Goal: Task Accomplishment & Management: Manage account settings

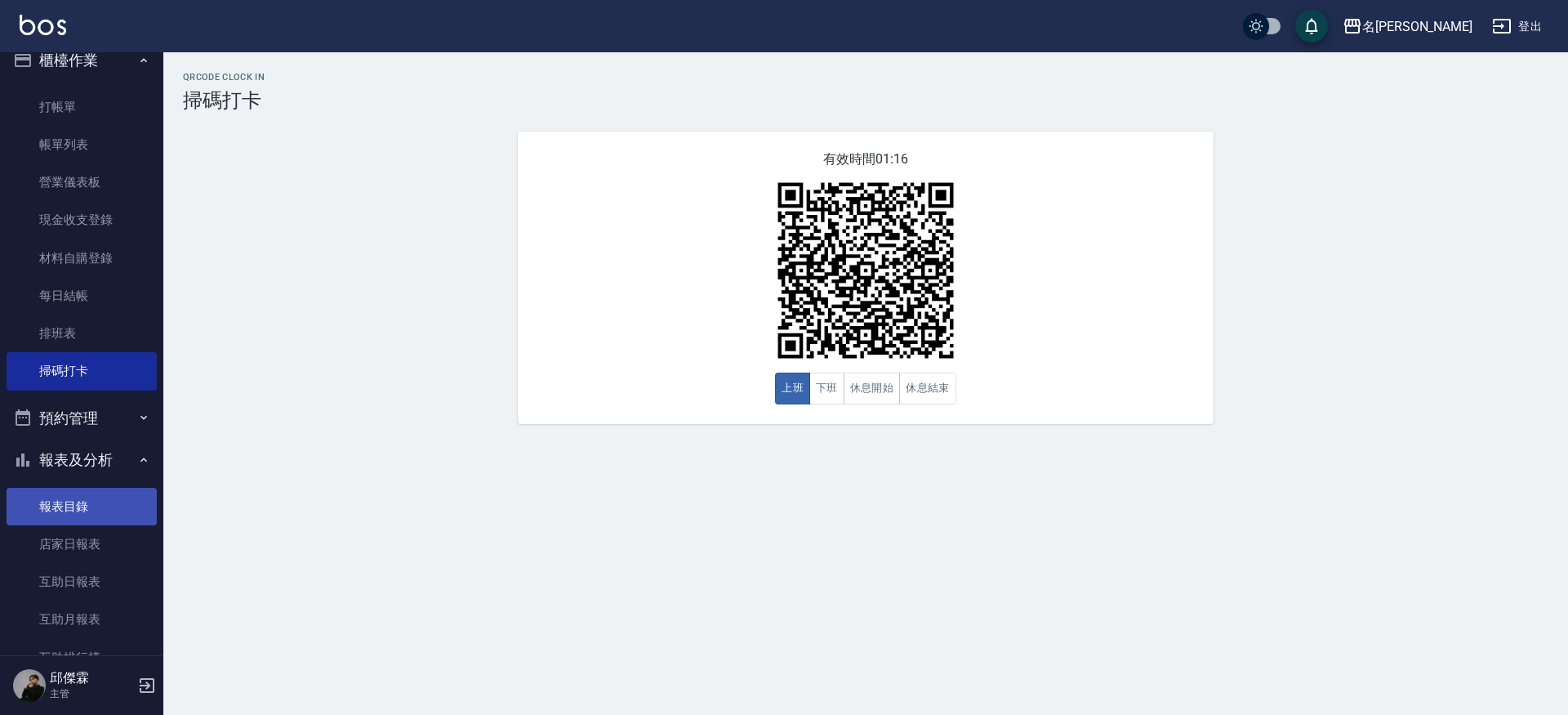
scroll to position [18, 0]
click at [95, 536] on link "店家日報表" at bounding box center [81, 546] width 150 height 38
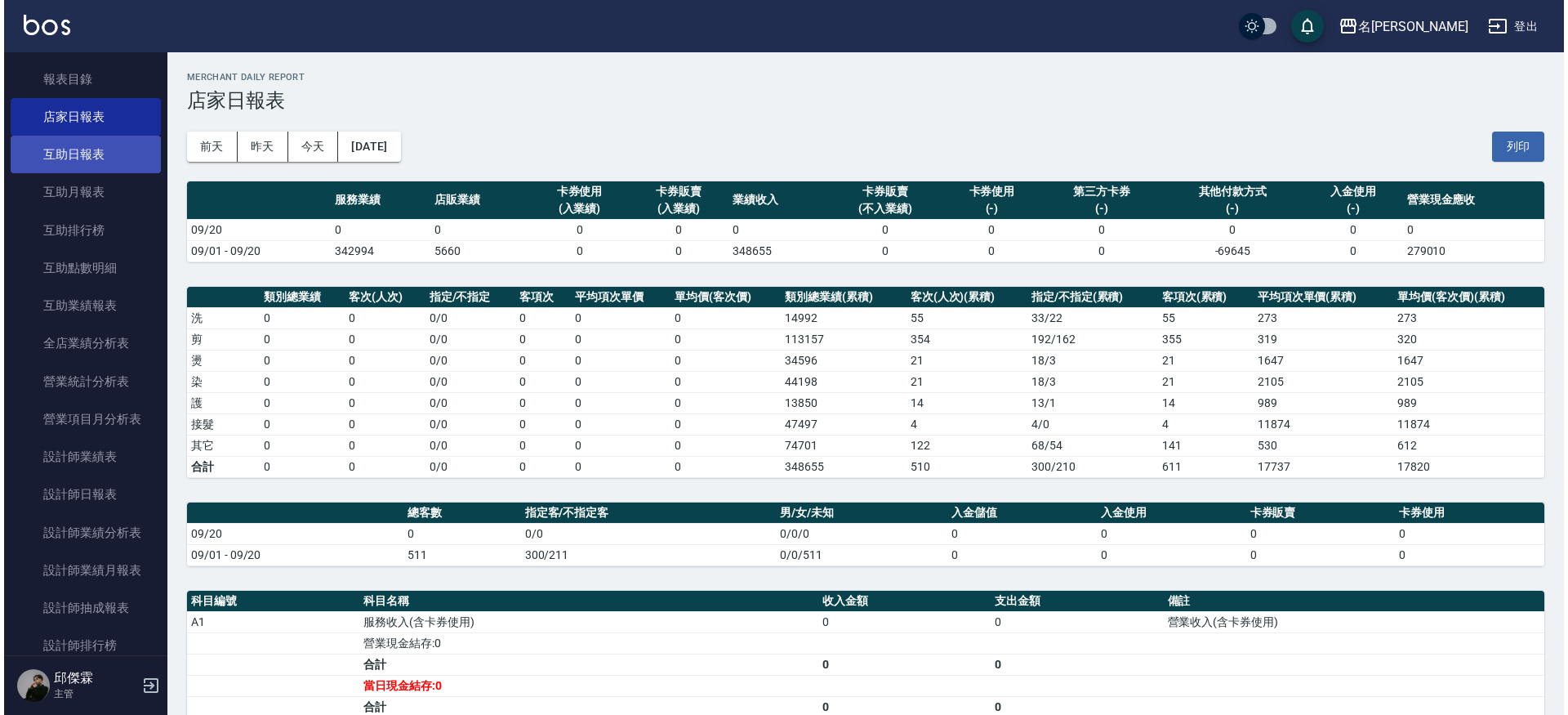
scroll to position [440, 0]
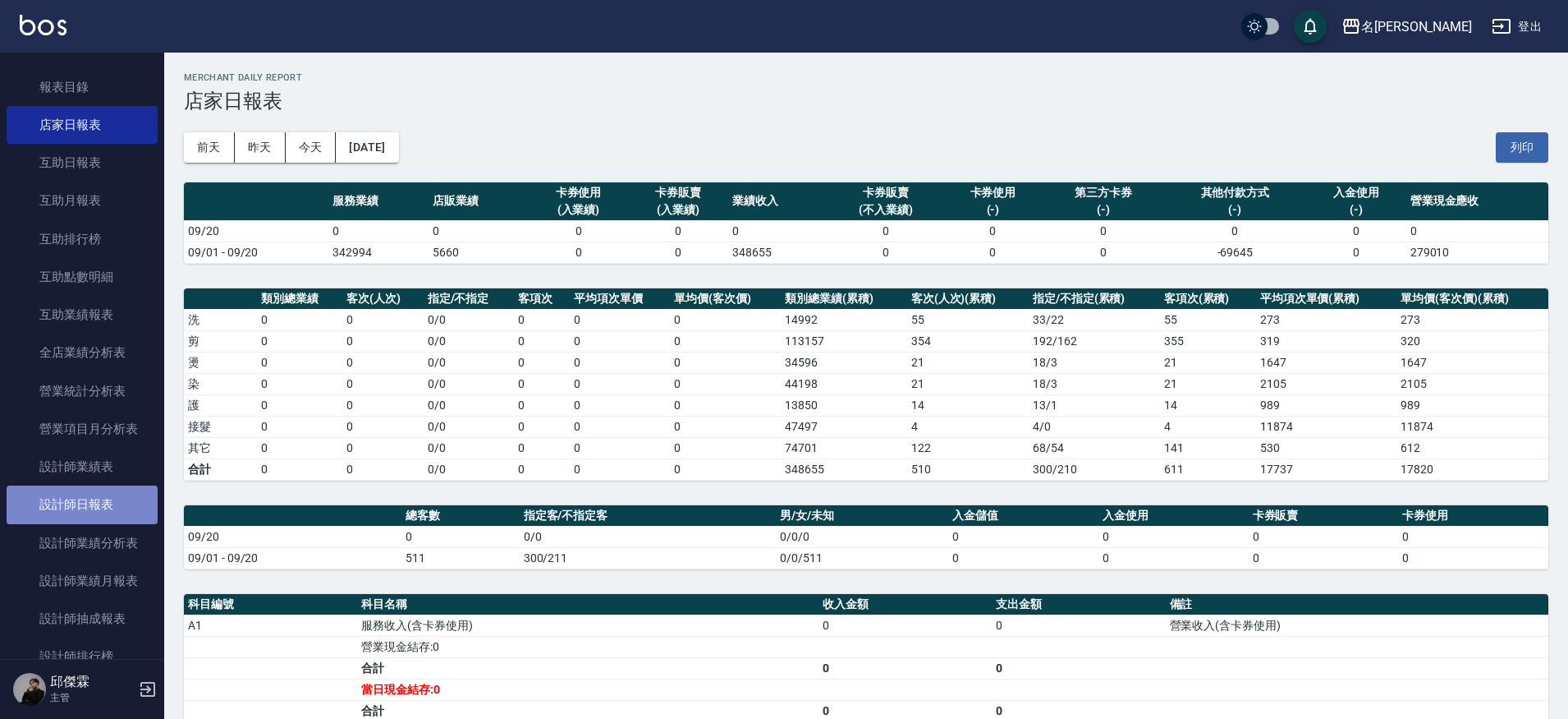
click at [109, 509] on link "設計師日報表" at bounding box center [82, 504] width 151 height 38
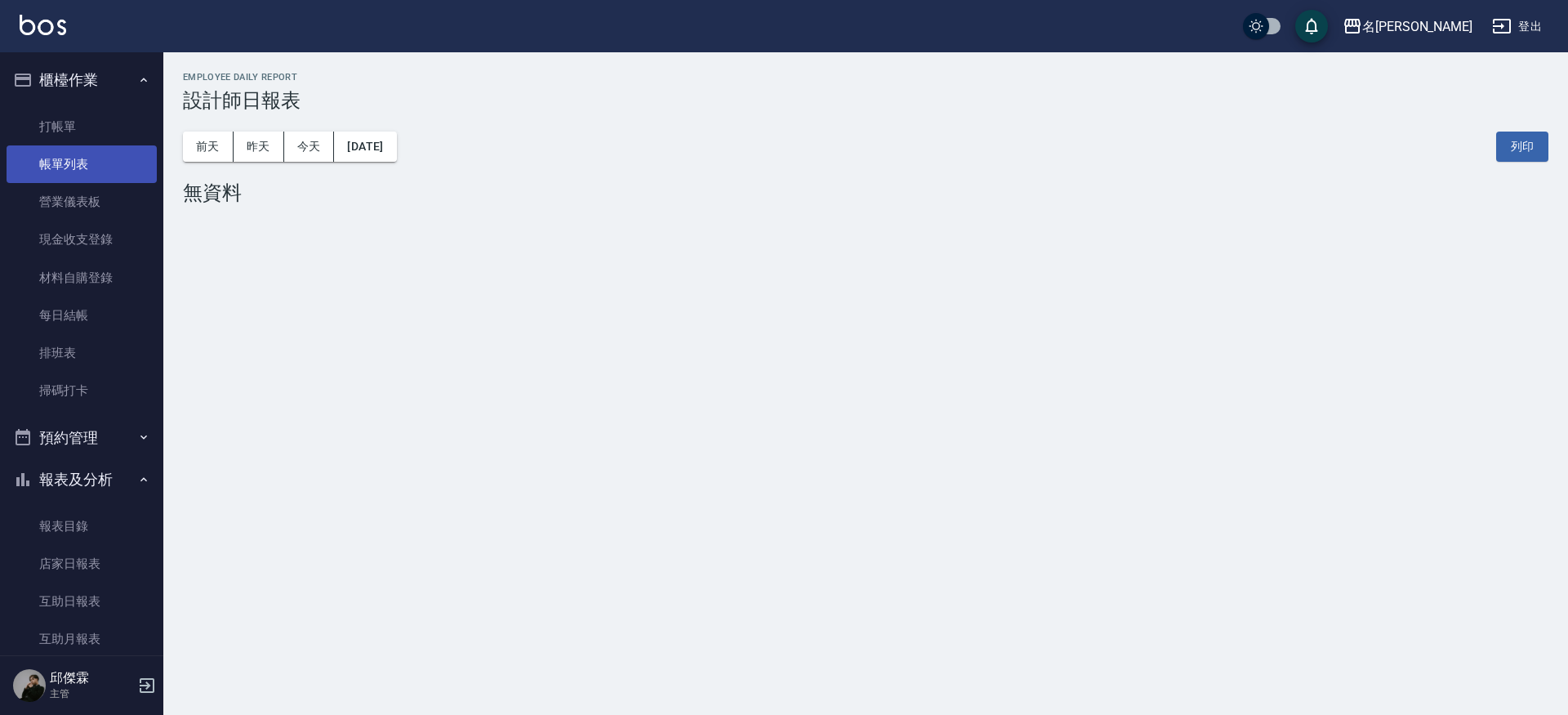
click at [83, 171] on link "帳單列表" at bounding box center [81, 165] width 150 height 38
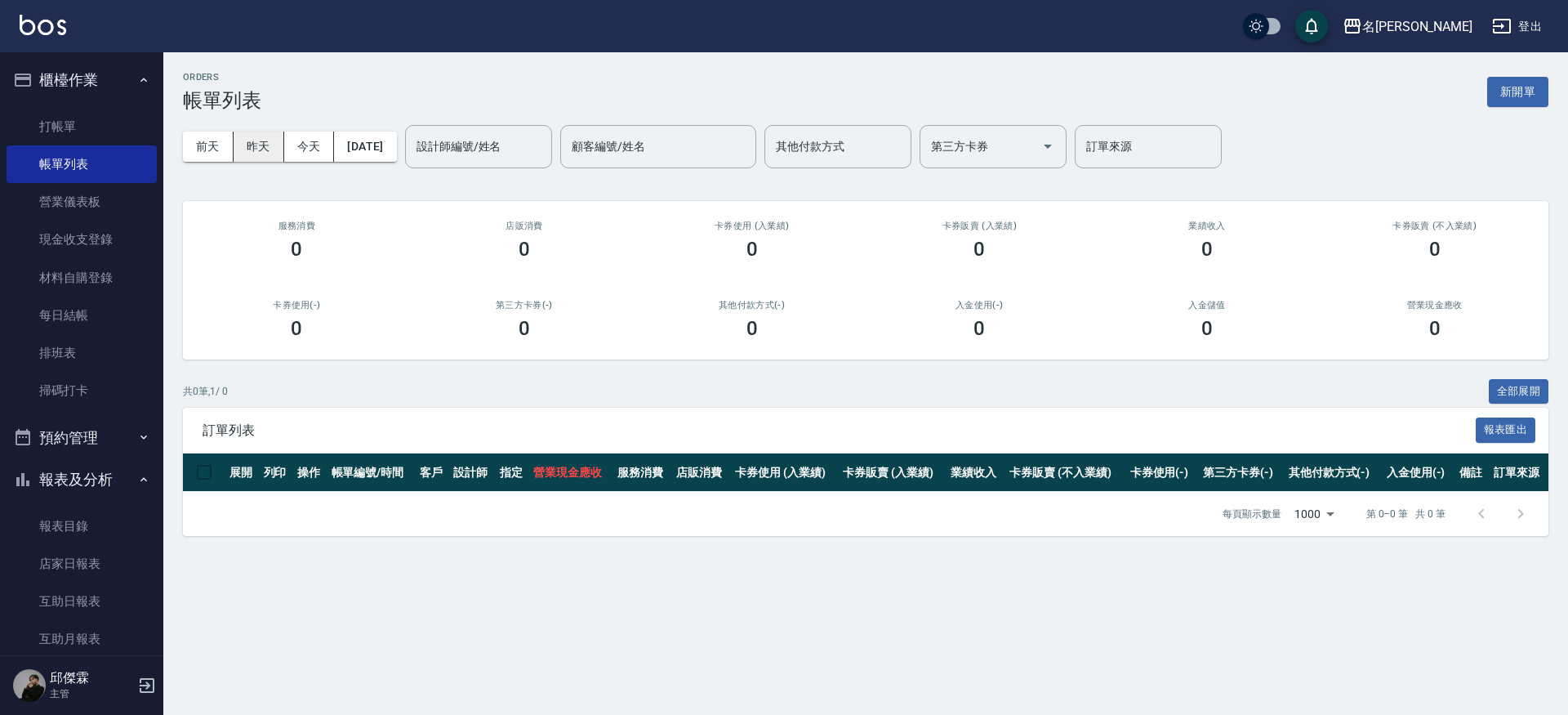
click at [253, 148] on button "昨天" at bounding box center [259, 146] width 51 height 30
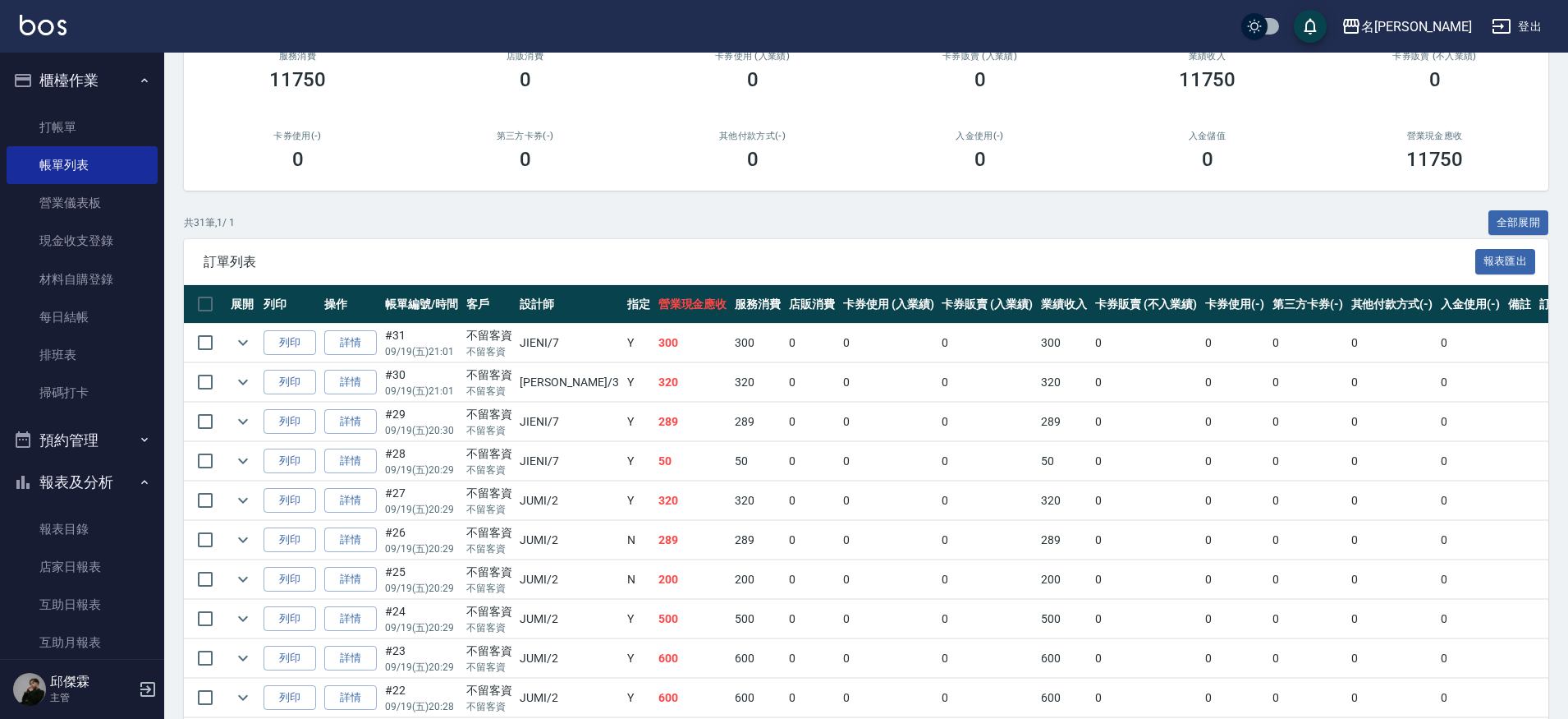
scroll to position [177, 0]
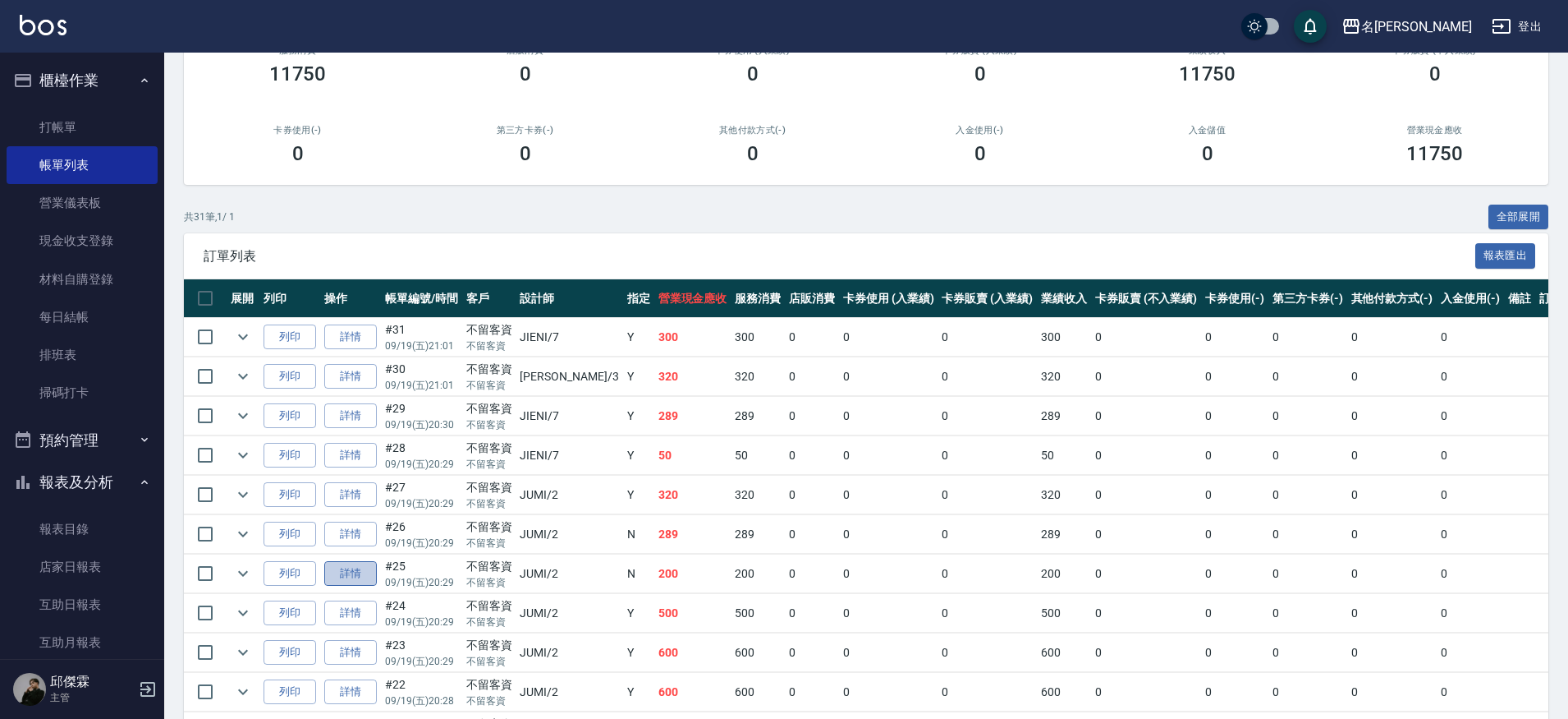
click at [347, 565] on link "詳情" at bounding box center [350, 574] width 53 height 26
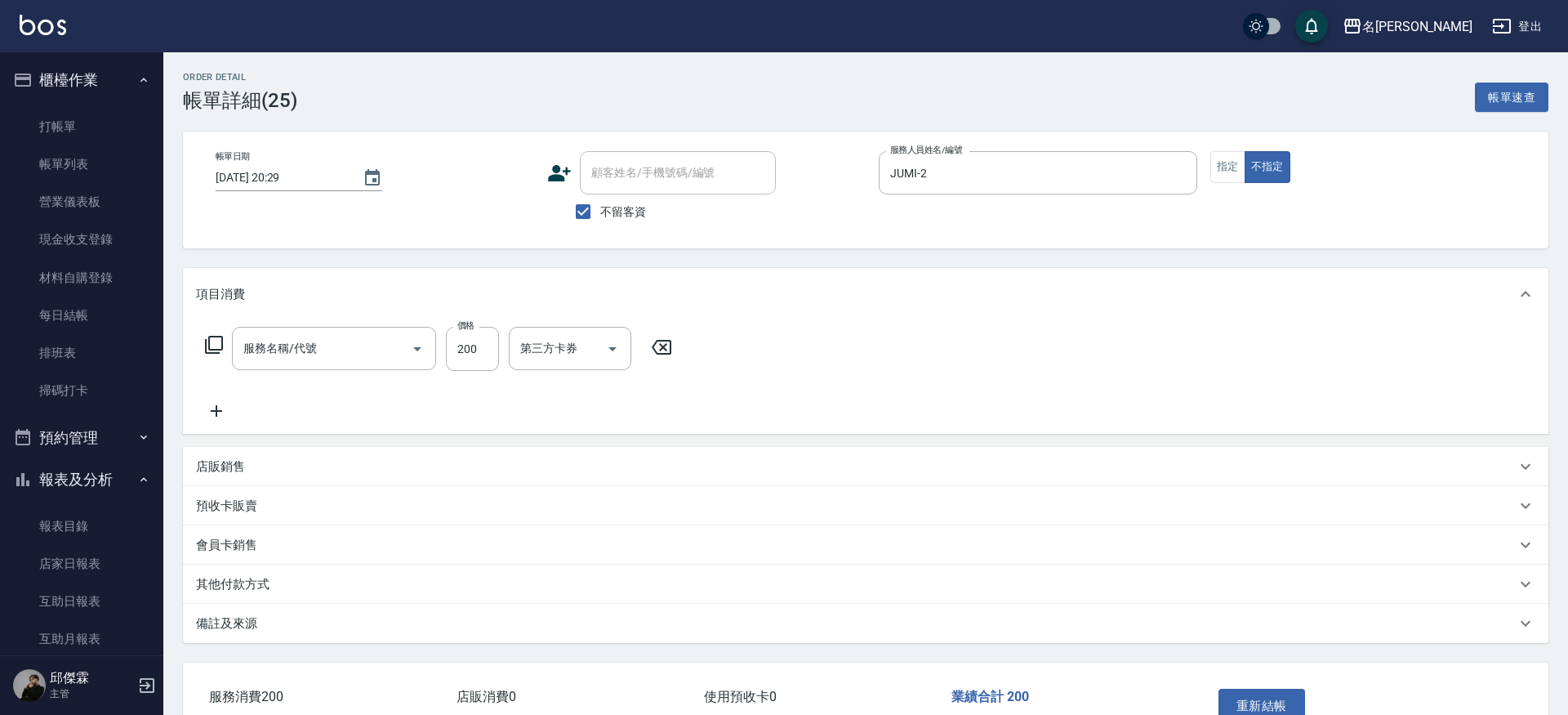
type input "[DATE] 20:29"
checkbox input "true"
type input "JUMI-2"
type input "剪髮200(2200)"
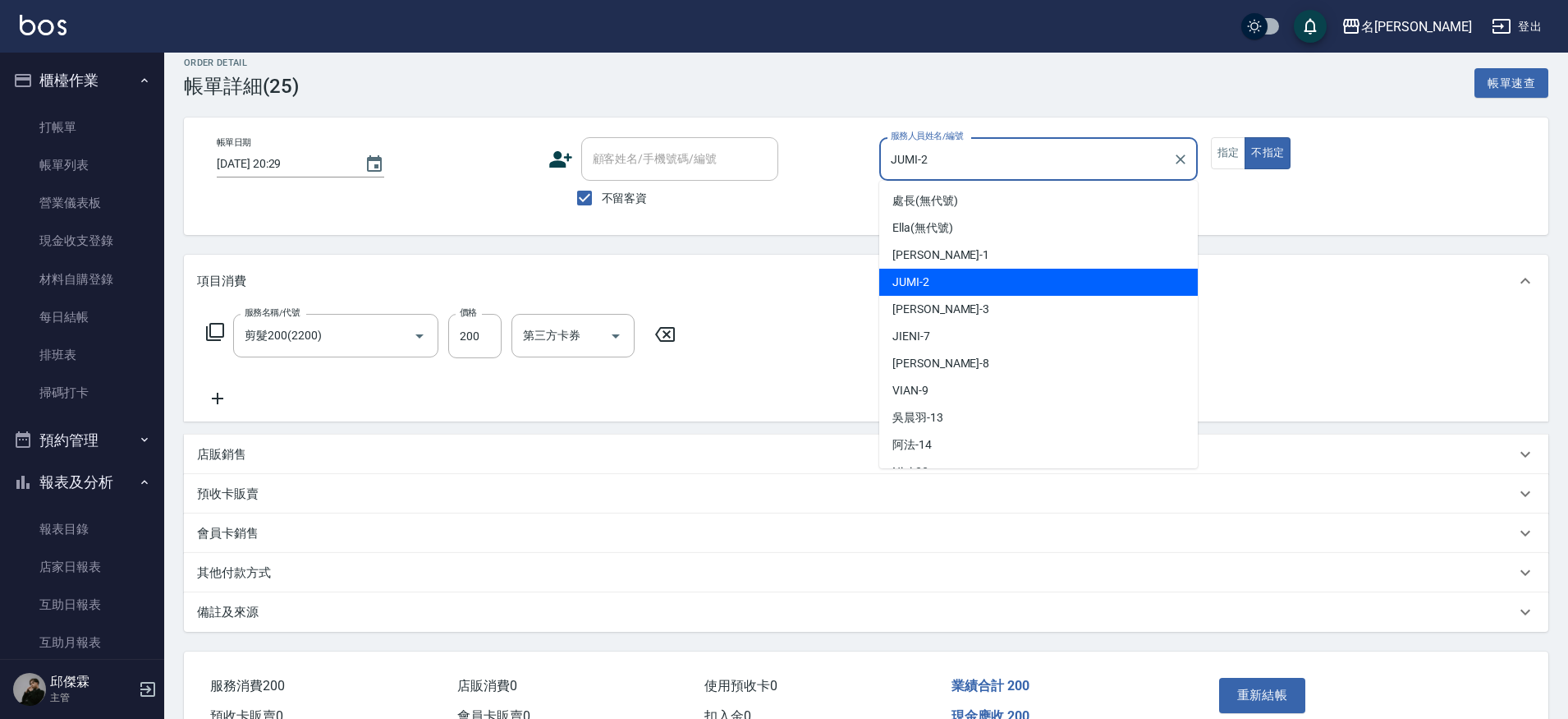
click at [925, 170] on input "JUMI-2" at bounding box center [1026, 159] width 279 height 28
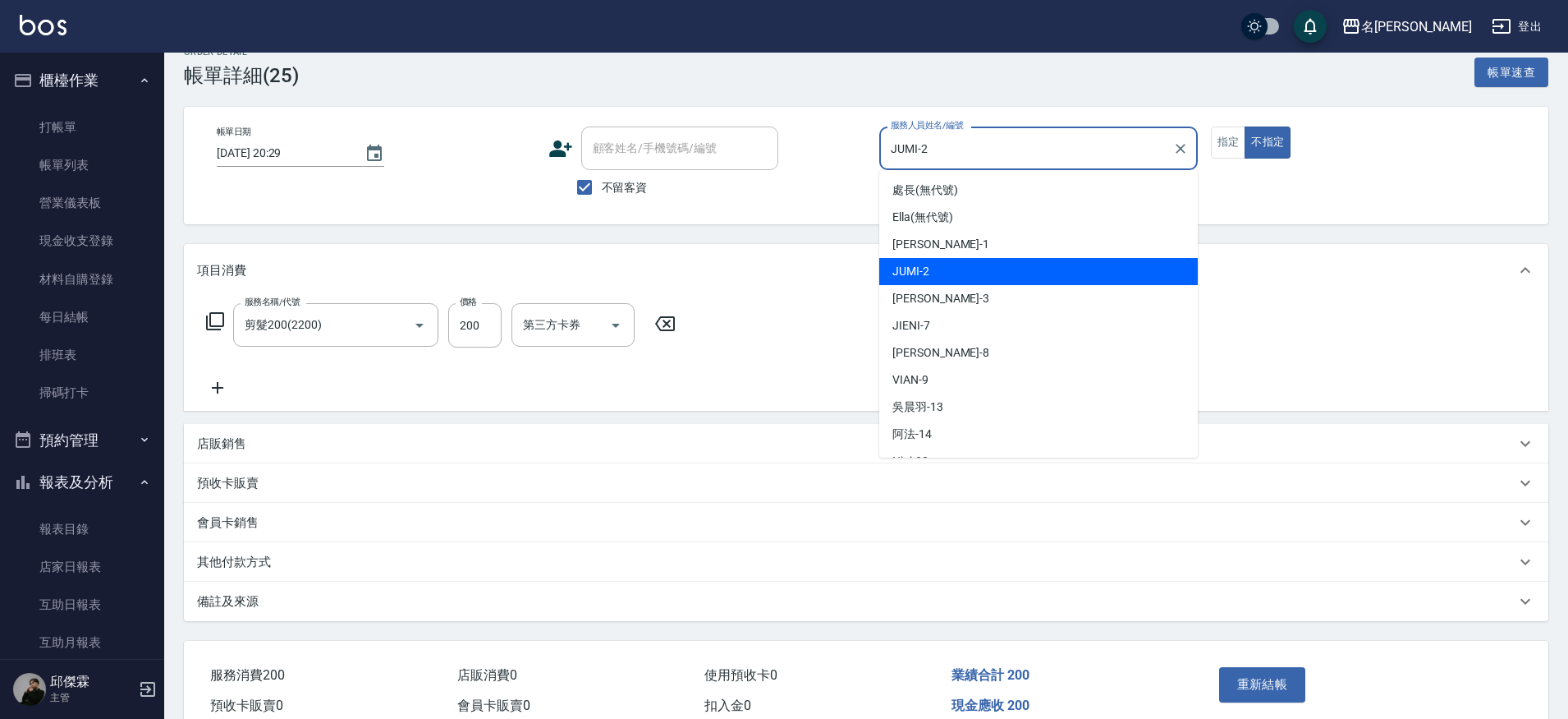
scroll to position [28, 0]
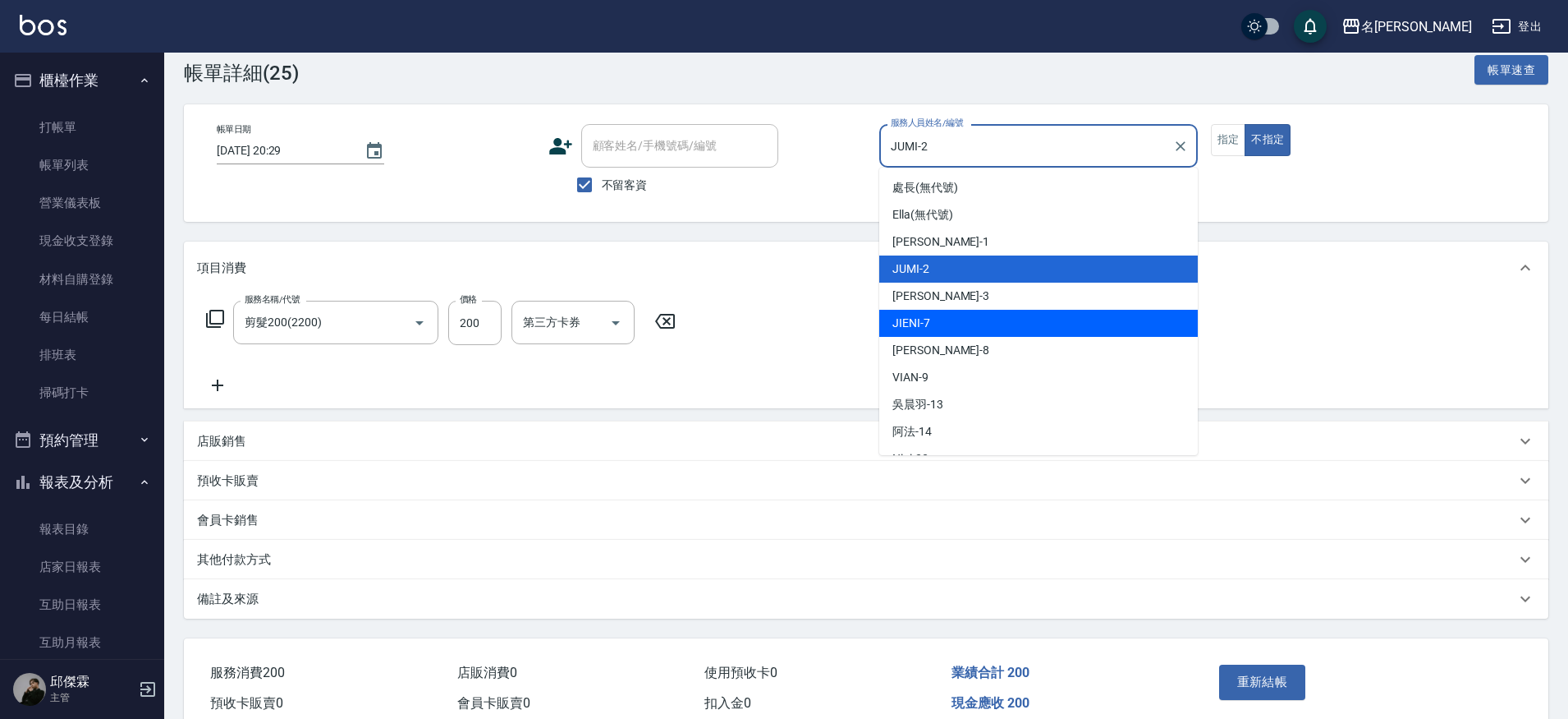
click at [925, 324] on span "JIENI -7" at bounding box center [912, 323] width 38 height 17
type input "JIENI-7"
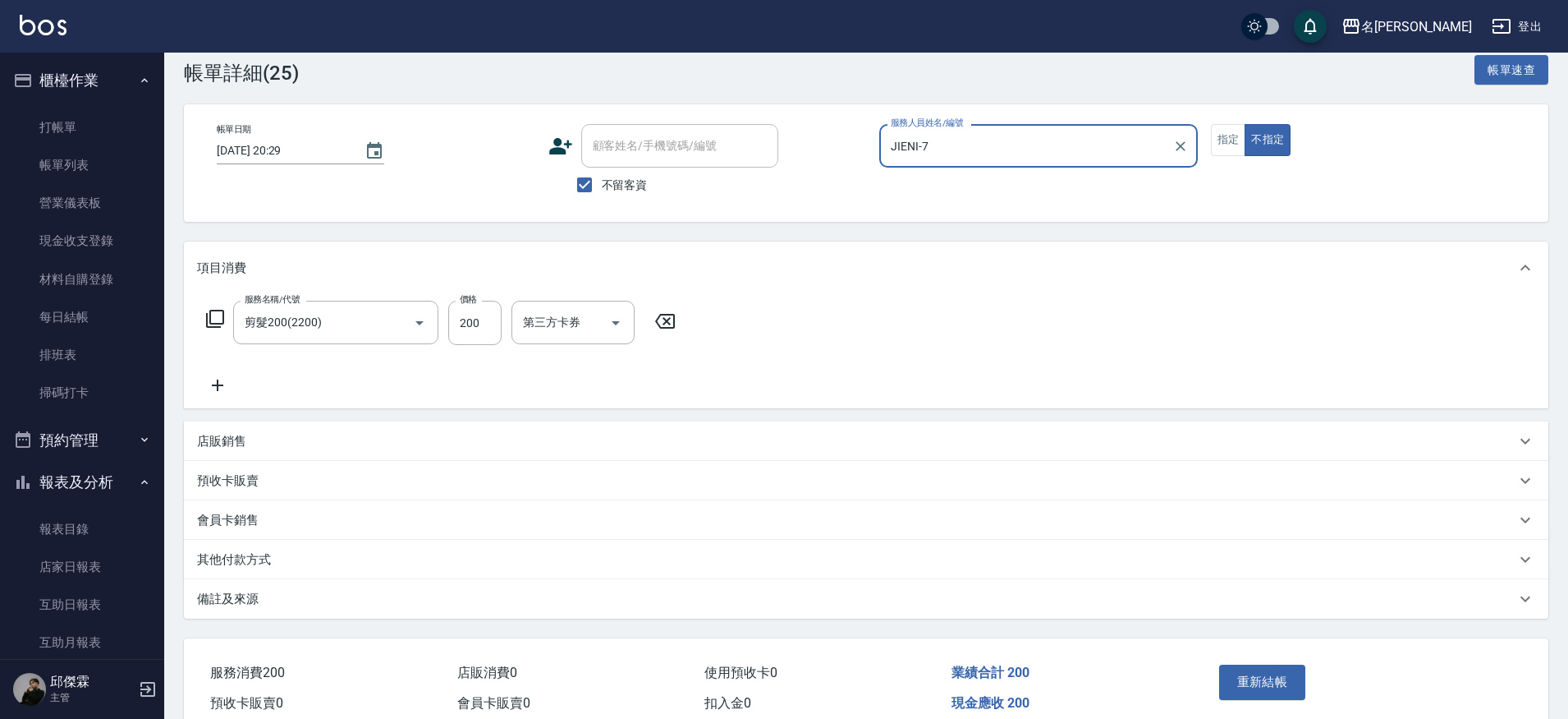
scroll to position [12, 0]
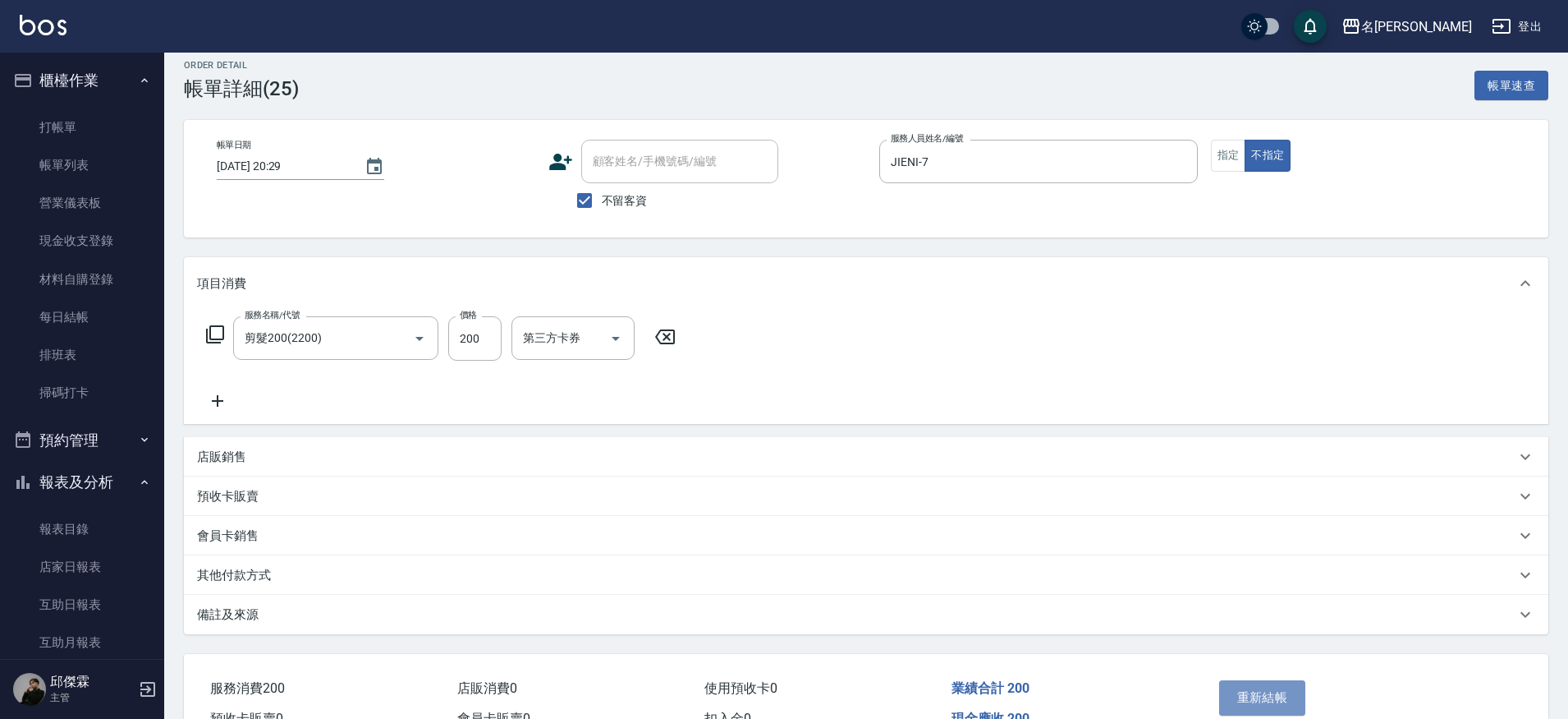
click at [1276, 685] on button "重新結帳" at bounding box center [1262, 697] width 87 height 34
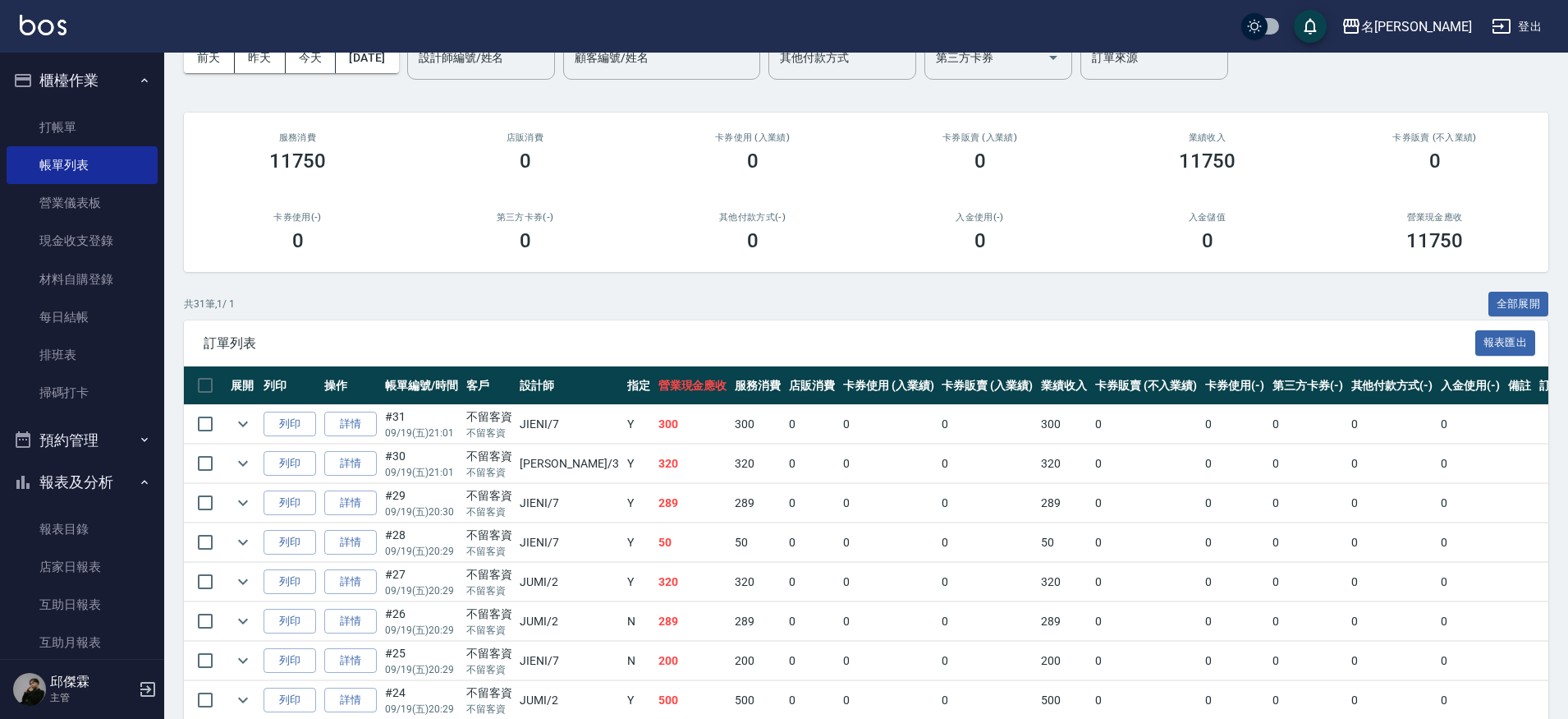
scroll to position [96, 0]
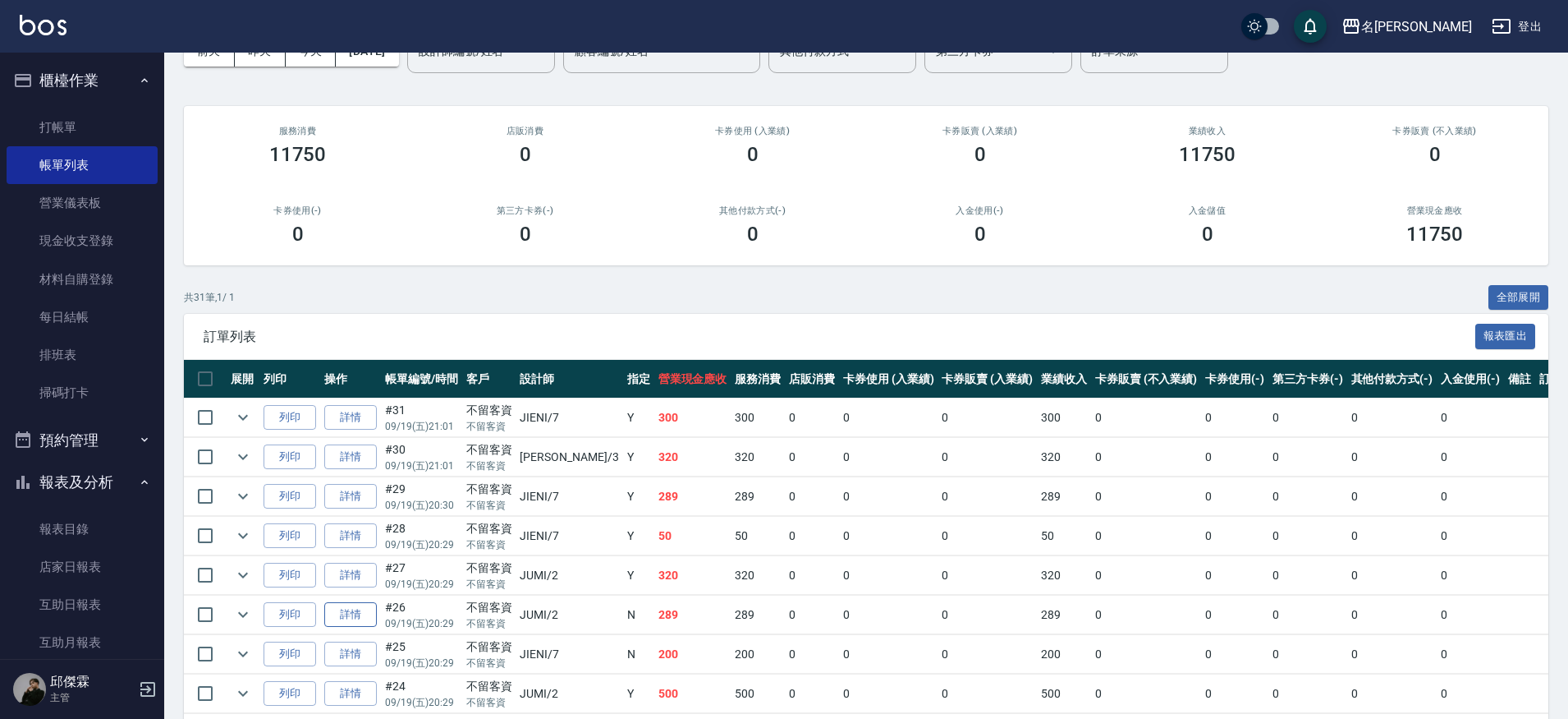
click at [358, 613] on link "詳情" at bounding box center [350, 615] width 53 height 26
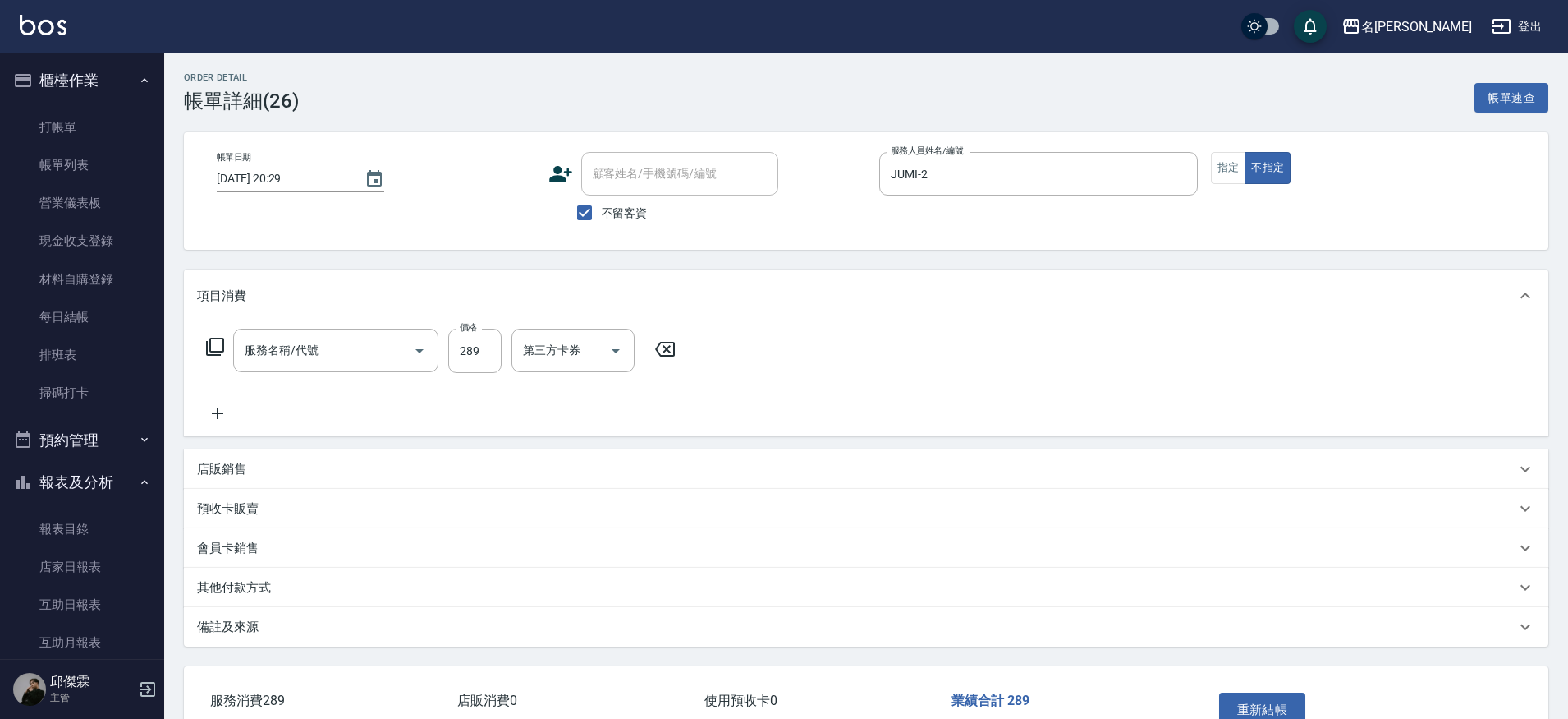
type input "[DATE] 20:29"
checkbox input "true"
type input "JUMI-2"
type input "洗+剪289(2289)"
click at [1127, 161] on input "JUMI-2" at bounding box center [1026, 173] width 279 height 28
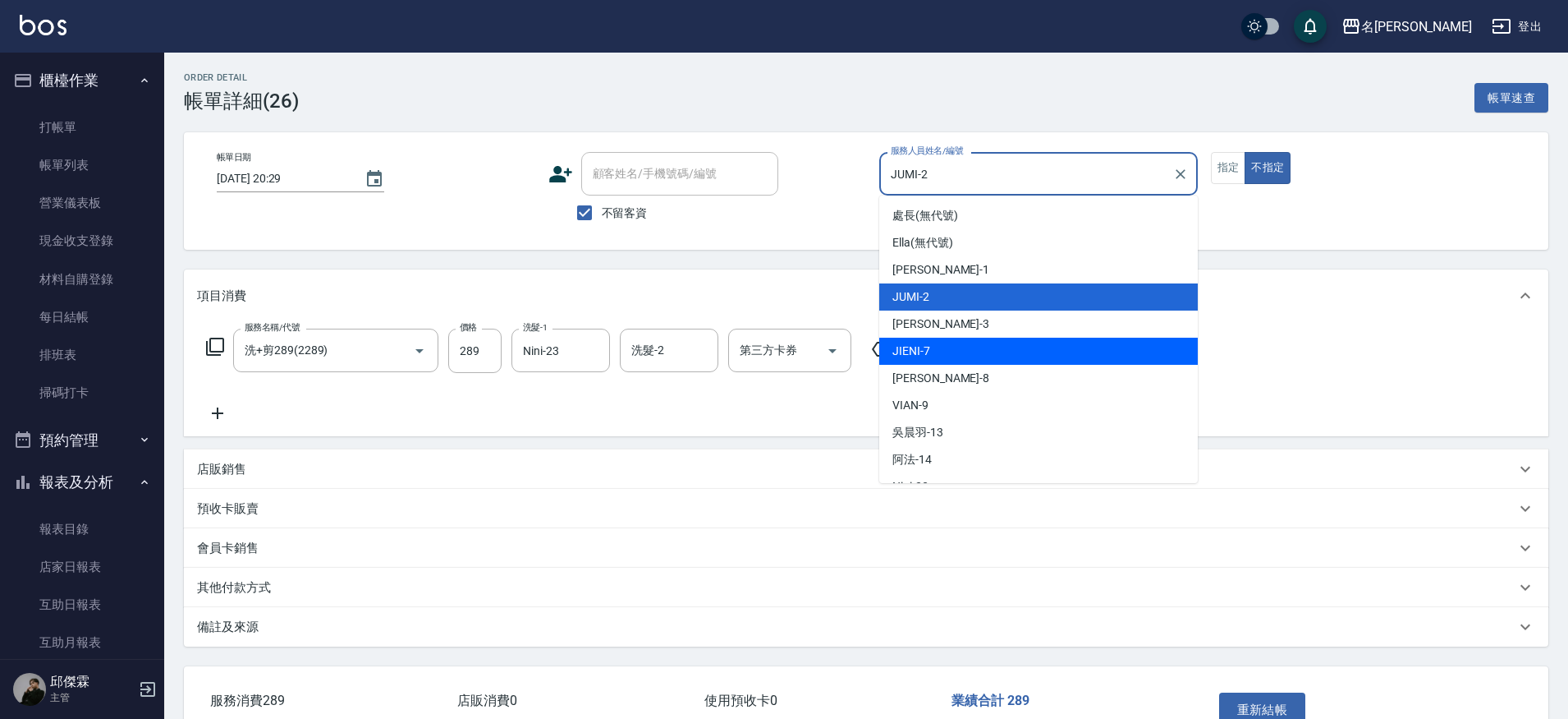
click at [988, 343] on div "JIENI -7" at bounding box center [1038, 351] width 319 height 27
type input "JIENI-7"
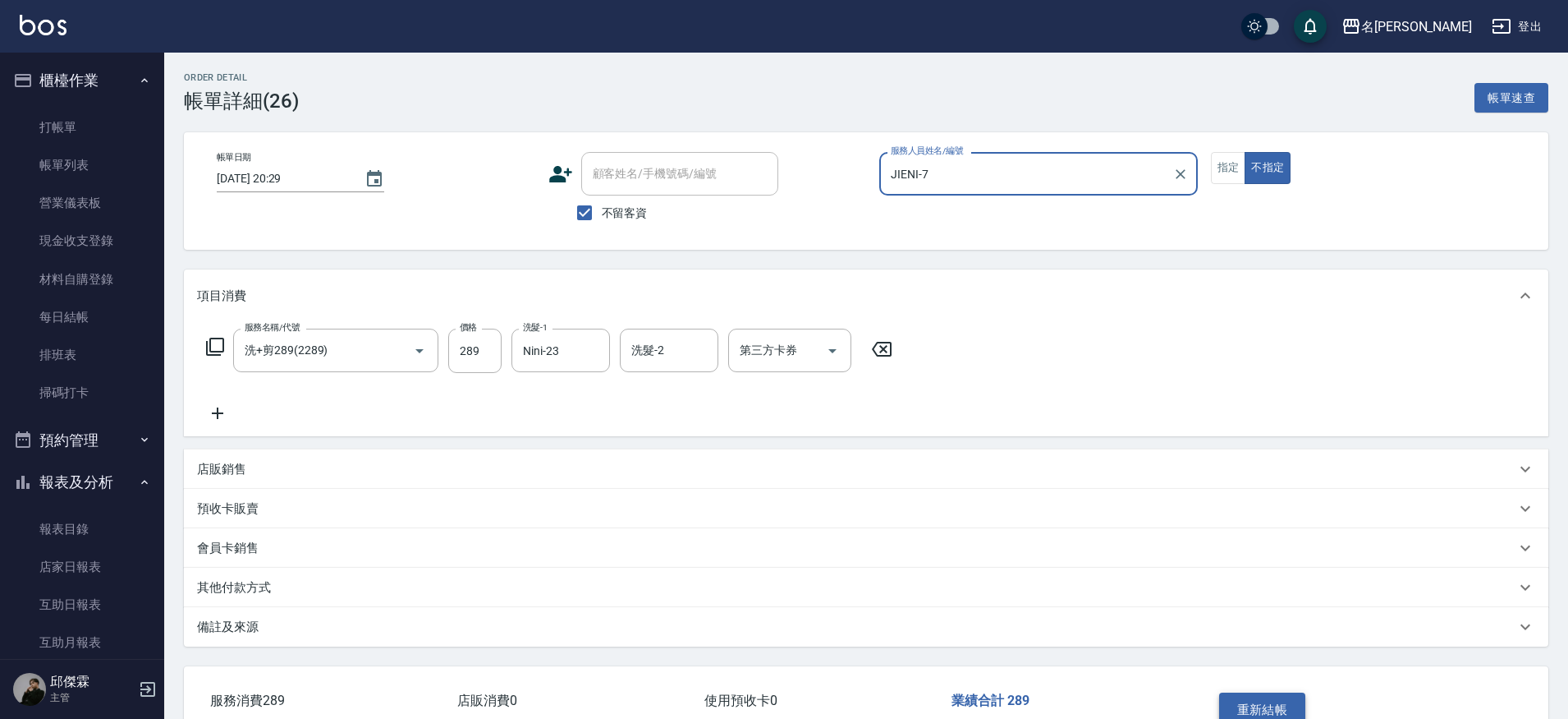
click at [1238, 700] on button "重新結帳" at bounding box center [1262, 710] width 87 height 34
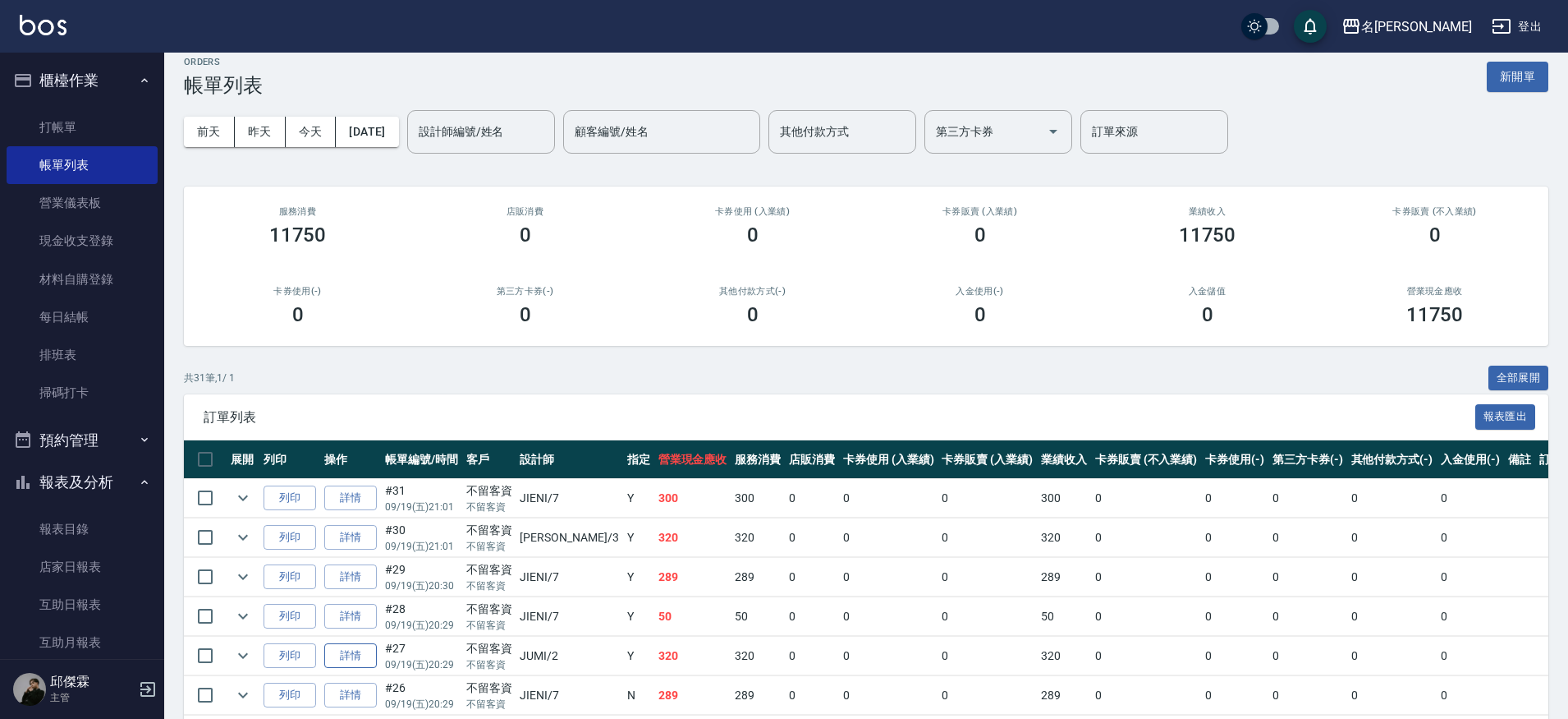
scroll to position [17, 0]
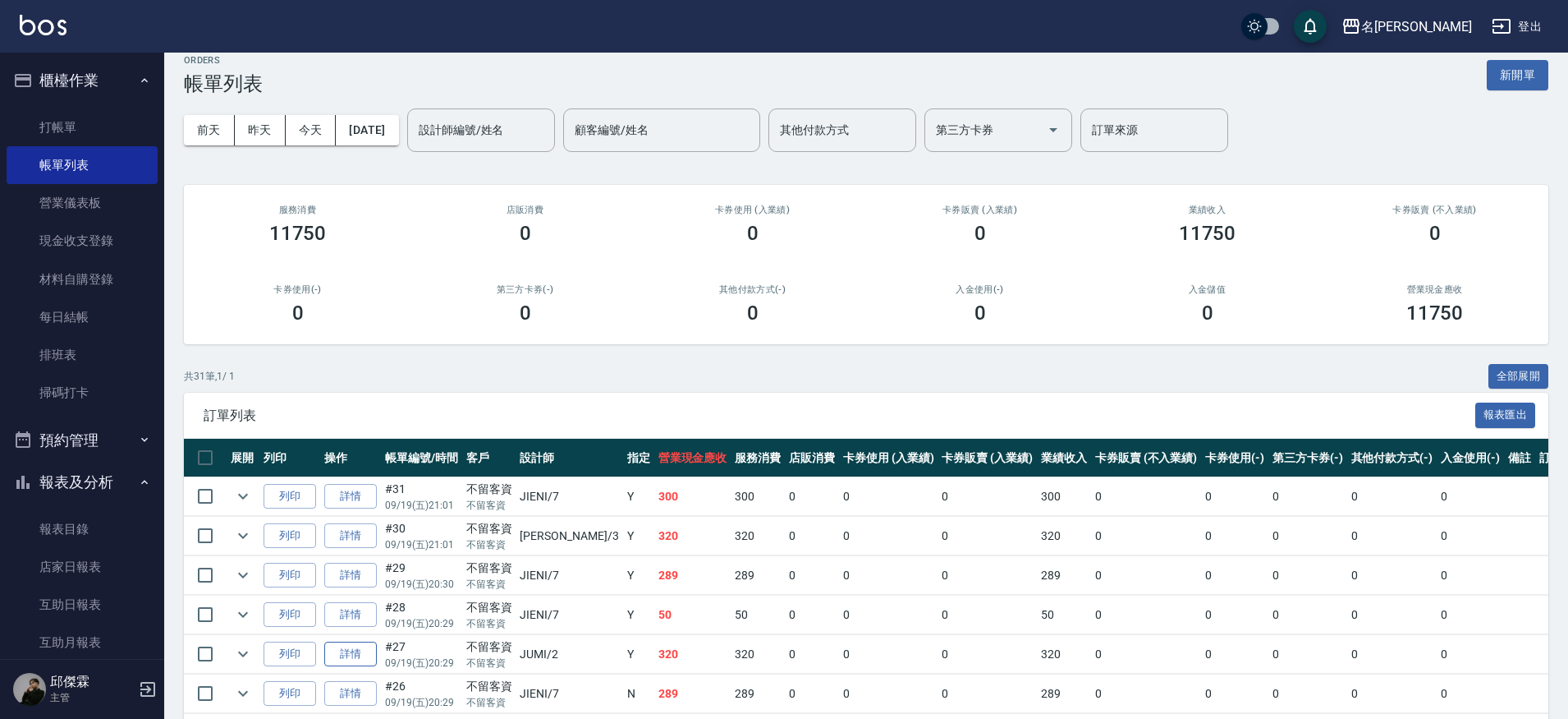
click at [334, 648] on link "詳情" at bounding box center [350, 654] width 53 height 26
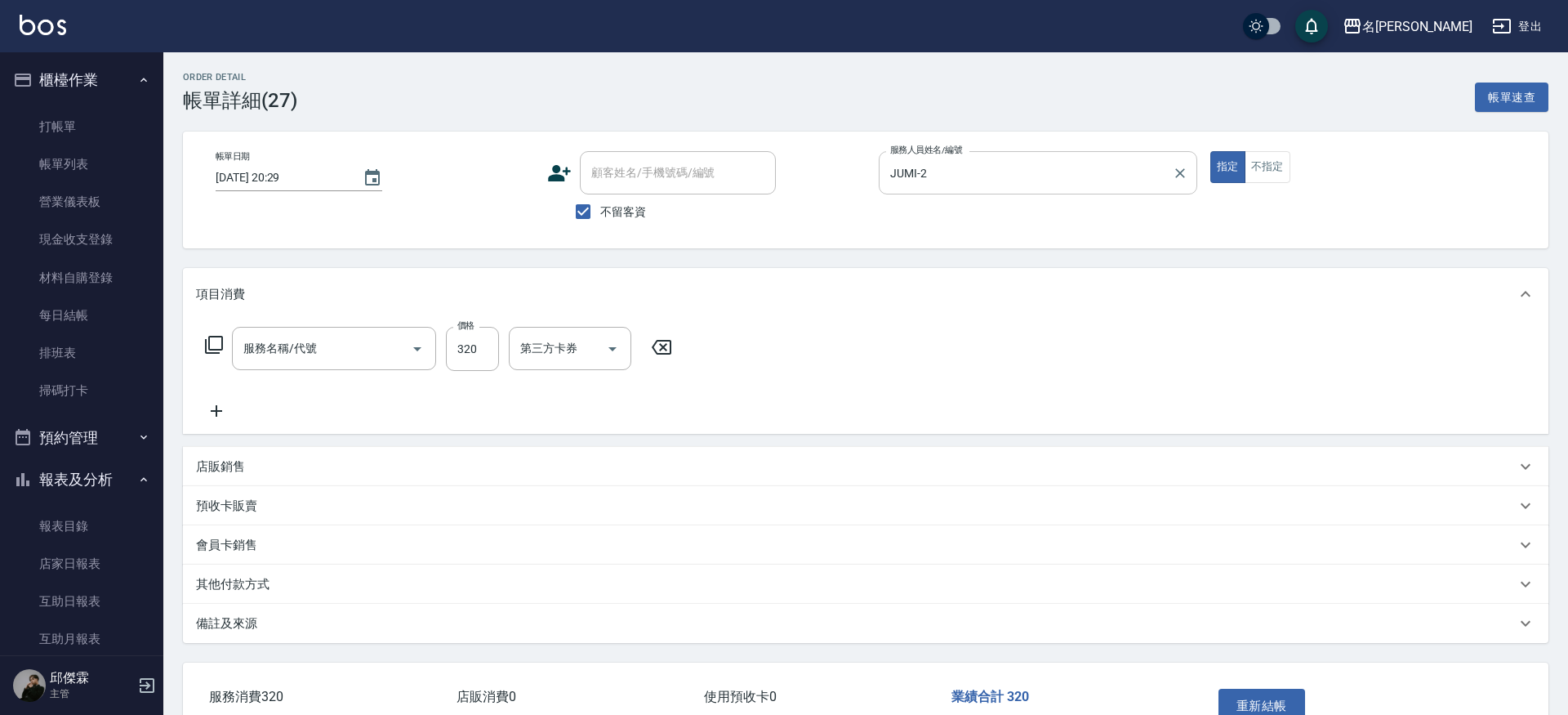
type input "[DATE] 20:29"
checkbox input "true"
type input "JUMI-2"
click at [943, 185] on input "JUMI-2" at bounding box center [1021, 172] width 278 height 28
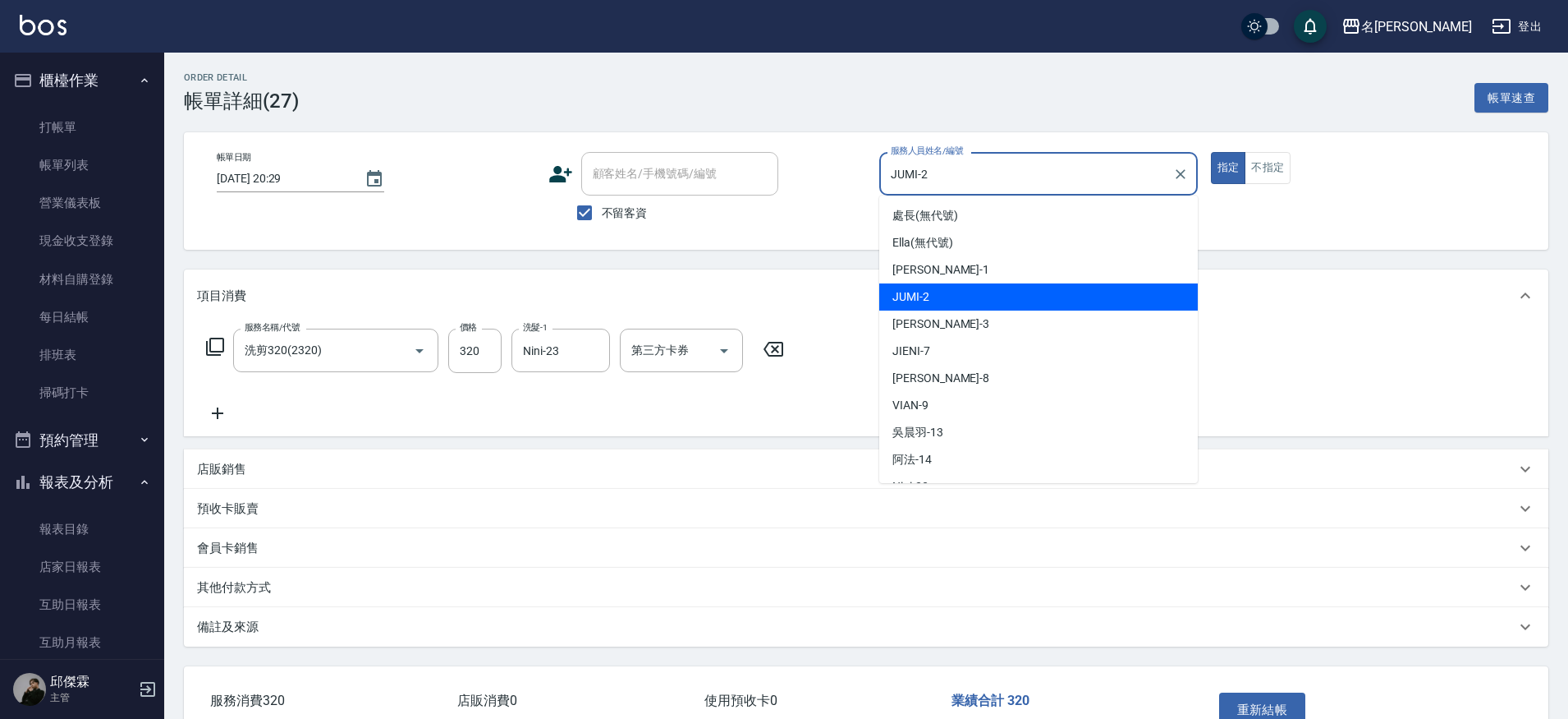
type input "洗剪320(2320)"
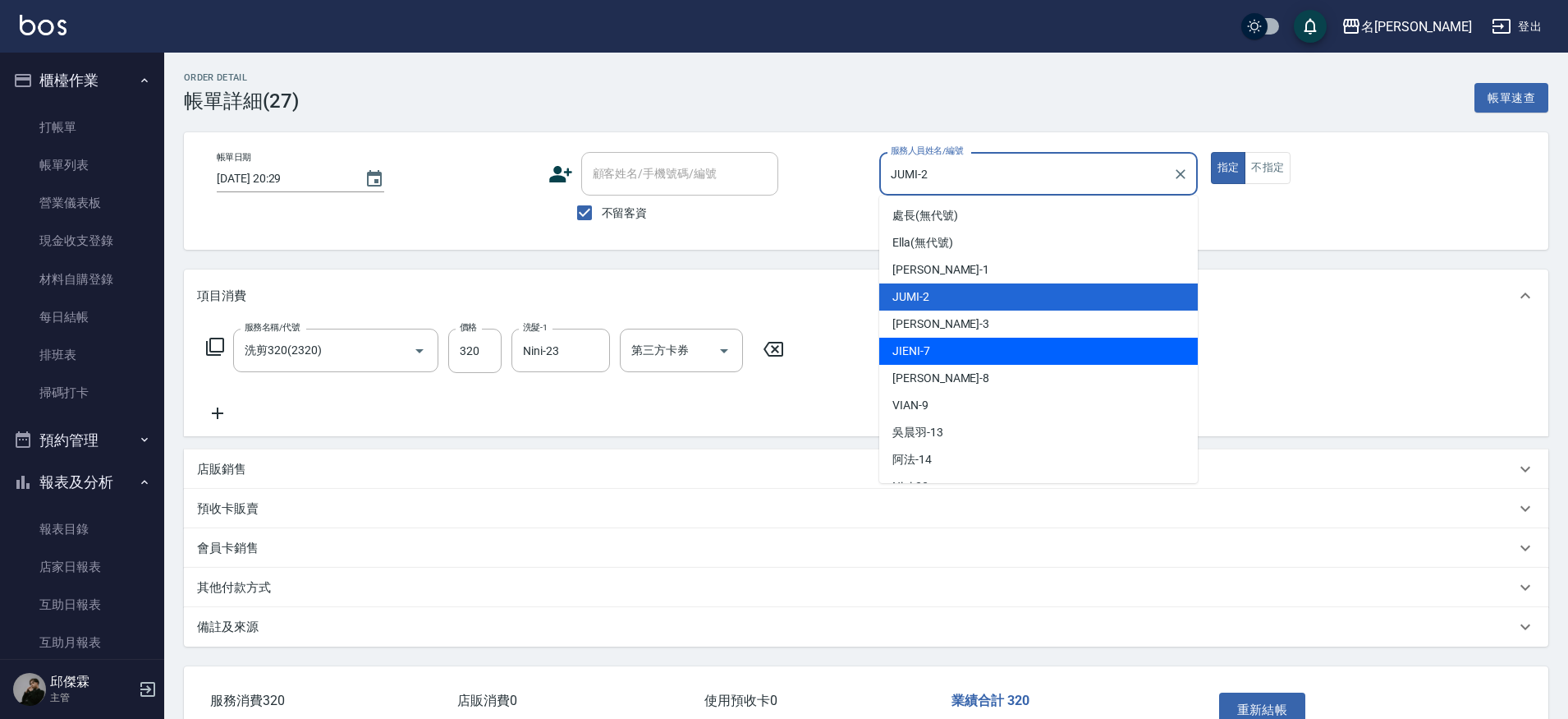
click at [974, 347] on div "JIENI -7" at bounding box center [1038, 351] width 319 height 27
type input "JIENI-7"
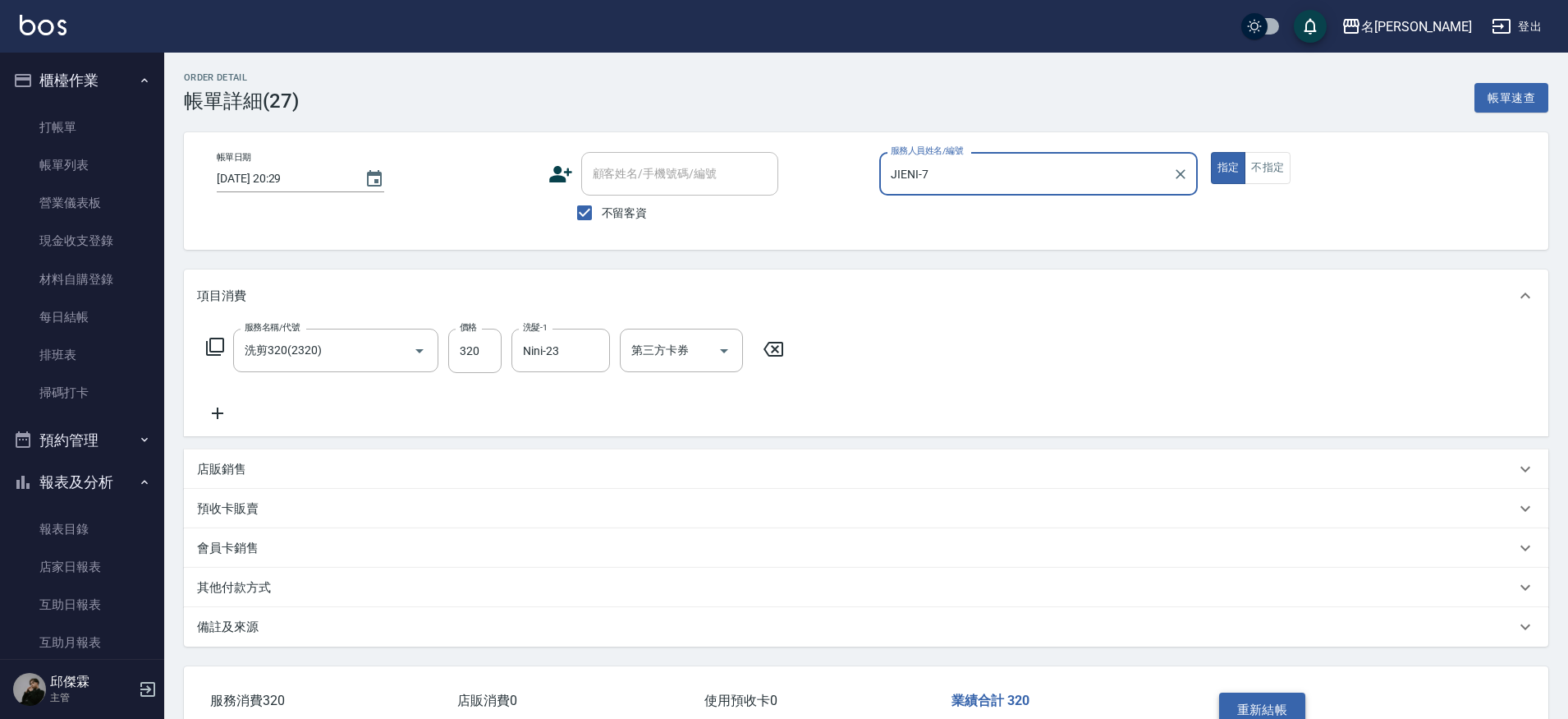
click at [1249, 694] on button "重新結帳" at bounding box center [1262, 710] width 87 height 34
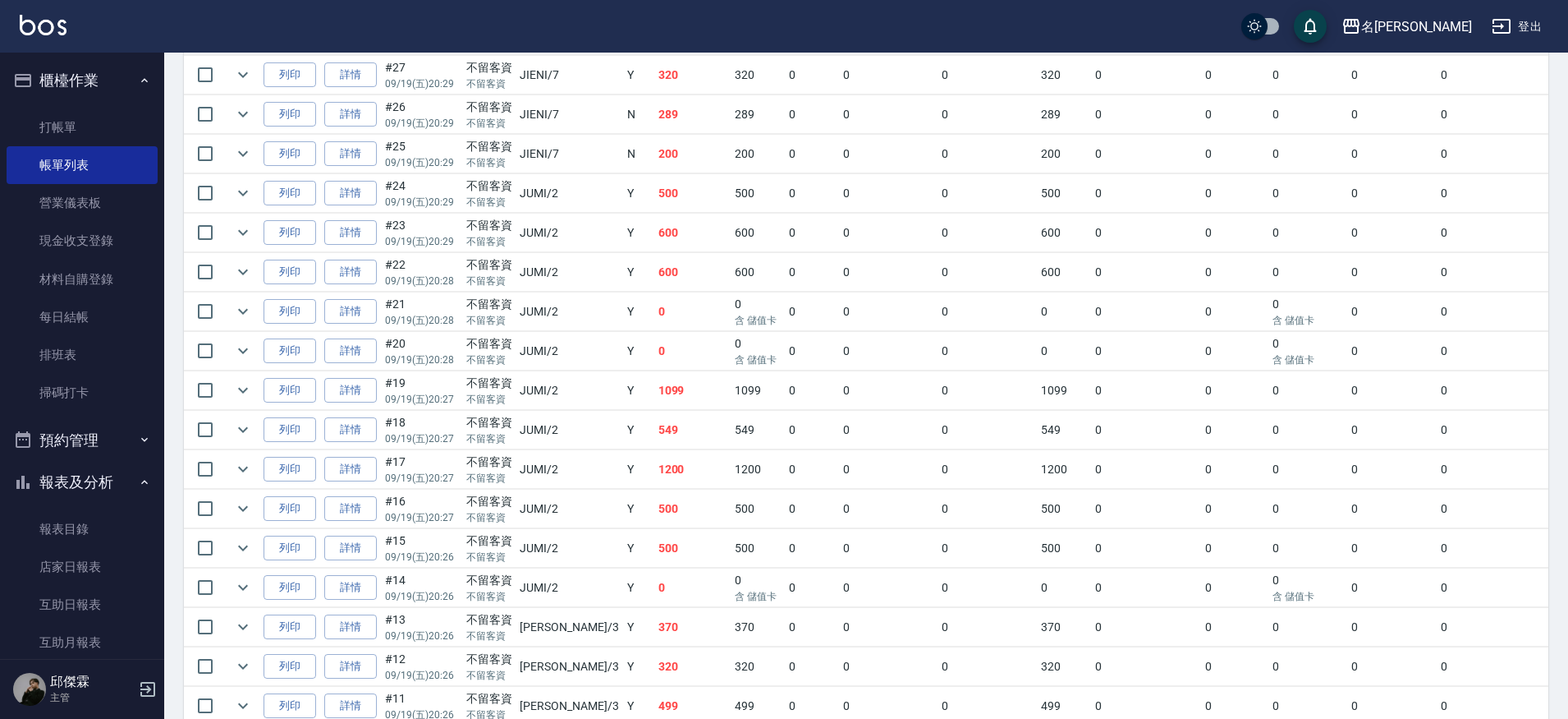
scroll to position [596, 0]
click at [369, 278] on link "詳情" at bounding box center [350, 273] width 53 height 26
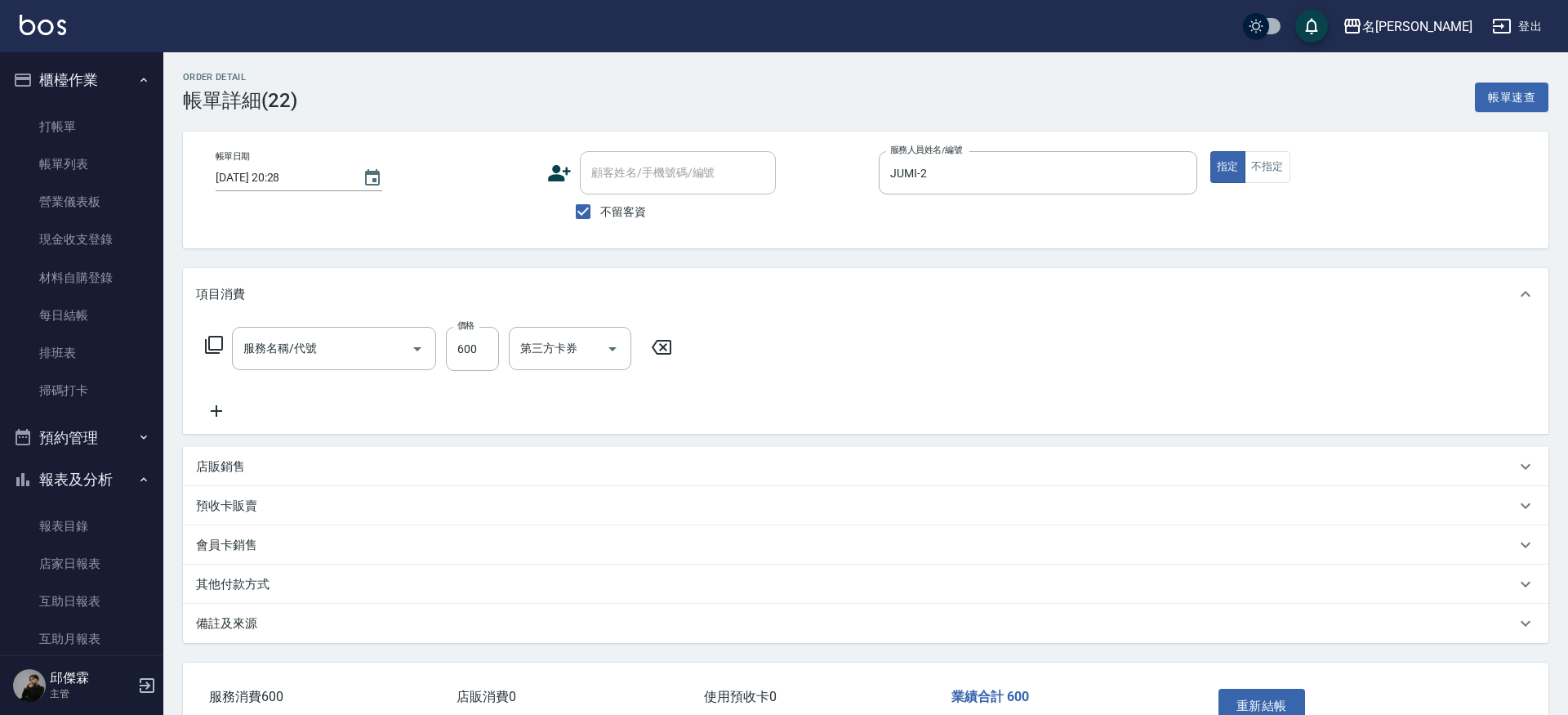
type input "[DATE] 20:28"
checkbox input "true"
type input "JUMI-2"
type input "精油 699(0699)"
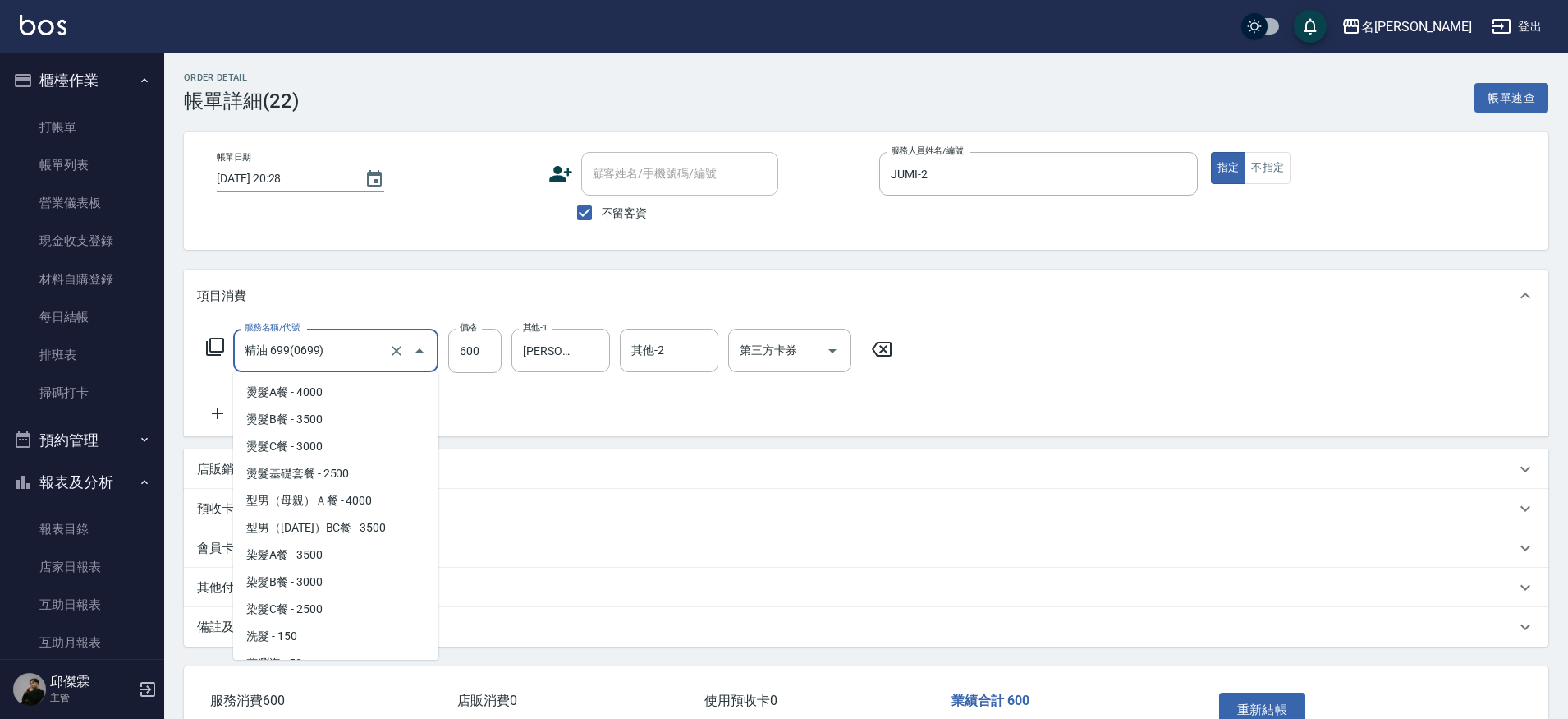
click at [299, 361] on input "精油 699(0699)" at bounding box center [313, 350] width 145 height 28
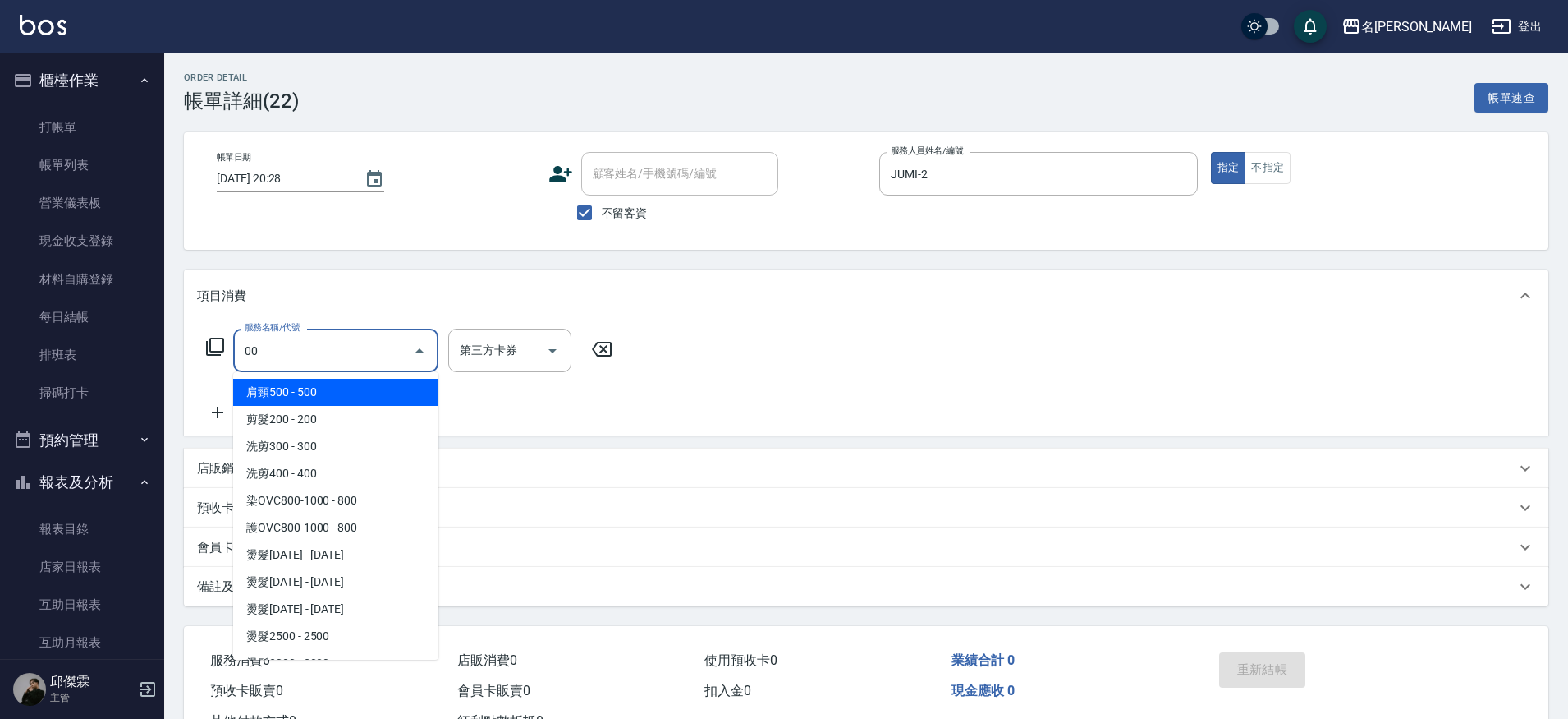
type input "0"
type input "5"
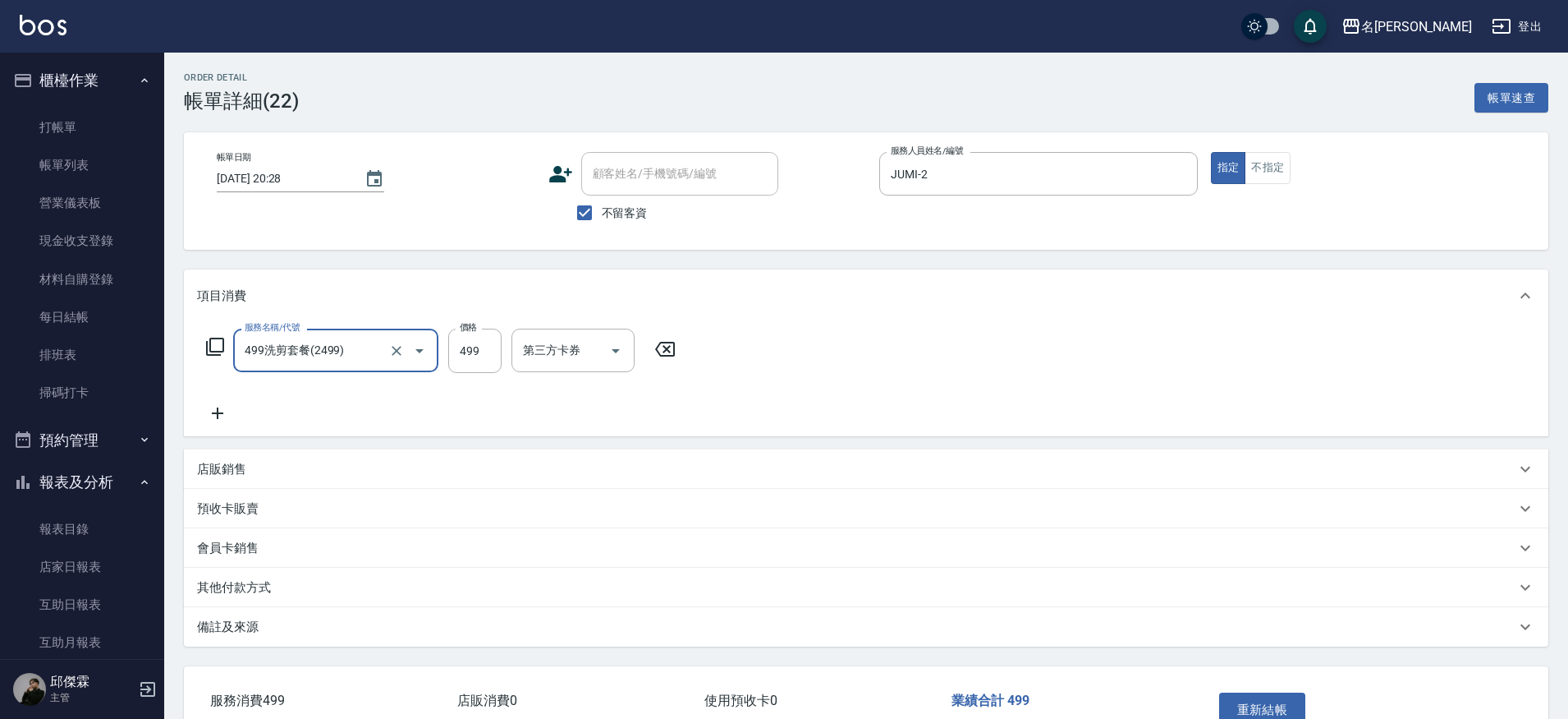
type input "499洗剪套餐(2499)"
type input "600"
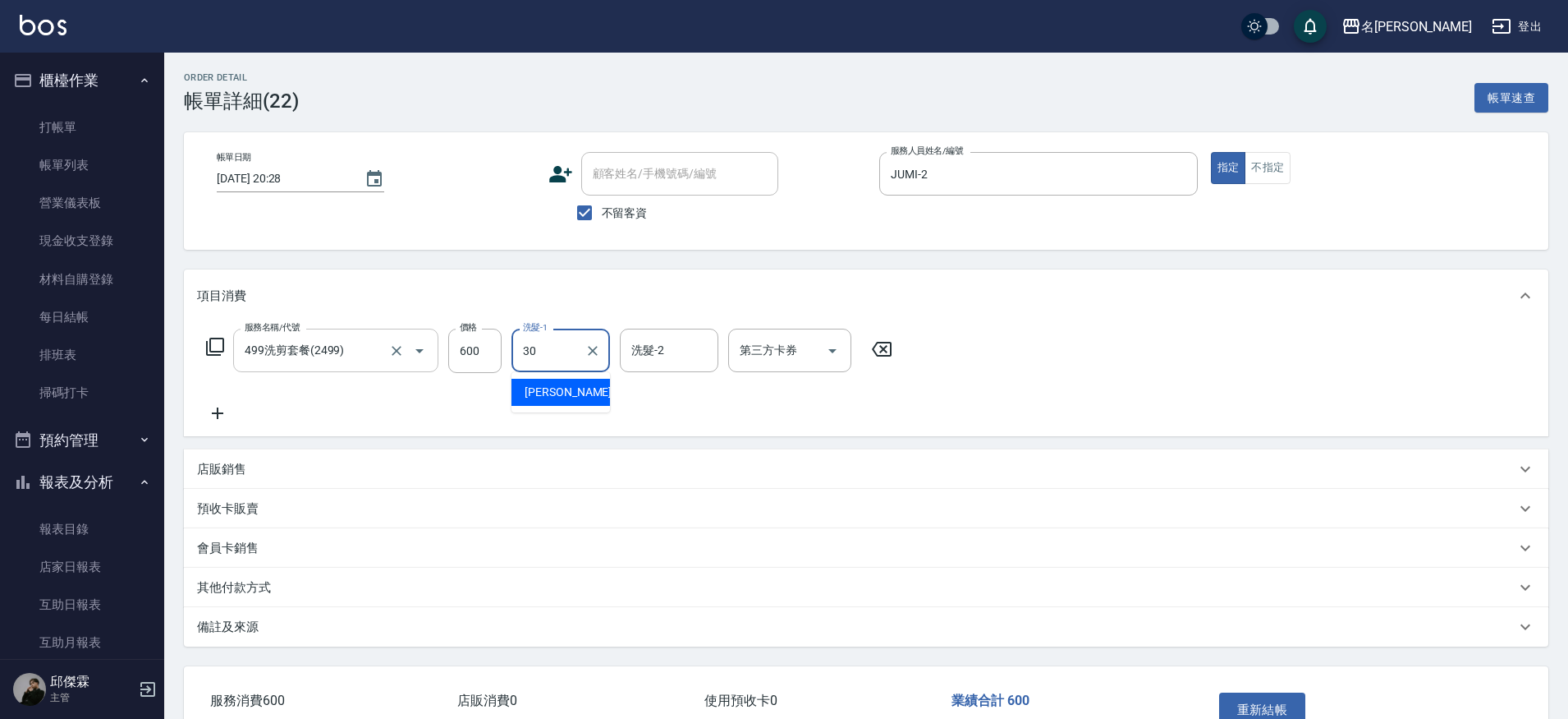
type input "[PERSON_NAME]-30"
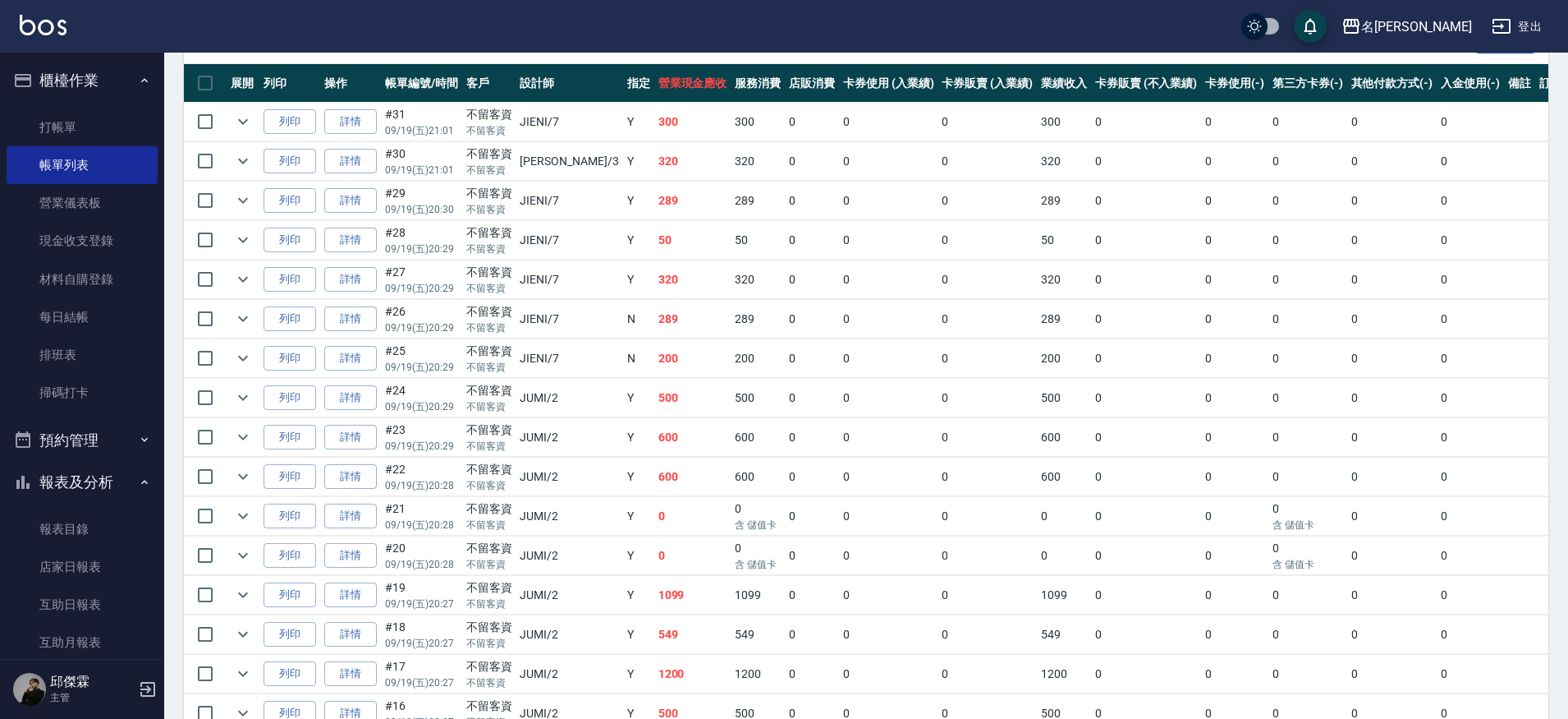
scroll to position [392, 0]
click at [240, 428] on icon "expand row" at bounding box center [243, 436] width 20 height 20
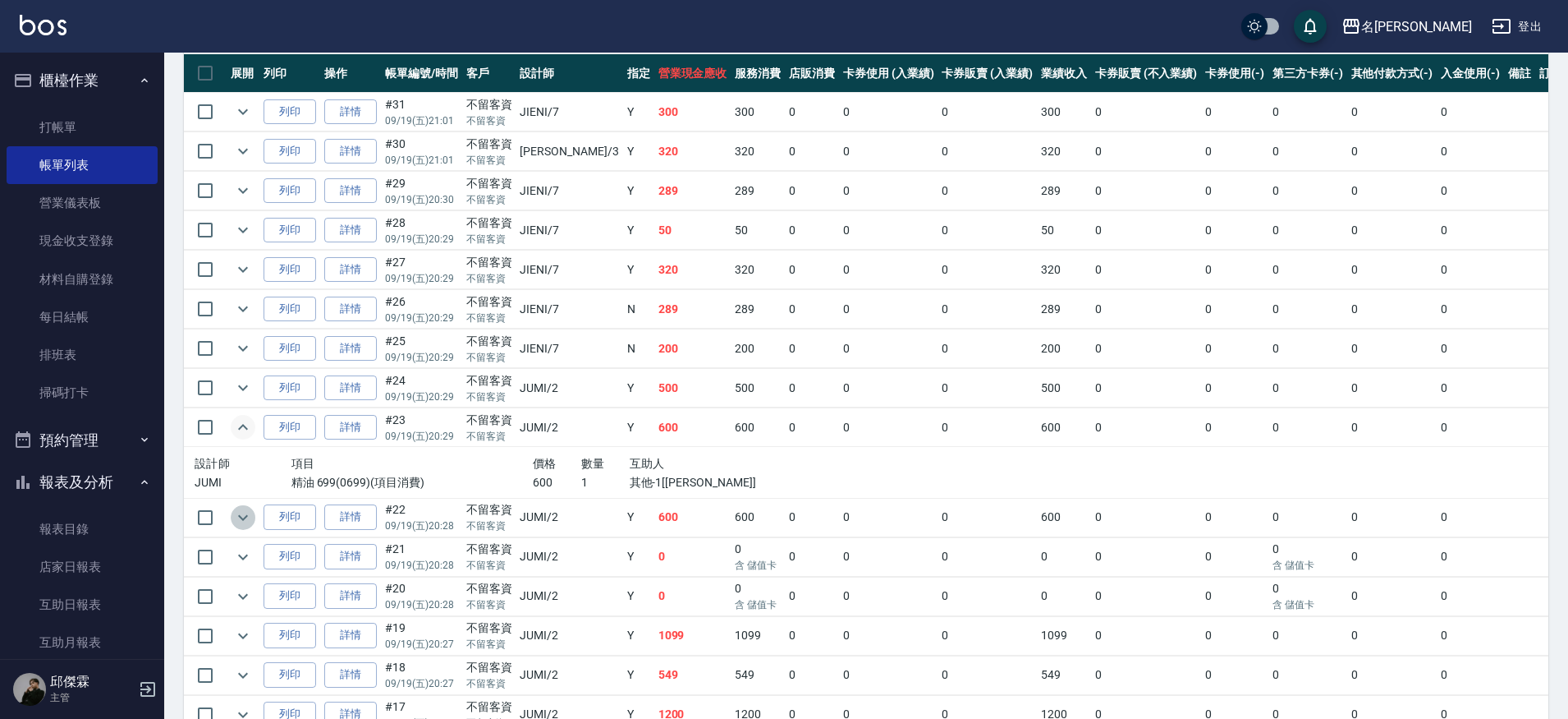
click at [251, 515] on icon "expand row" at bounding box center [243, 517] width 20 height 20
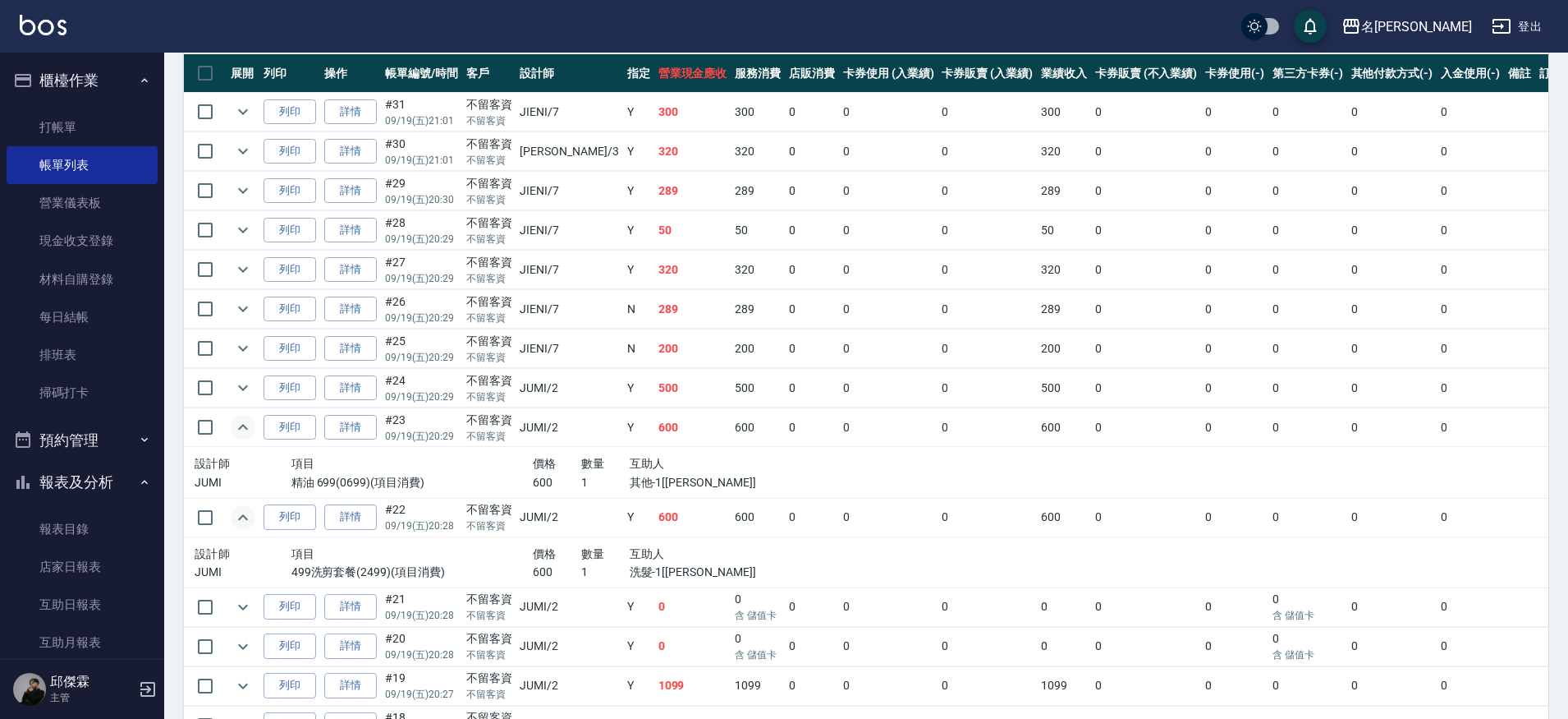
click at [251, 515] on icon "expand row" at bounding box center [243, 517] width 20 height 20
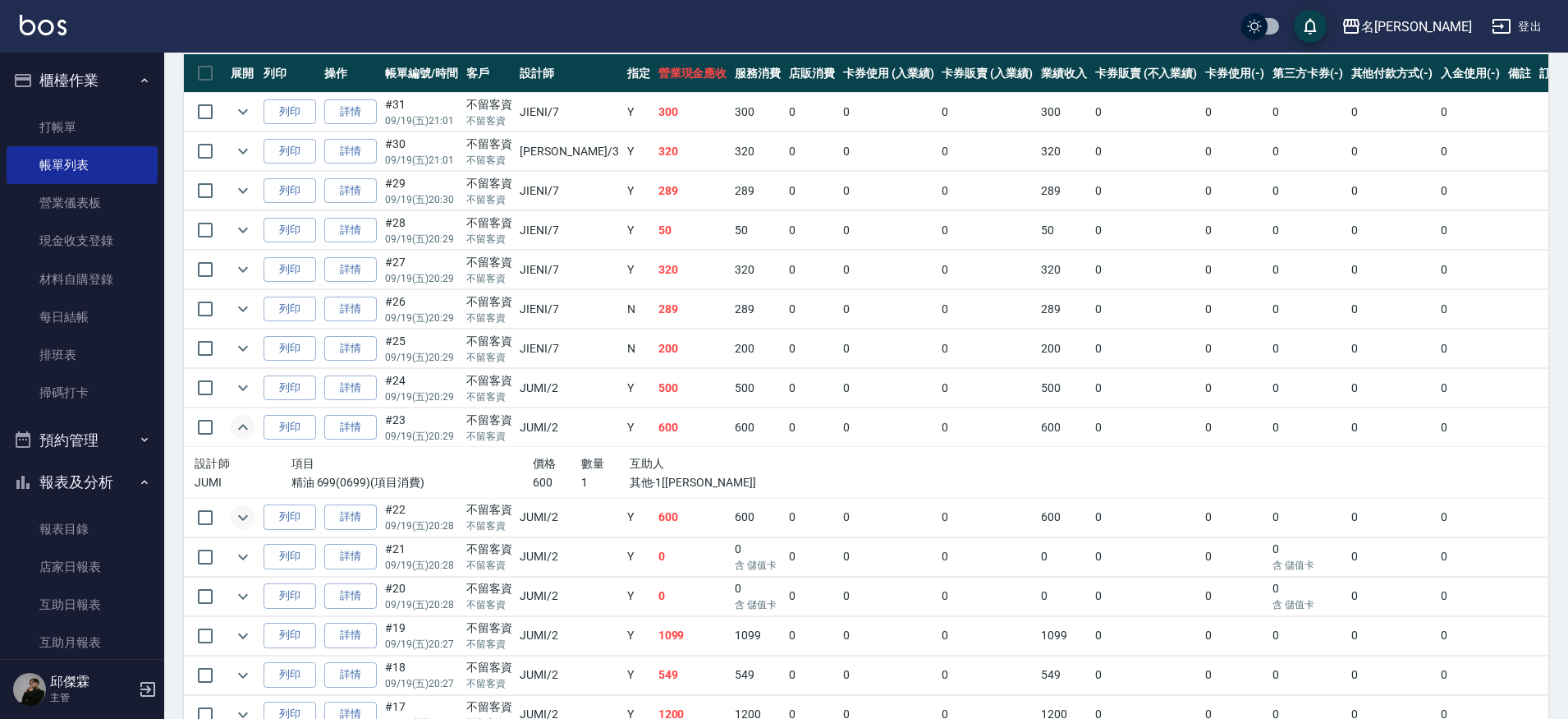
scroll to position [404, 0]
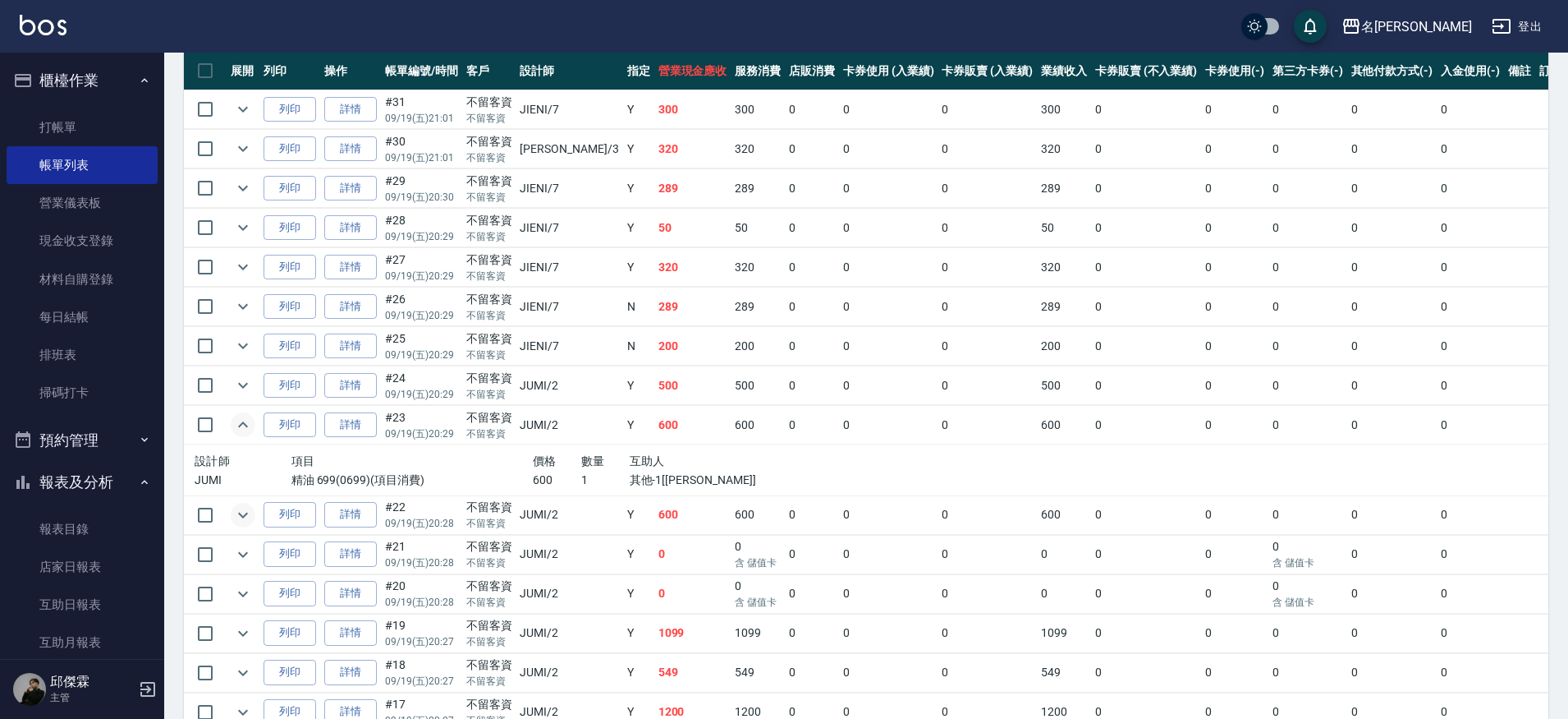
click at [251, 515] on icon "expand row" at bounding box center [243, 515] width 20 height 20
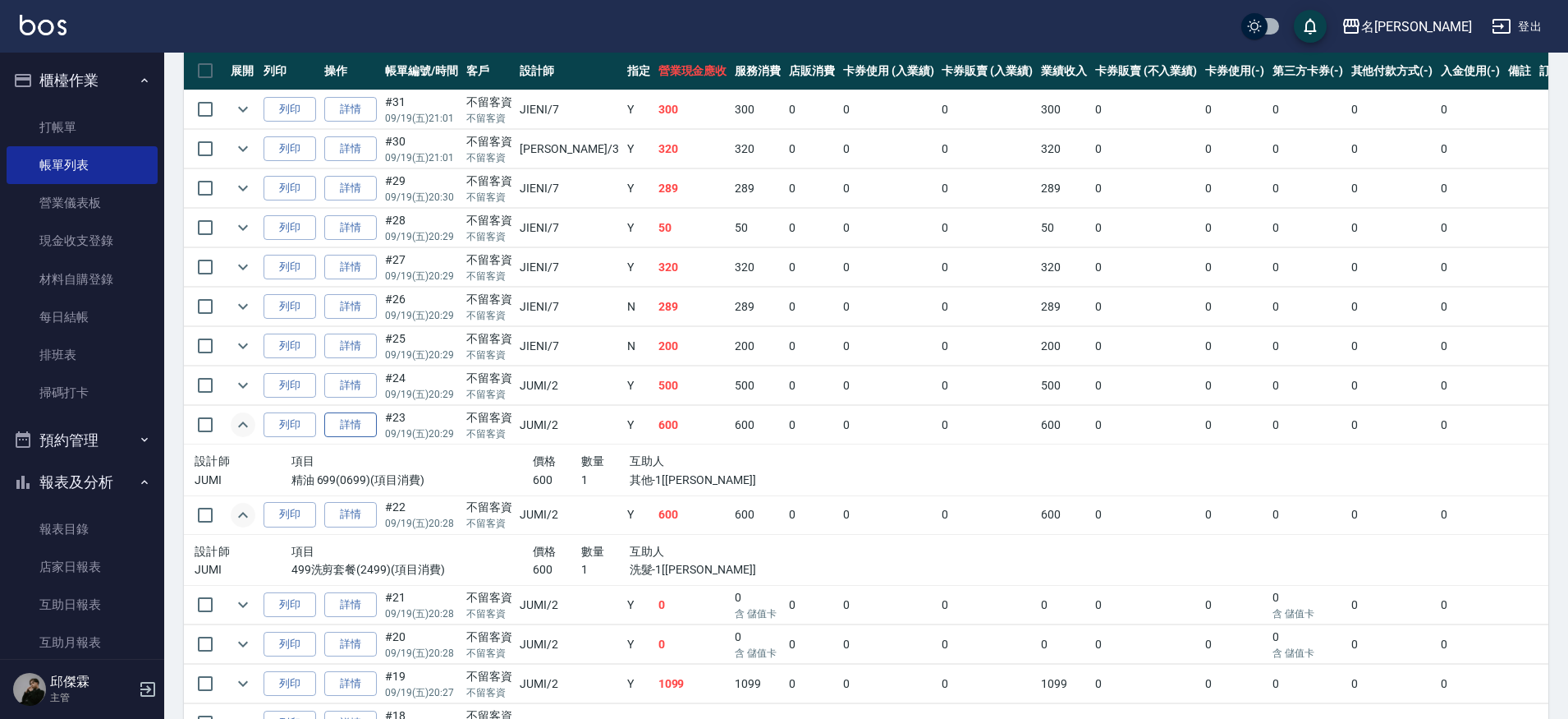
click at [353, 439] on td "詳情" at bounding box center [351, 425] width 61 height 39
click at [357, 430] on link "詳情" at bounding box center [350, 425] width 53 height 26
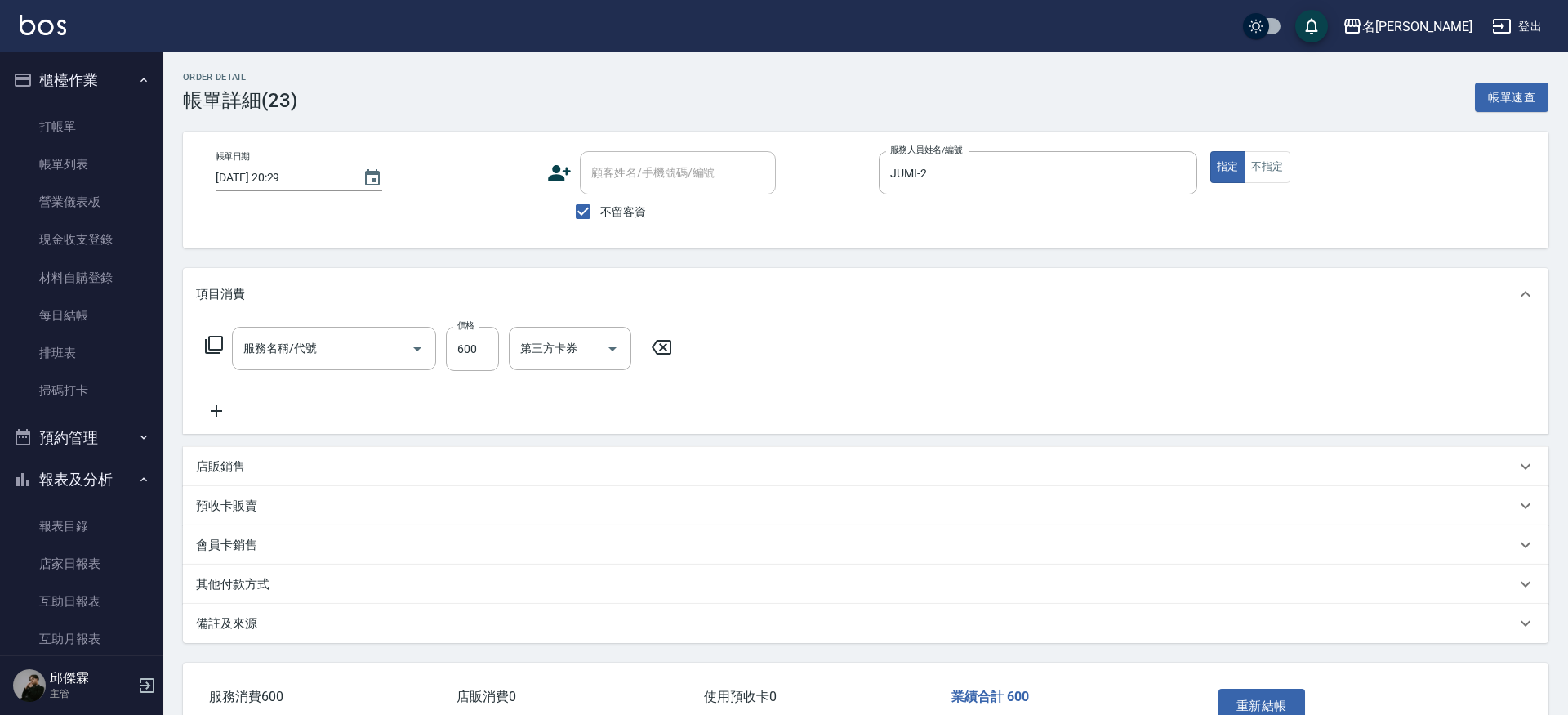
type input "[DATE] 20:29"
checkbox input "true"
type input "JUMI-2"
type input "精油 699(0699)"
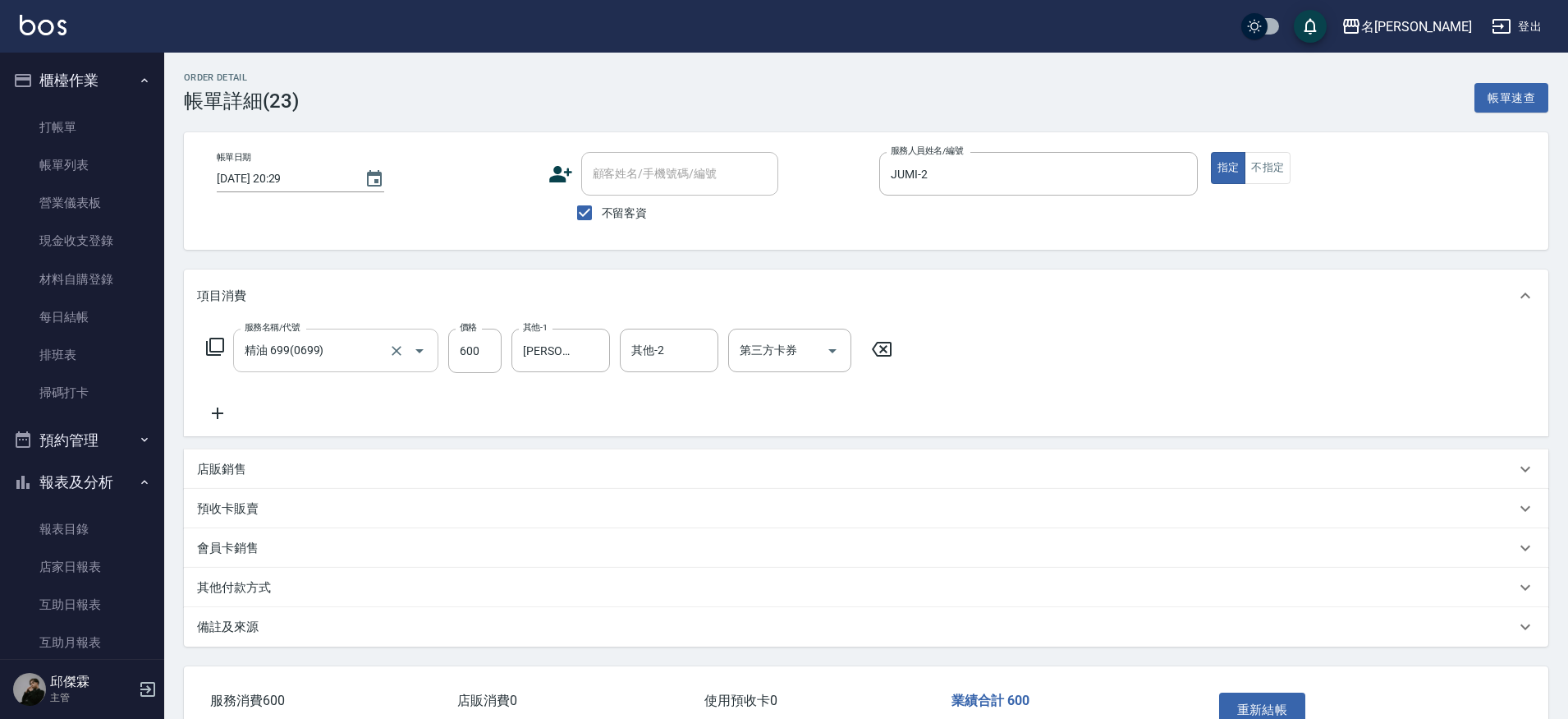
click at [334, 335] on div "精油 699(0699) 服務名稱/代號" at bounding box center [336, 350] width 205 height 43
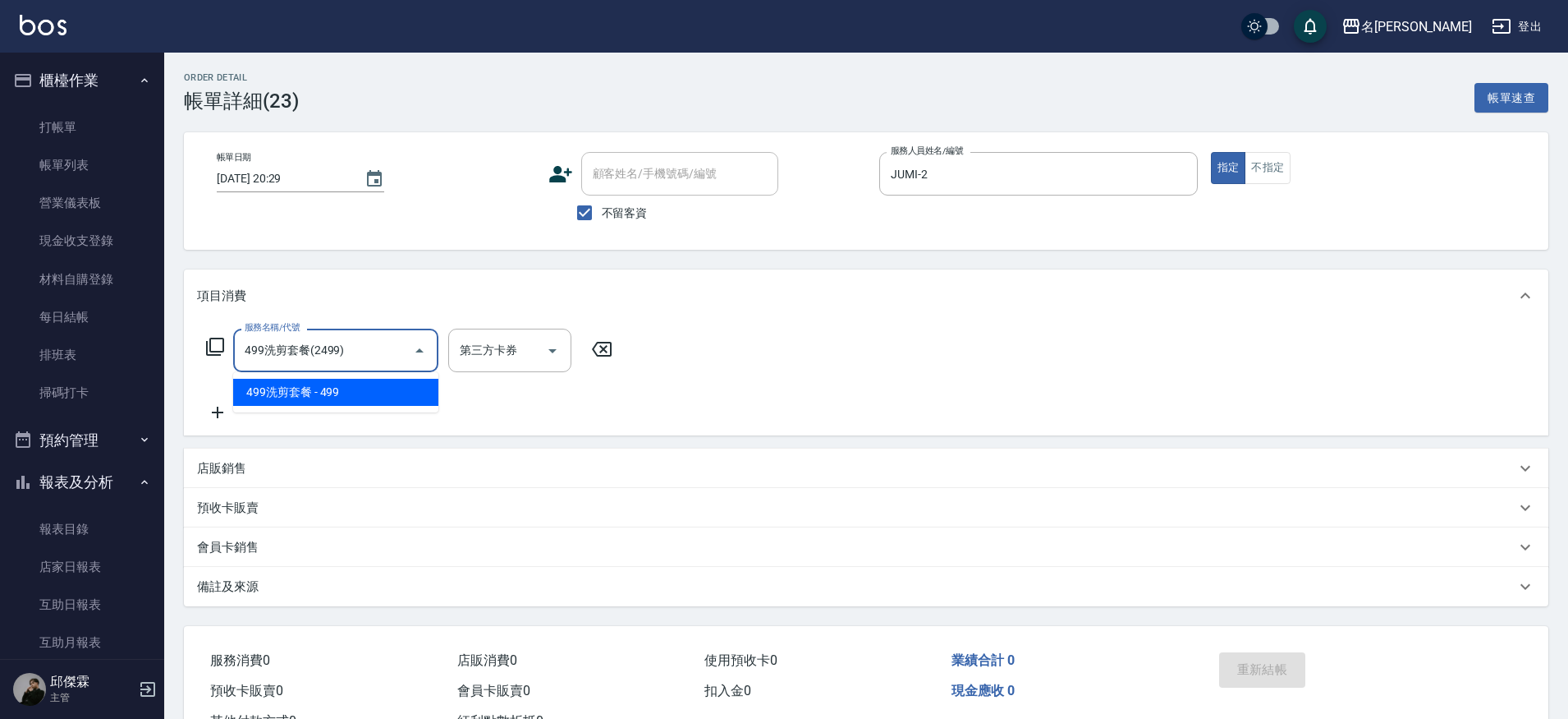
type input "499洗剪套餐(2499)"
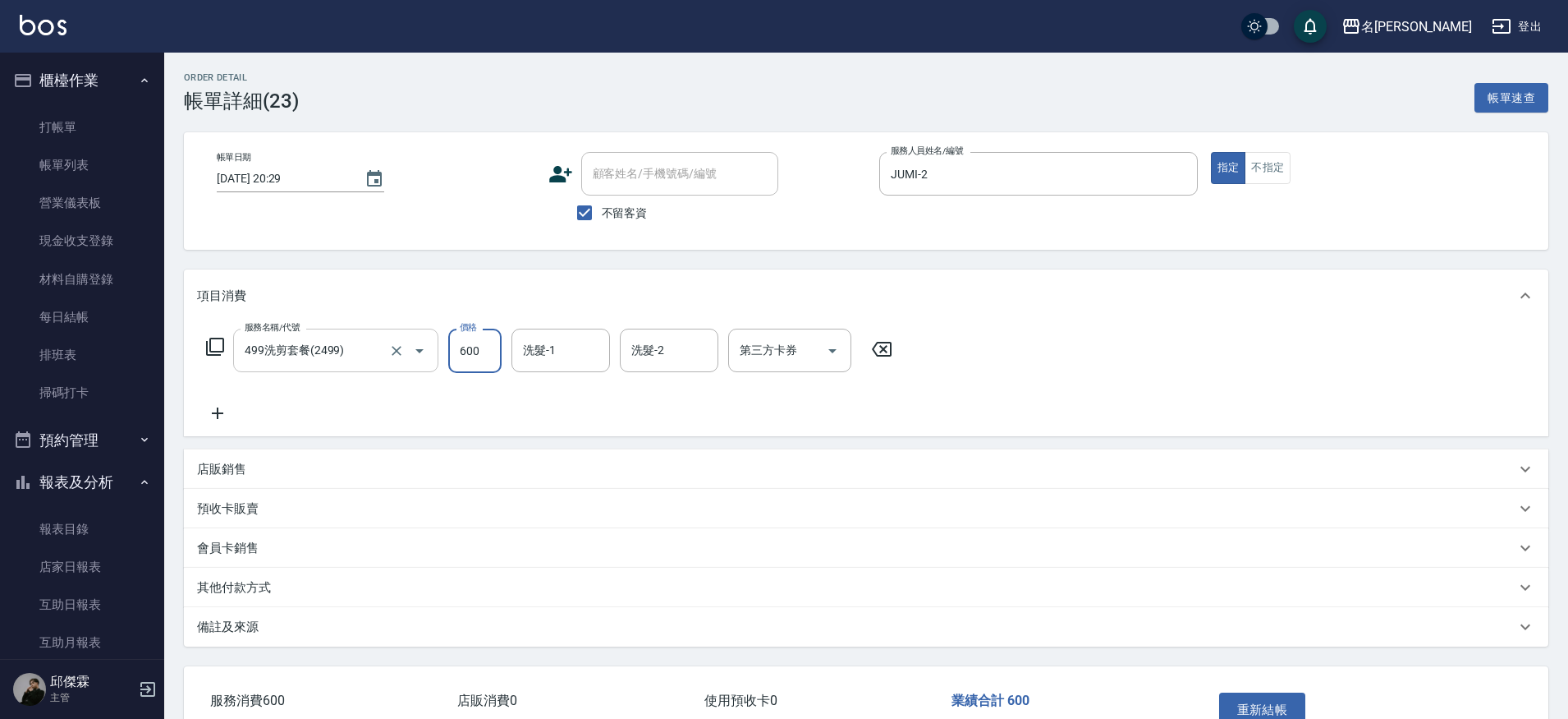
type input "600"
type input "[PERSON_NAME]-30"
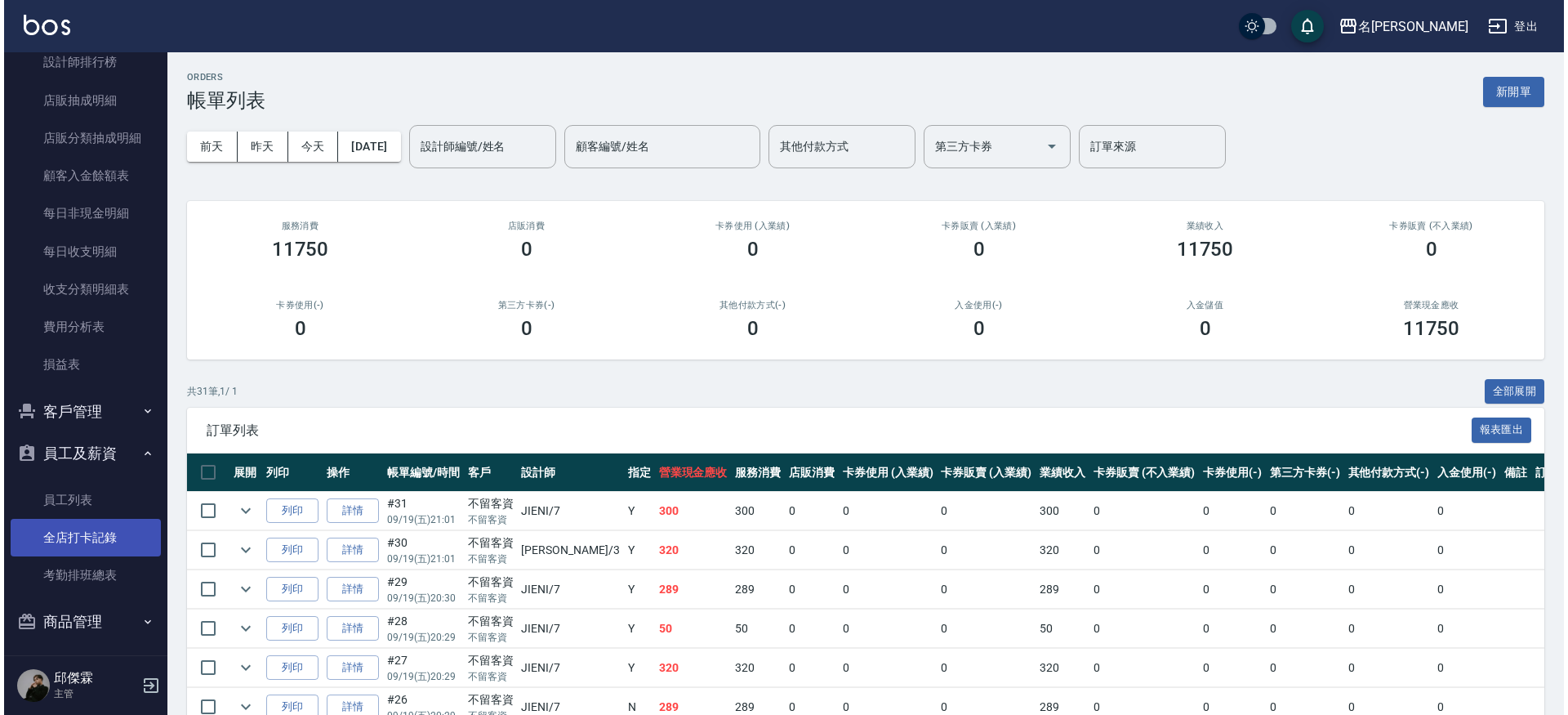
scroll to position [1069, 0]
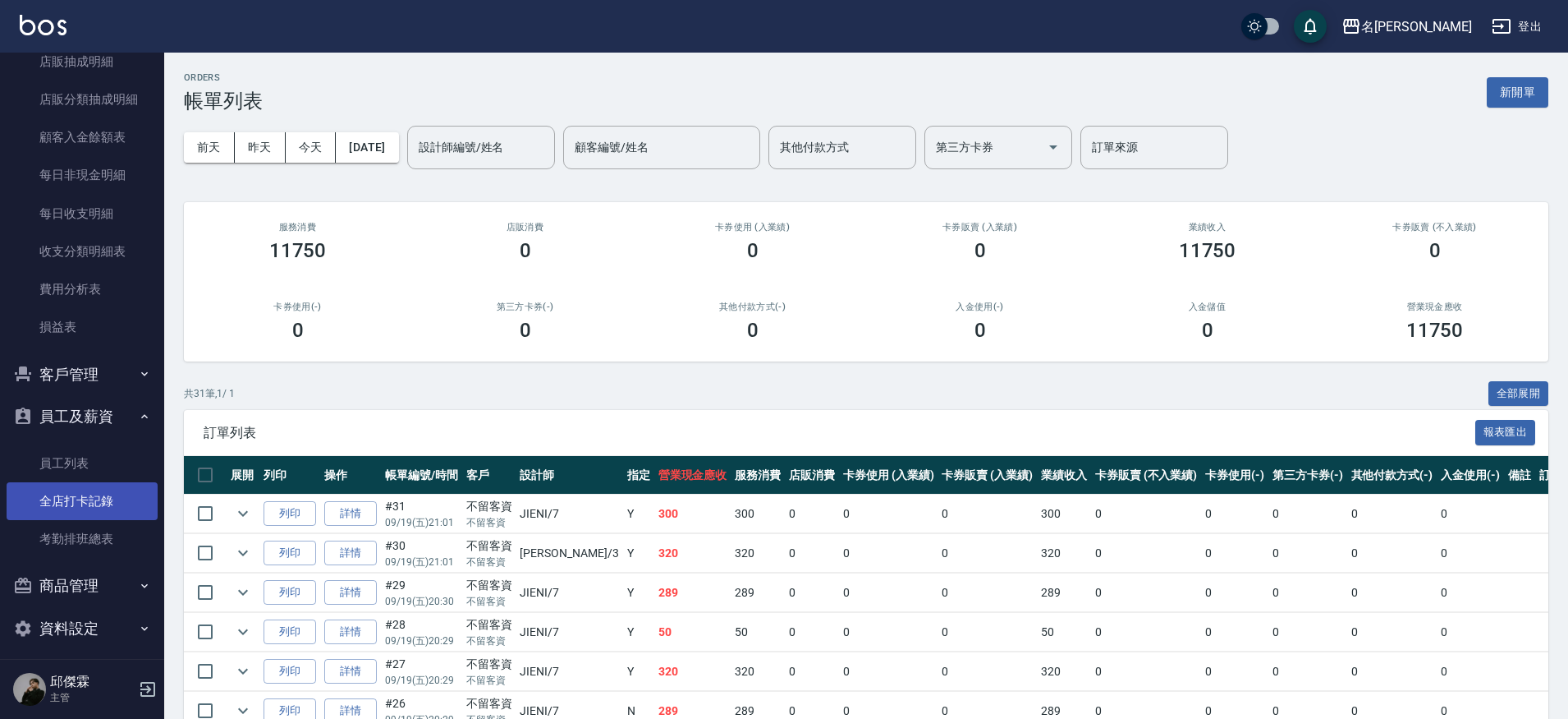
click at [86, 487] on link "全店打卡記錄" at bounding box center [82, 501] width 151 height 38
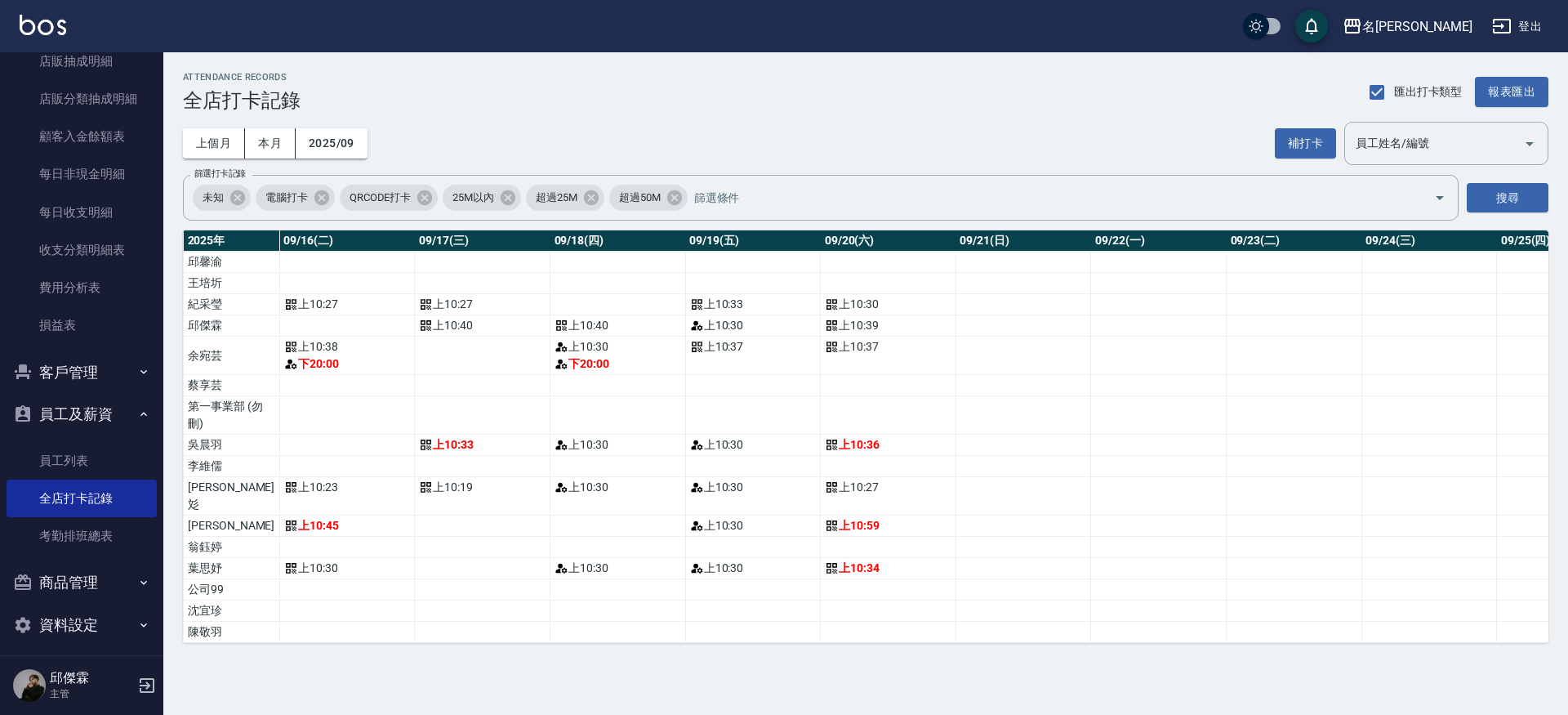
scroll to position [0, 2226]
click at [1319, 145] on button "補打卡" at bounding box center [1305, 143] width 61 height 30
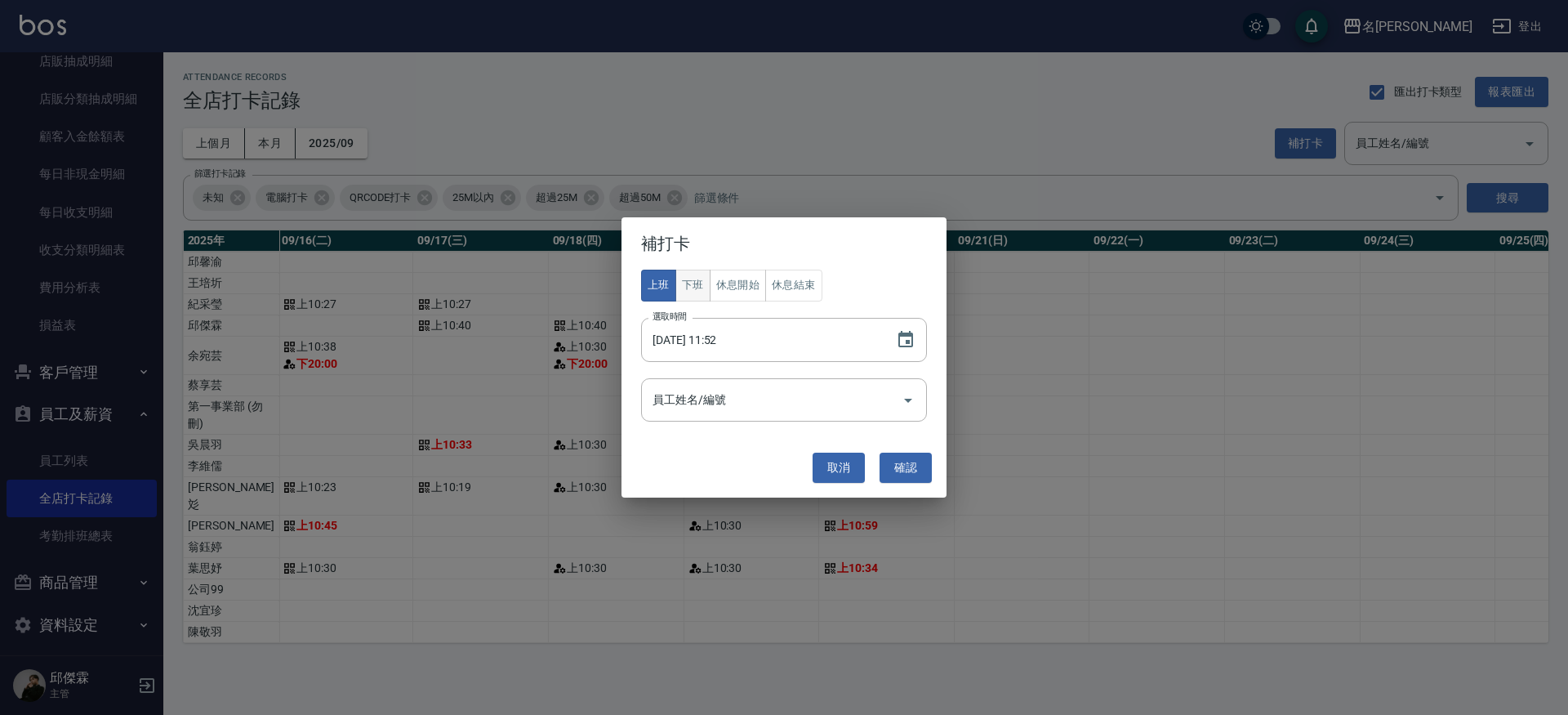
click at [687, 295] on button "下班" at bounding box center [693, 285] width 35 height 32
click at [724, 340] on input "[DATE] 11:52" at bounding box center [760, 339] width 238 height 44
type input "[DATE] 20:00"
click at [850, 464] on button "取消" at bounding box center [838, 467] width 52 height 30
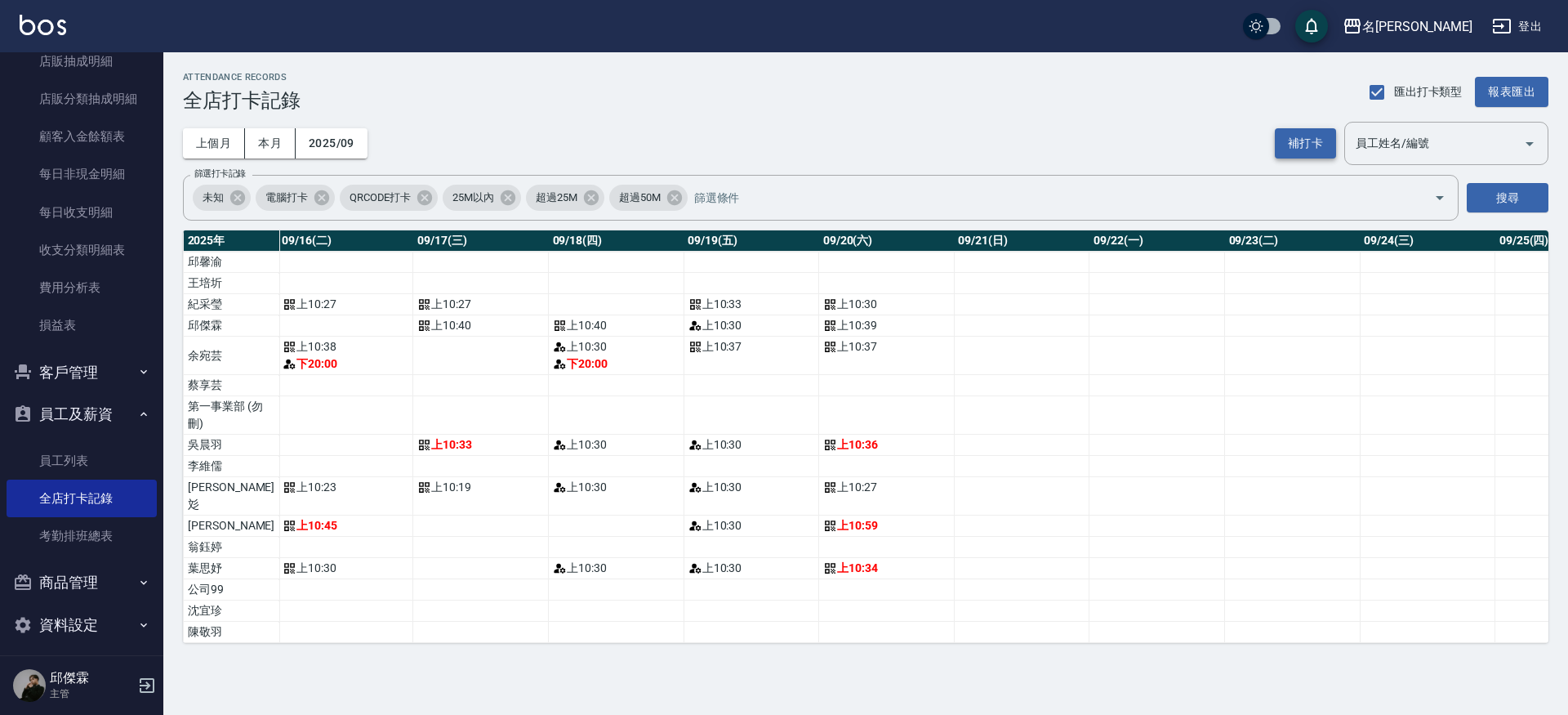
click at [1324, 147] on button "補打卡" at bounding box center [1305, 143] width 61 height 30
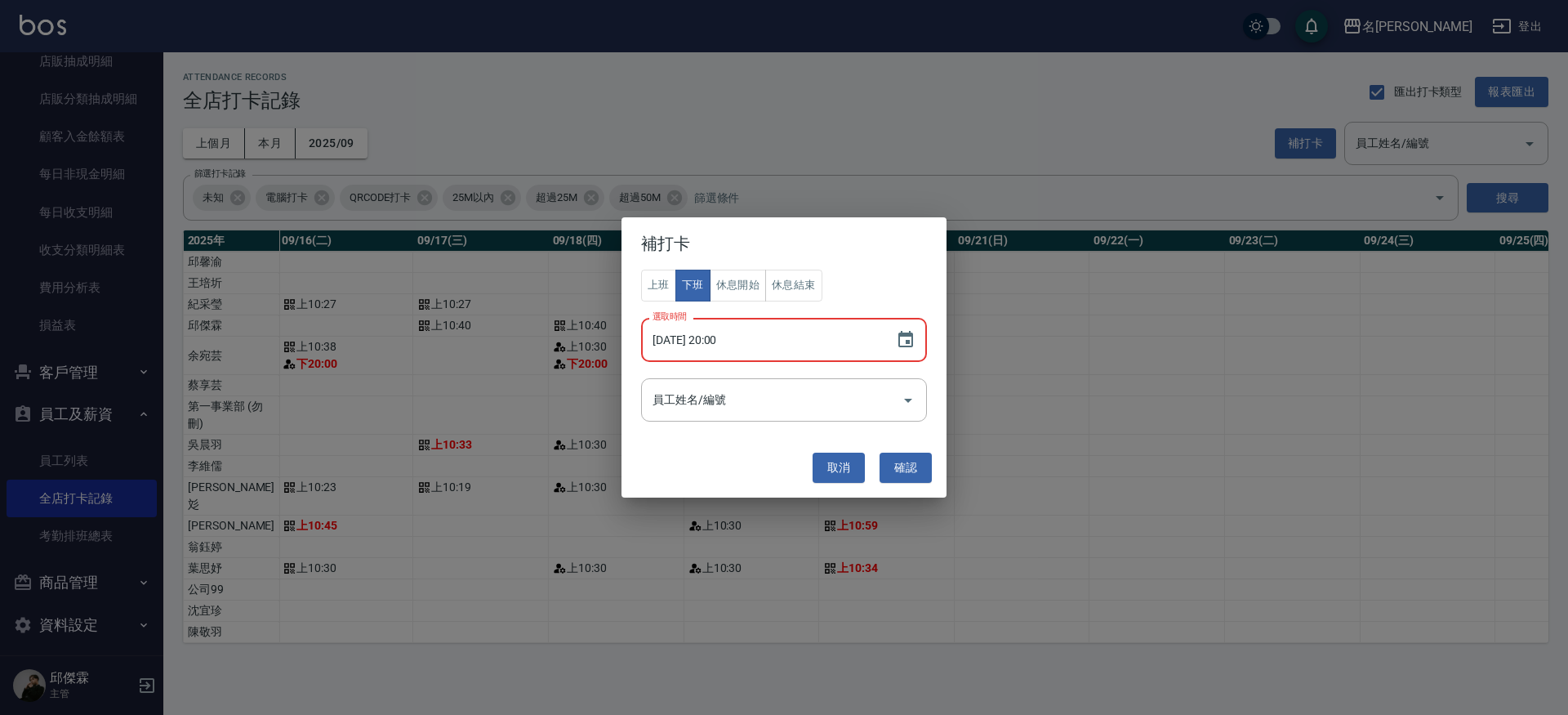
click at [706, 341] on input "[DATE] 20:00" at bounding box center [760, 339] width 238 height 44
type input "[DATE] 20:00"
click at [814, 412] on input "員工姓名/編號" at bounding box center [772, 400] width 247 height 28
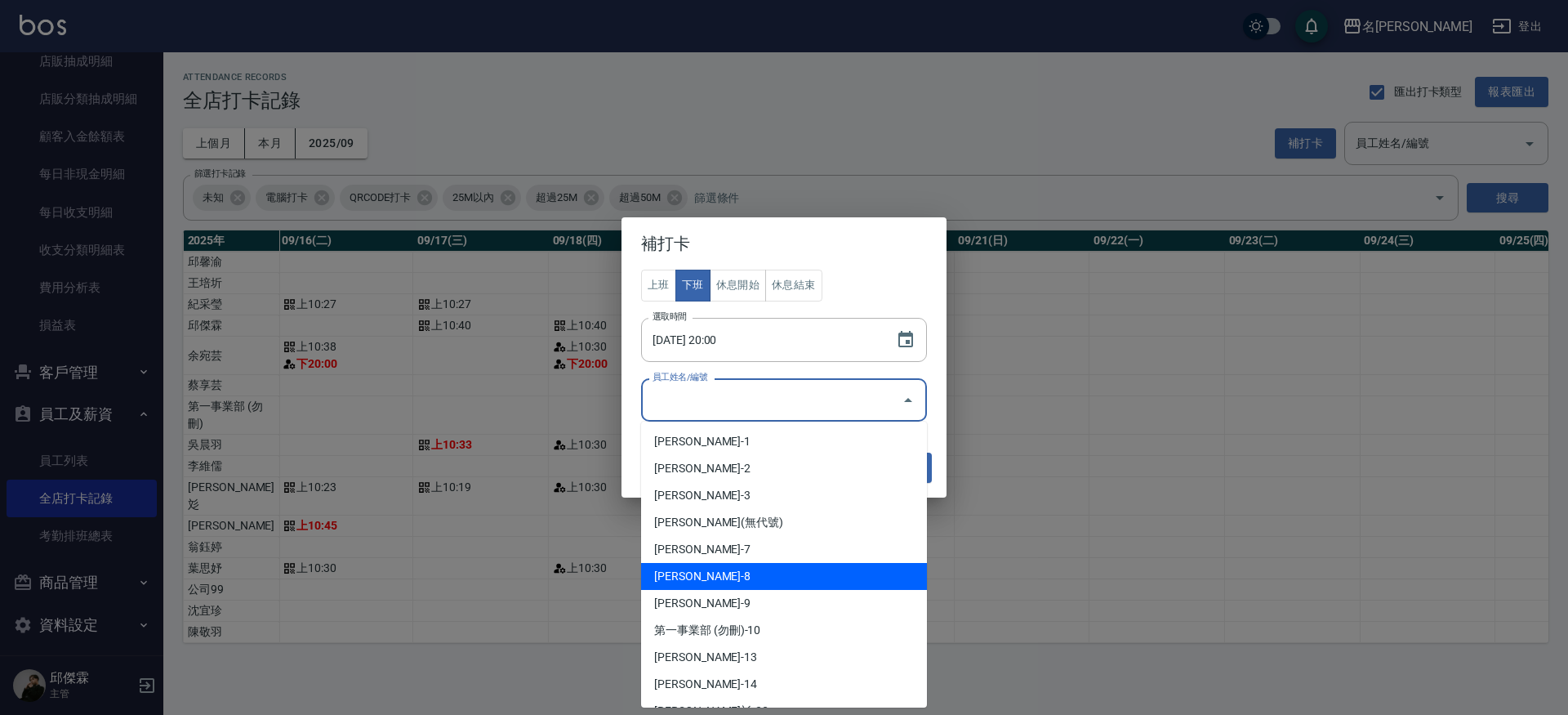
click at [696, 577] on li "[PERSON_NAME]-8" at bounding box center [784, 575] width 285 height 27
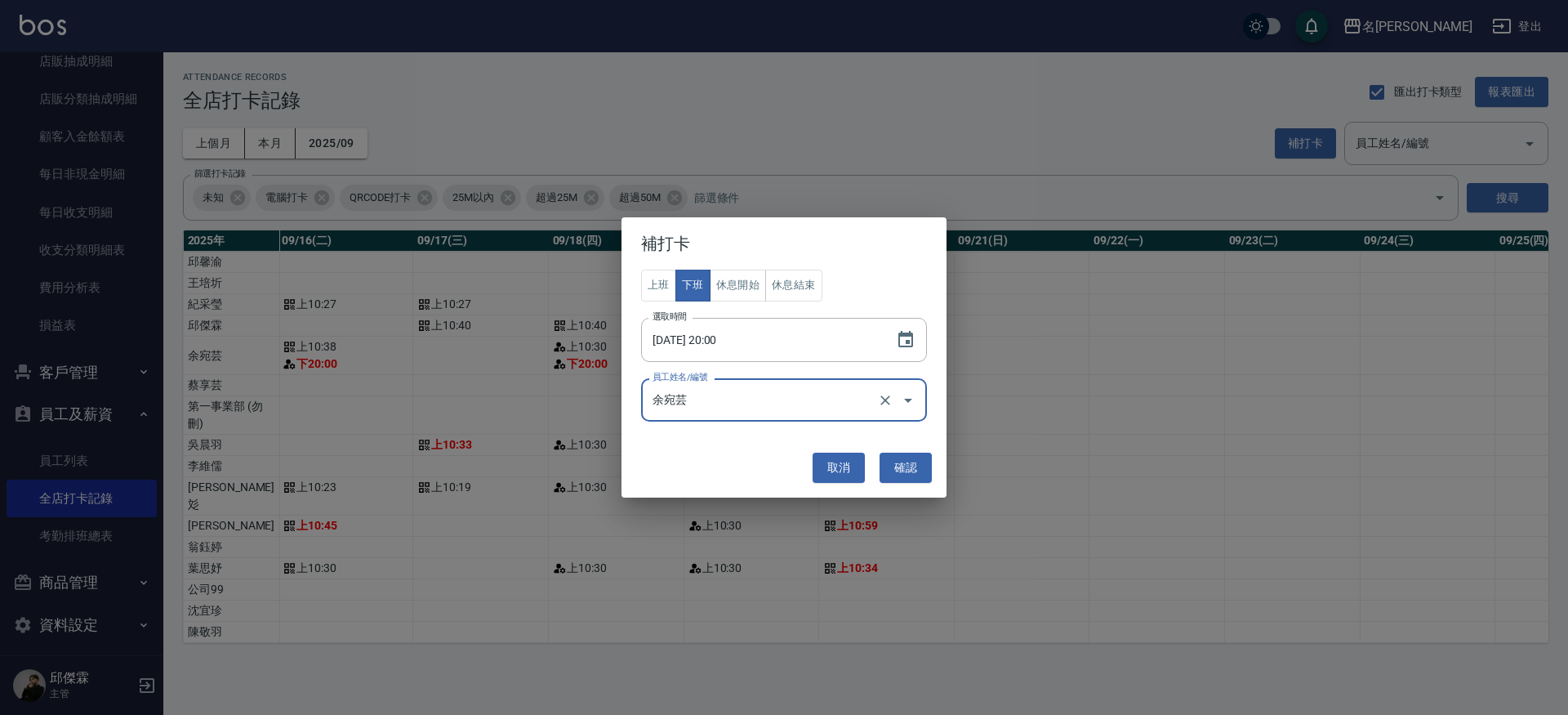
type input "余宛芸"
click at [895, 458] on button "確認" at bounding box center [905, 467] width 52 height 30
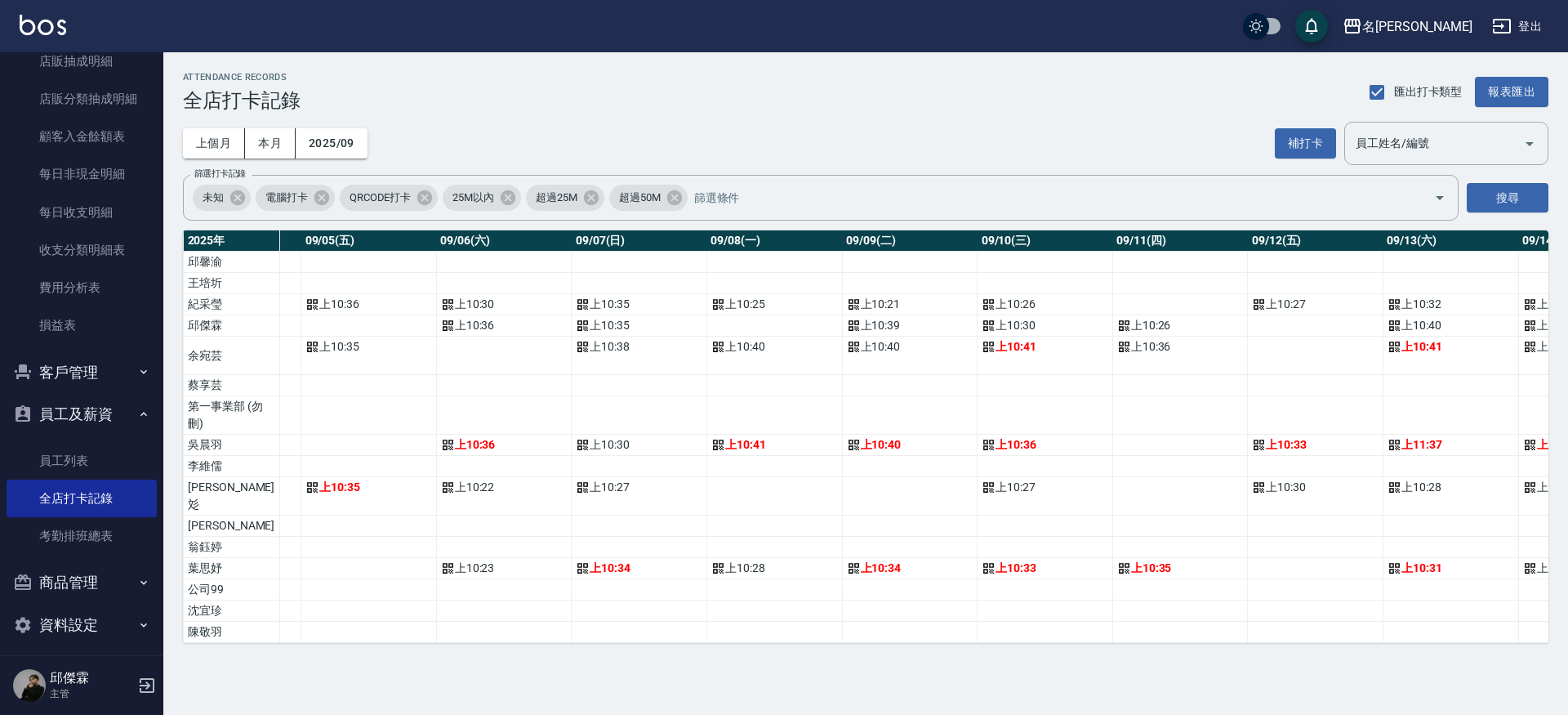
scroll to position [0, 0]
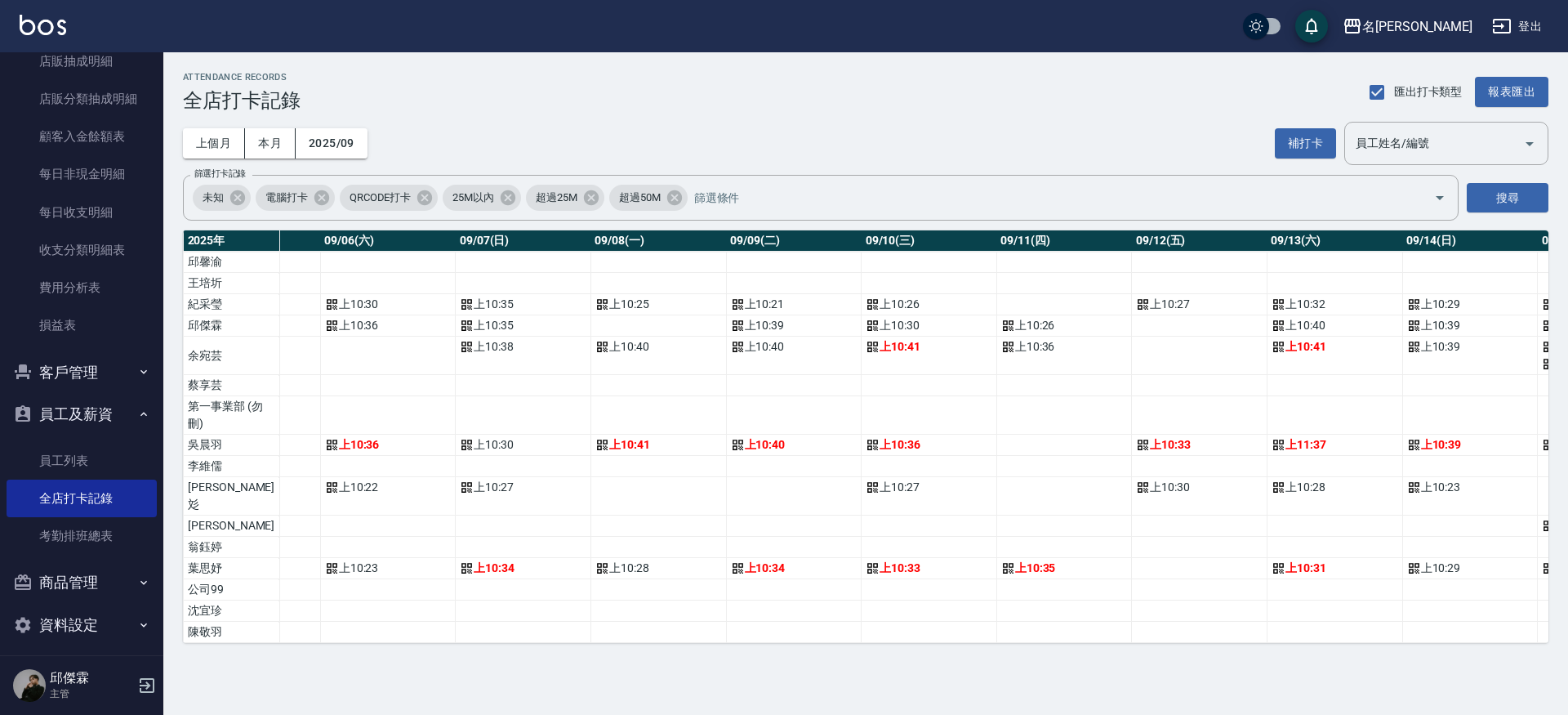
scroll to position [0, 862]
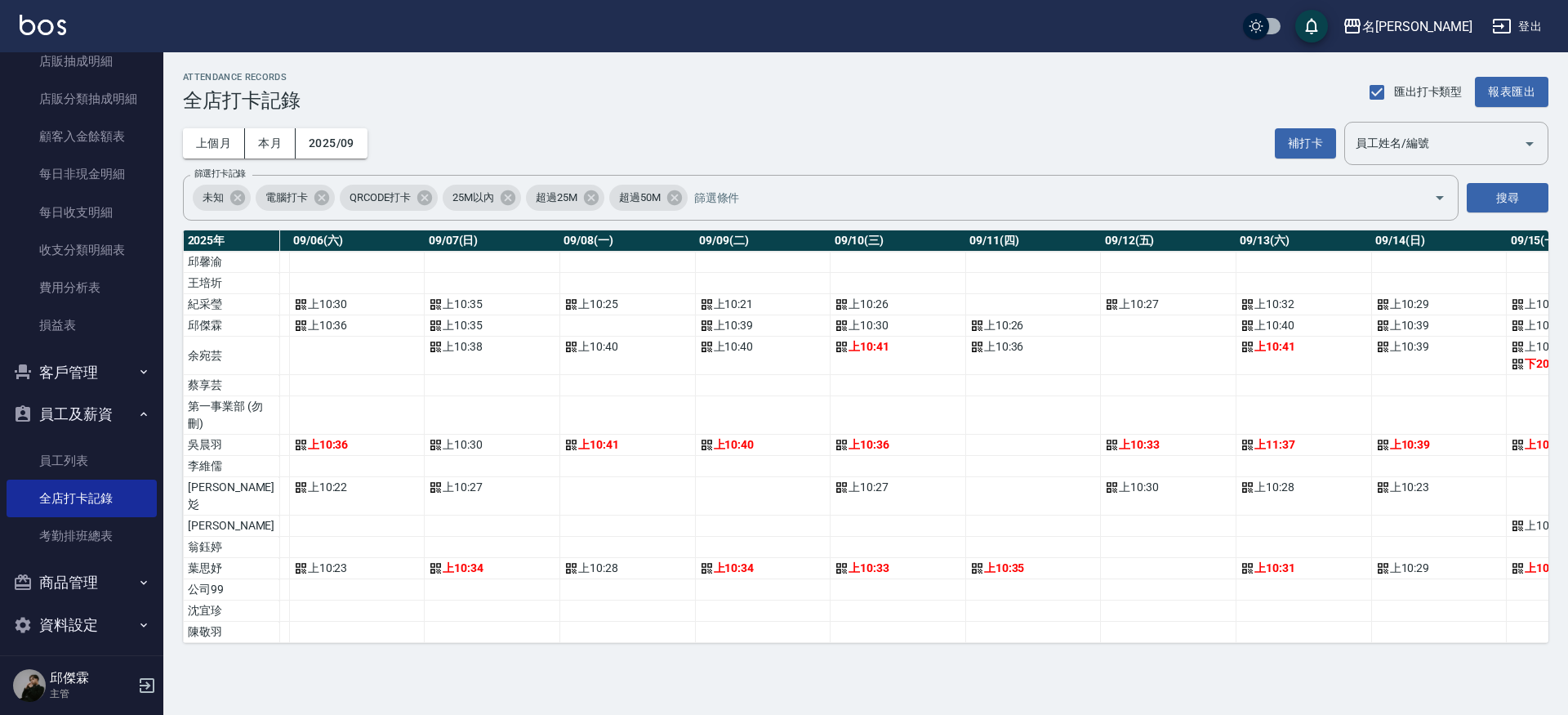
click at [1254, 136] on div "上個月 本月 2025/09 補打卡 員工姓名/編號 員工姓名/編號" at bounding box center [865, 143] width 1366 height 43
click at [1287, 141] on button "補打卡" at bounding box center [1305, 143] width 61 height 30
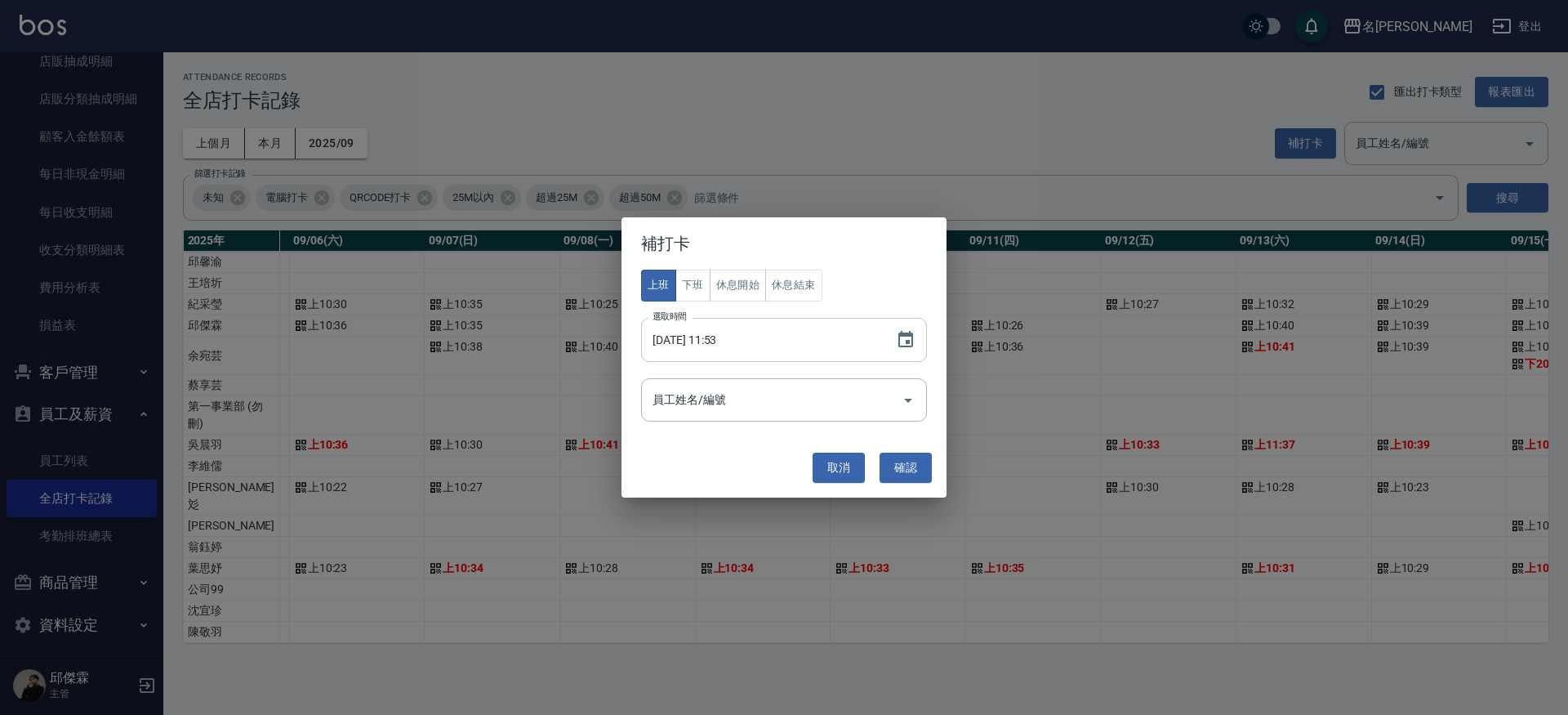
click at [712, 334] on input "[DATE] 11:53" at bounding box center [760, 339] width 238 height 44
type input "[DATE] 10:30"
click at [850, 406] on input "員工姓名/編號" at bounding box center [772, 400] width 247 height 28
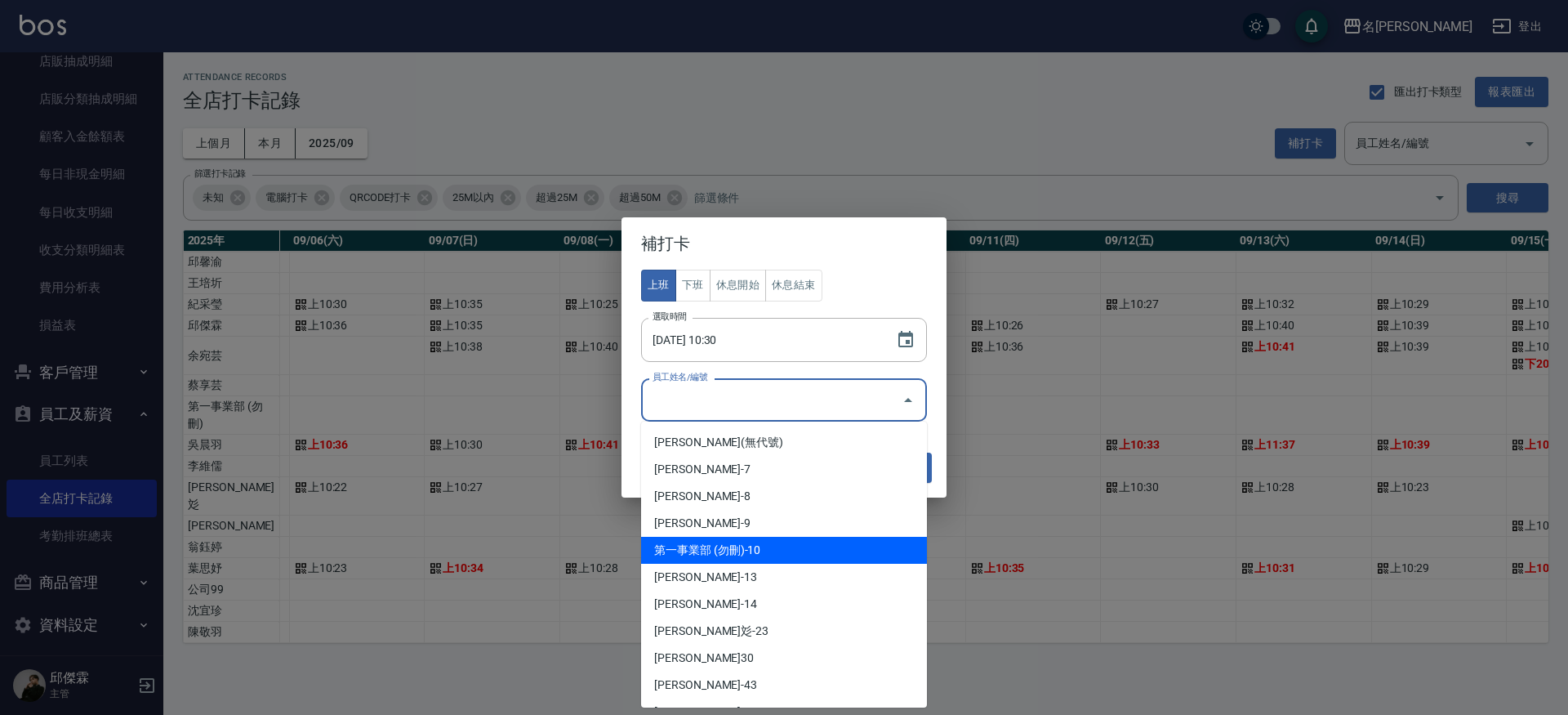
scroll to position [82, 0]
click at [708, 632] on li "[PERSON_NAME]彣-23" at bounding box center [784, 628] width 285 height 27
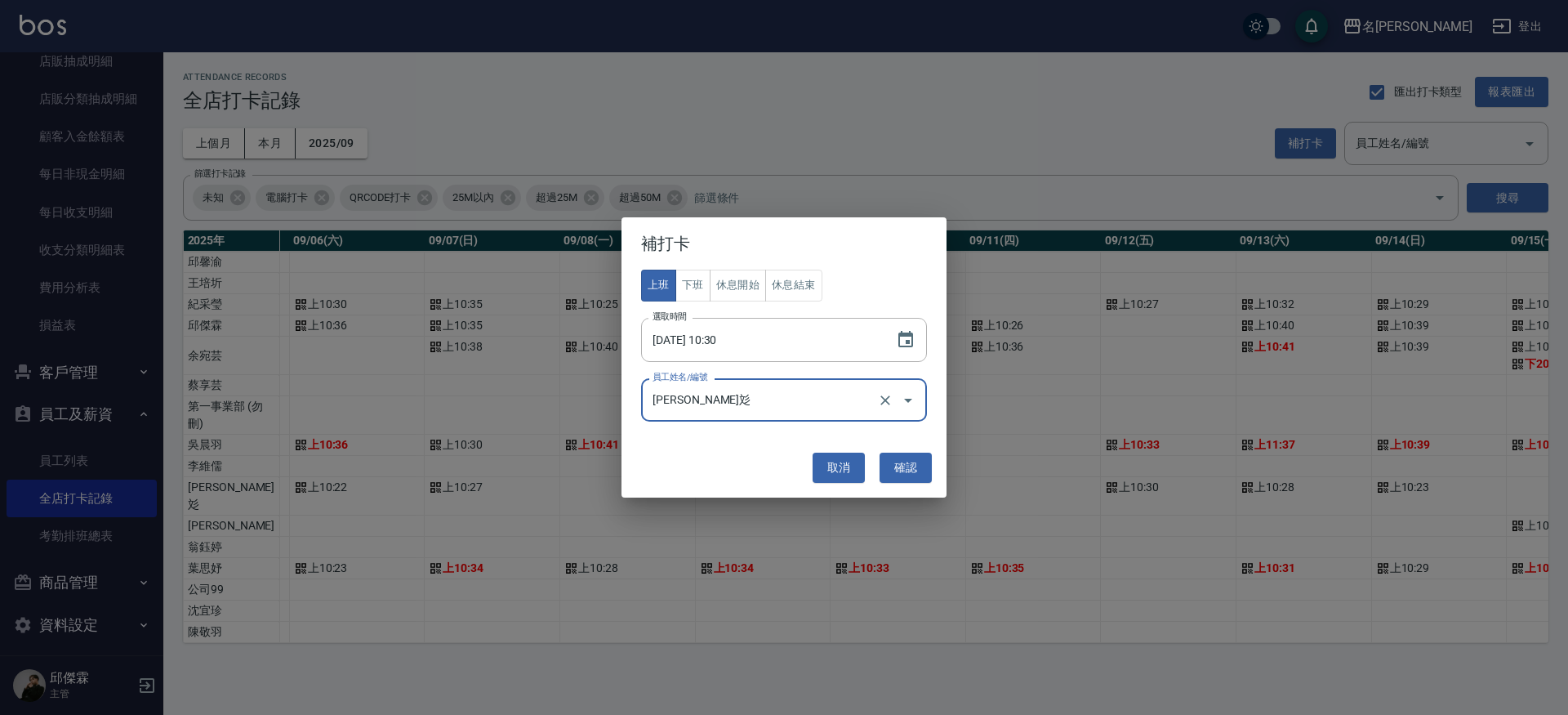
type input "[PERSON_NAME]彣"
click at [901, 458] on button "確認" at bounding box center [905, 467] width 52 height 30
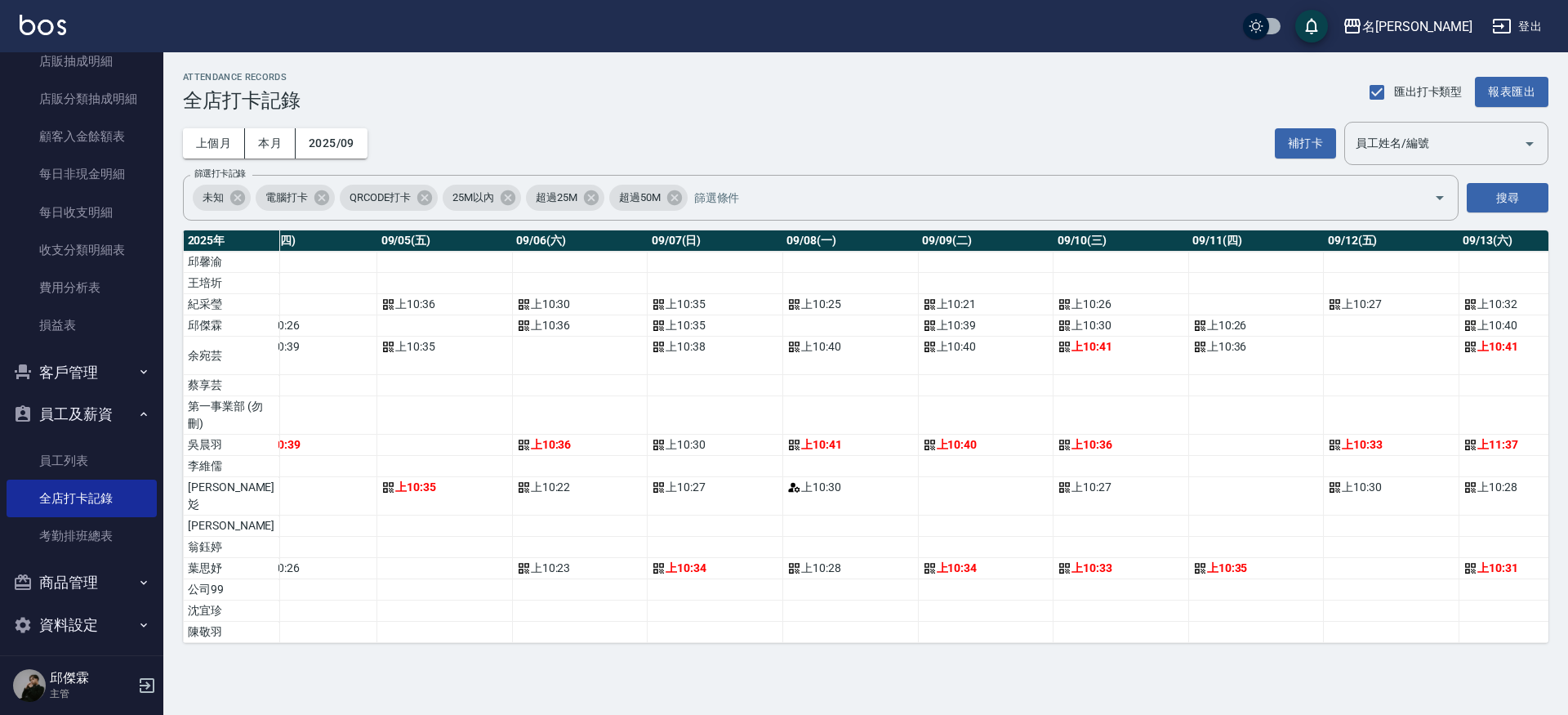
scroll to position [0, 640]
click at [1308, 137] on button "補打卡" at bounding box center [1305, 143] width 61 height 30
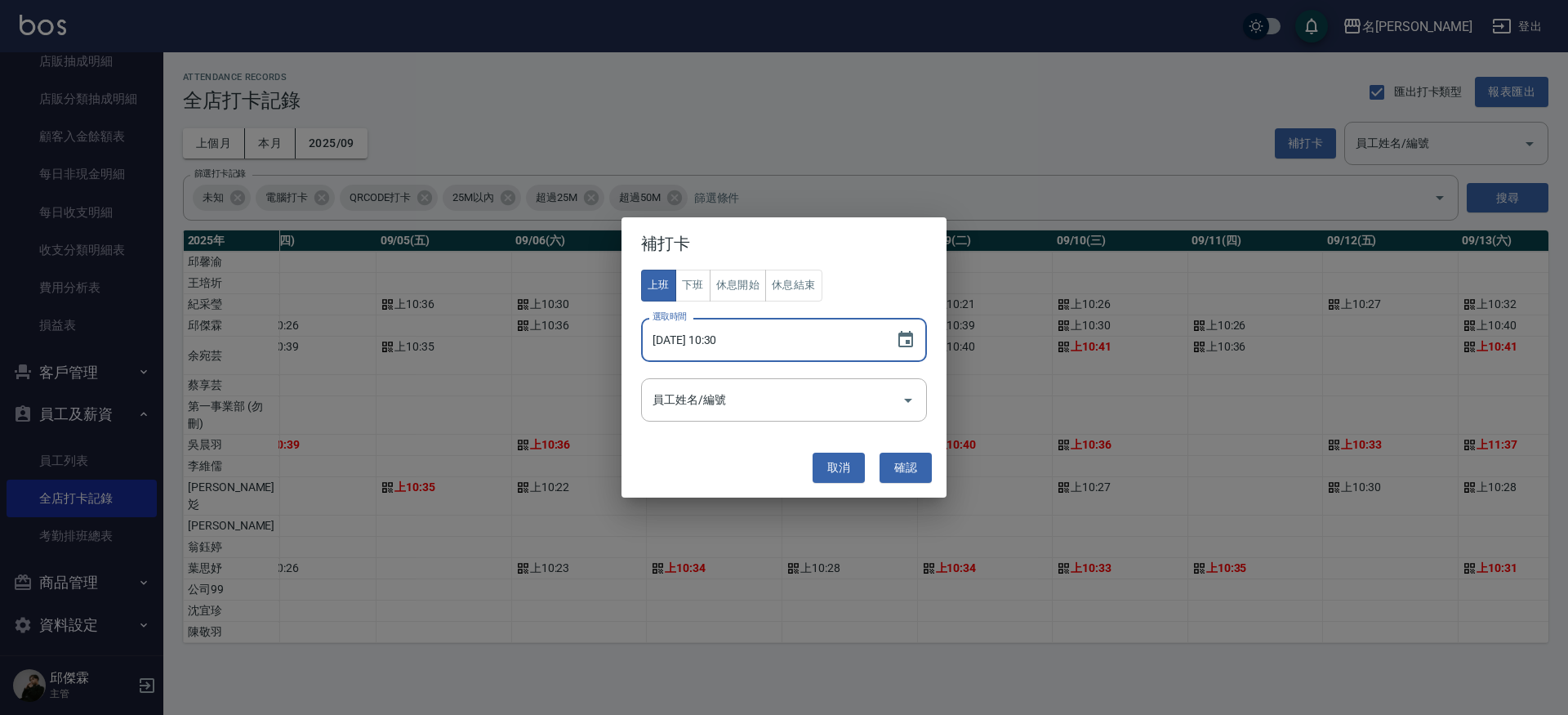
click at [712, 342] on input "[DATE] 10:30" at bounding box center [760, 339] width 238 height 44
click at [706, 344] on input "[DATE] 09:30" at bounding box center [760, 339] width 238 height 44
click at [729, 418] on div "員工姓名/編號" at bounding box center [784, 400] width 285 height 43
type input "[DATE] 10:30"
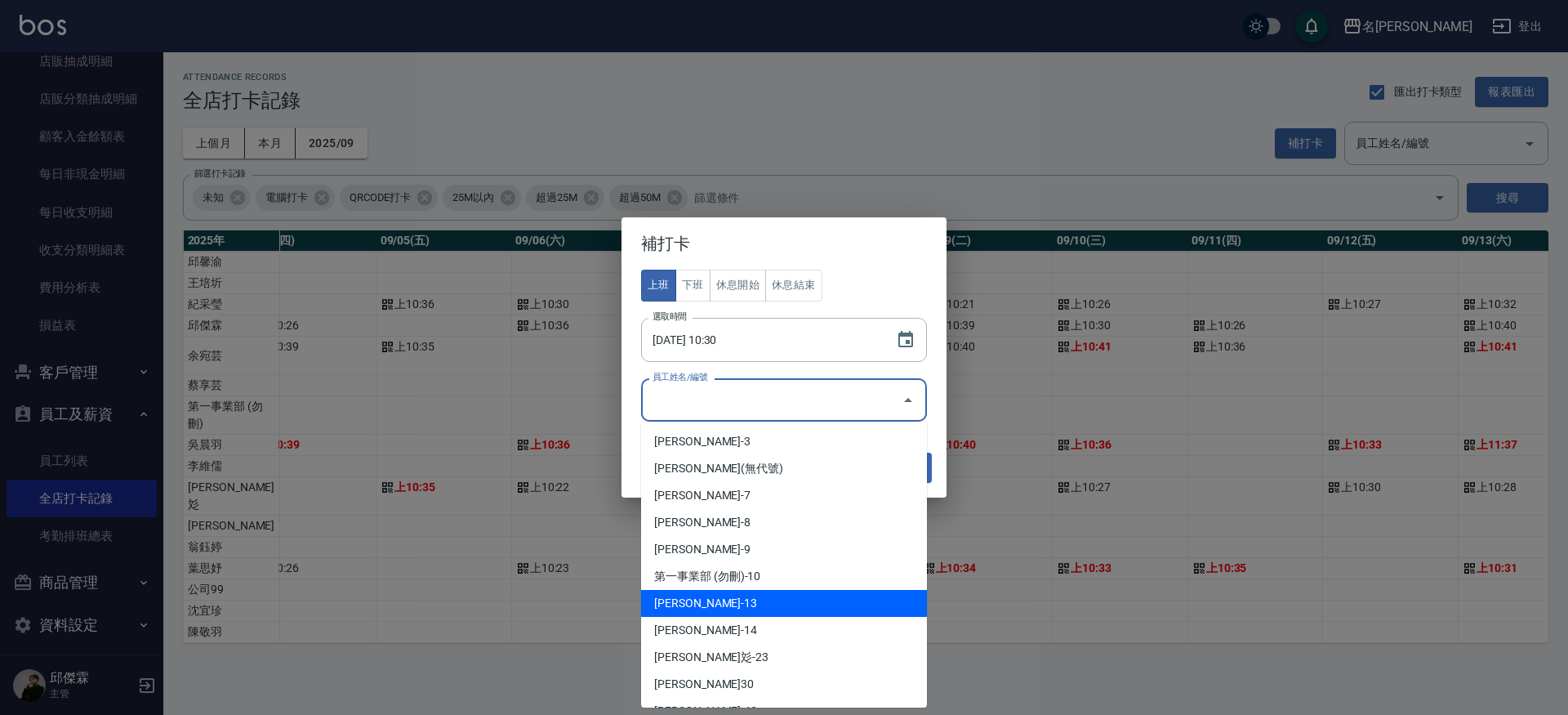
scroll to position [70, 0]
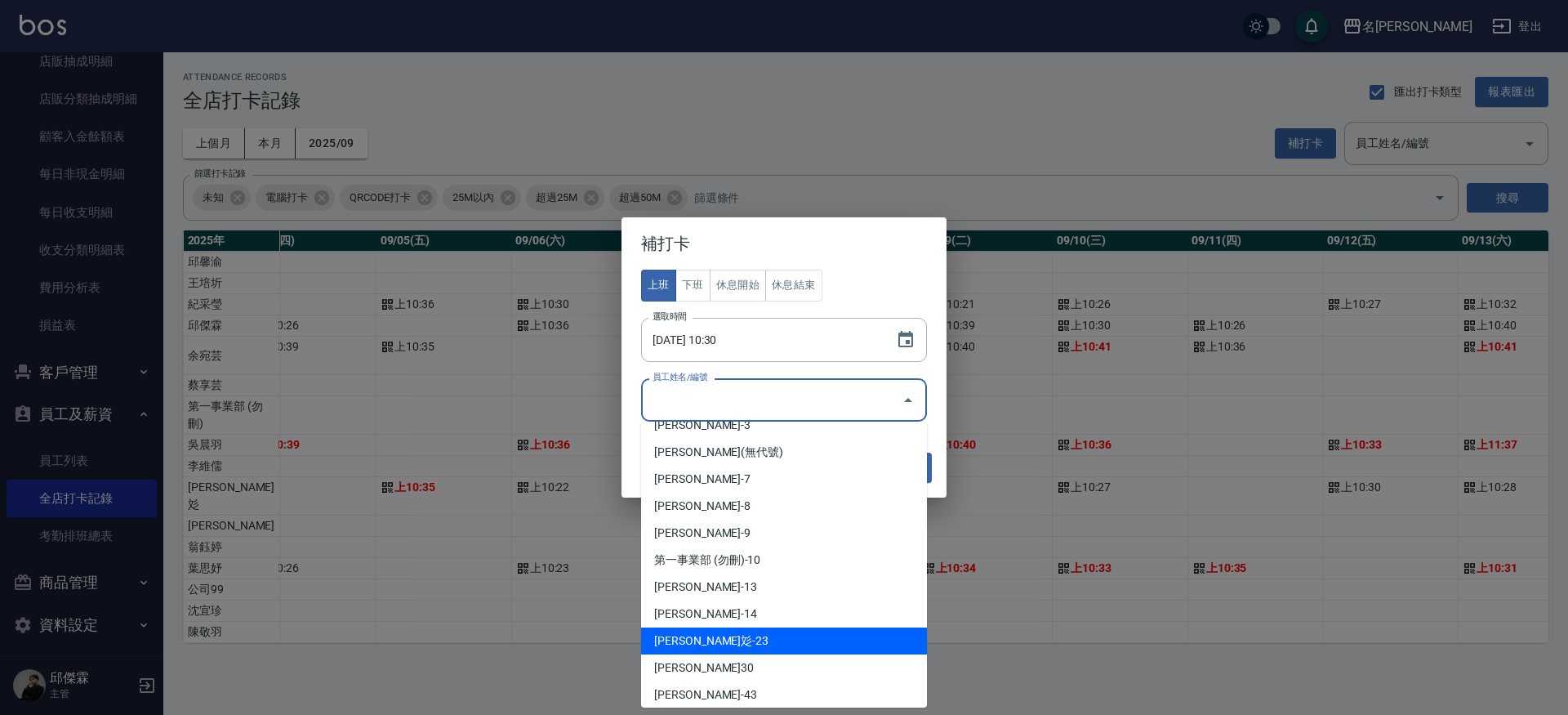
click at [693, 643] on li "[PERSON_NAME]彣-23" at bounding box center [784, 640] width 285 height 27
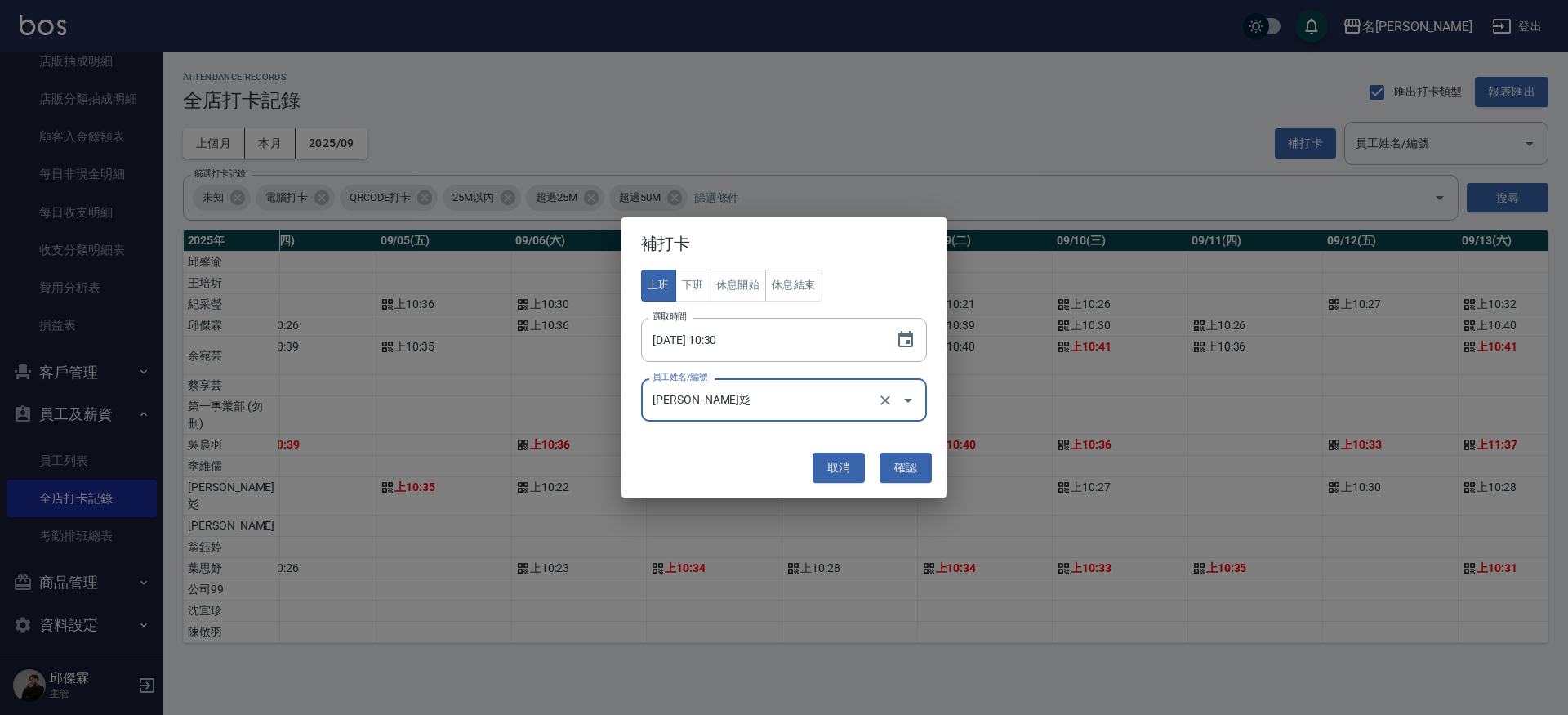
type input "[PERSON_NAME]彣"
click at [910, 463] on button "確認" at bounding box center [905, 467] width 52 height 30
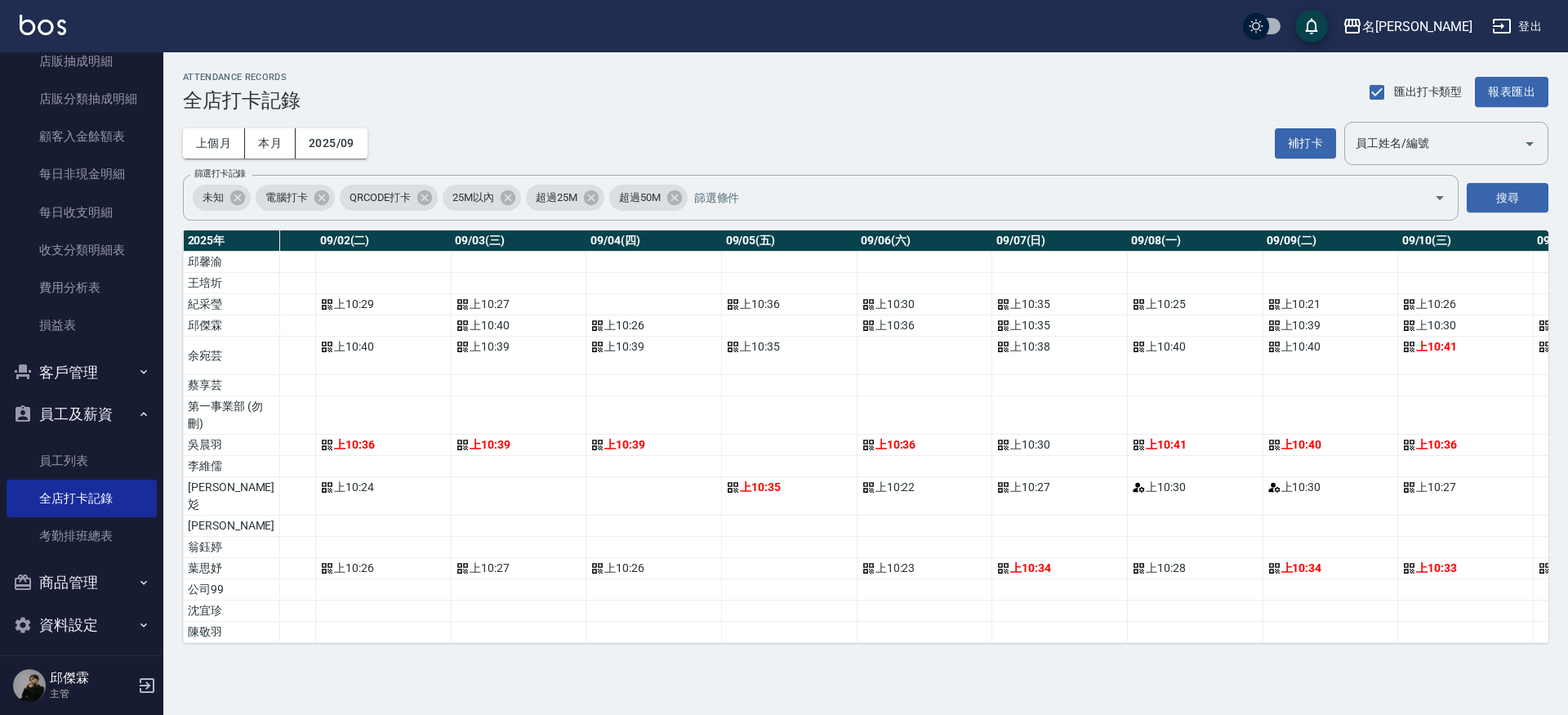
scroll to position [0, 0]
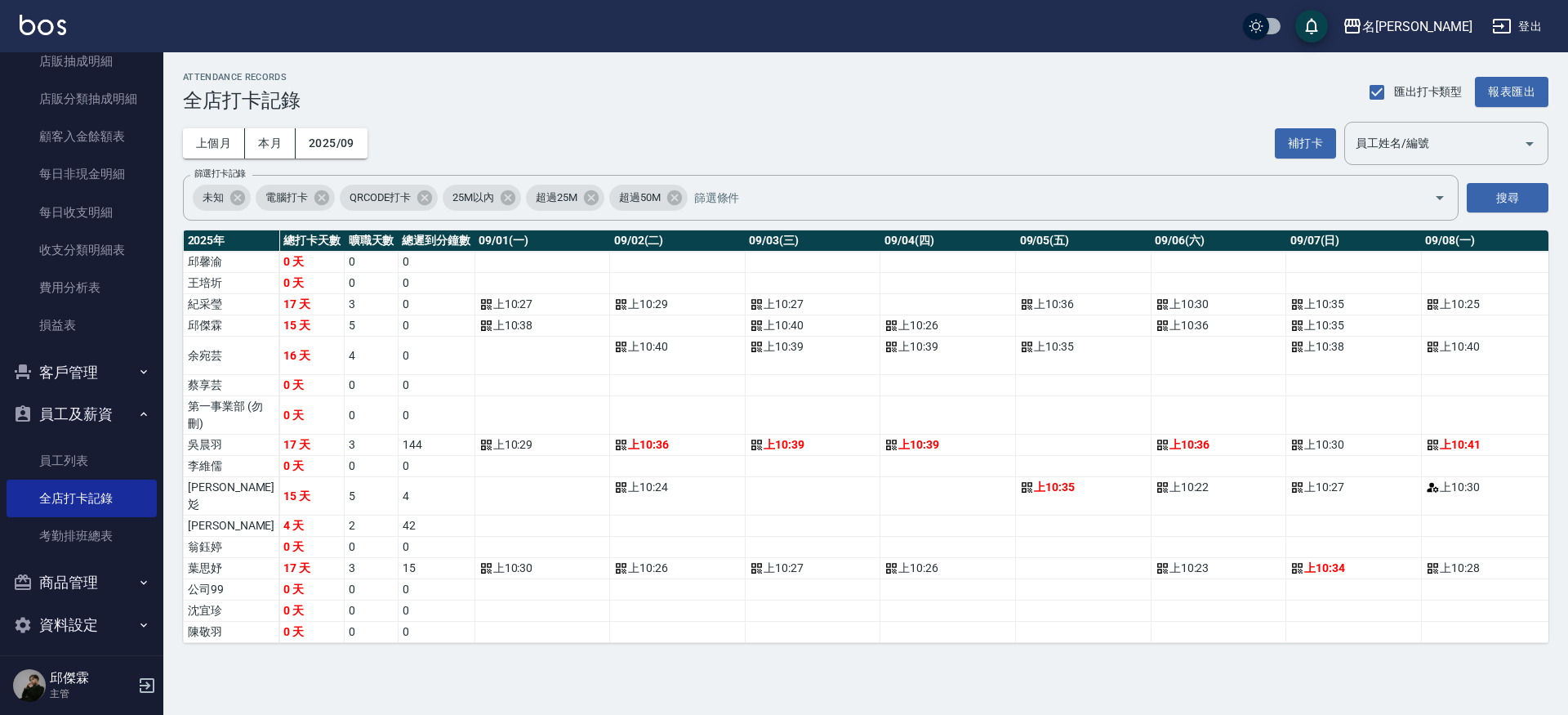
click at [1024, 323] on td "a dense table" at bounding box center [1084, 326] width 135 height 21
click at [1295, 152] on button "補打卡" at bounding box center [1305, 143] width 61 height 30
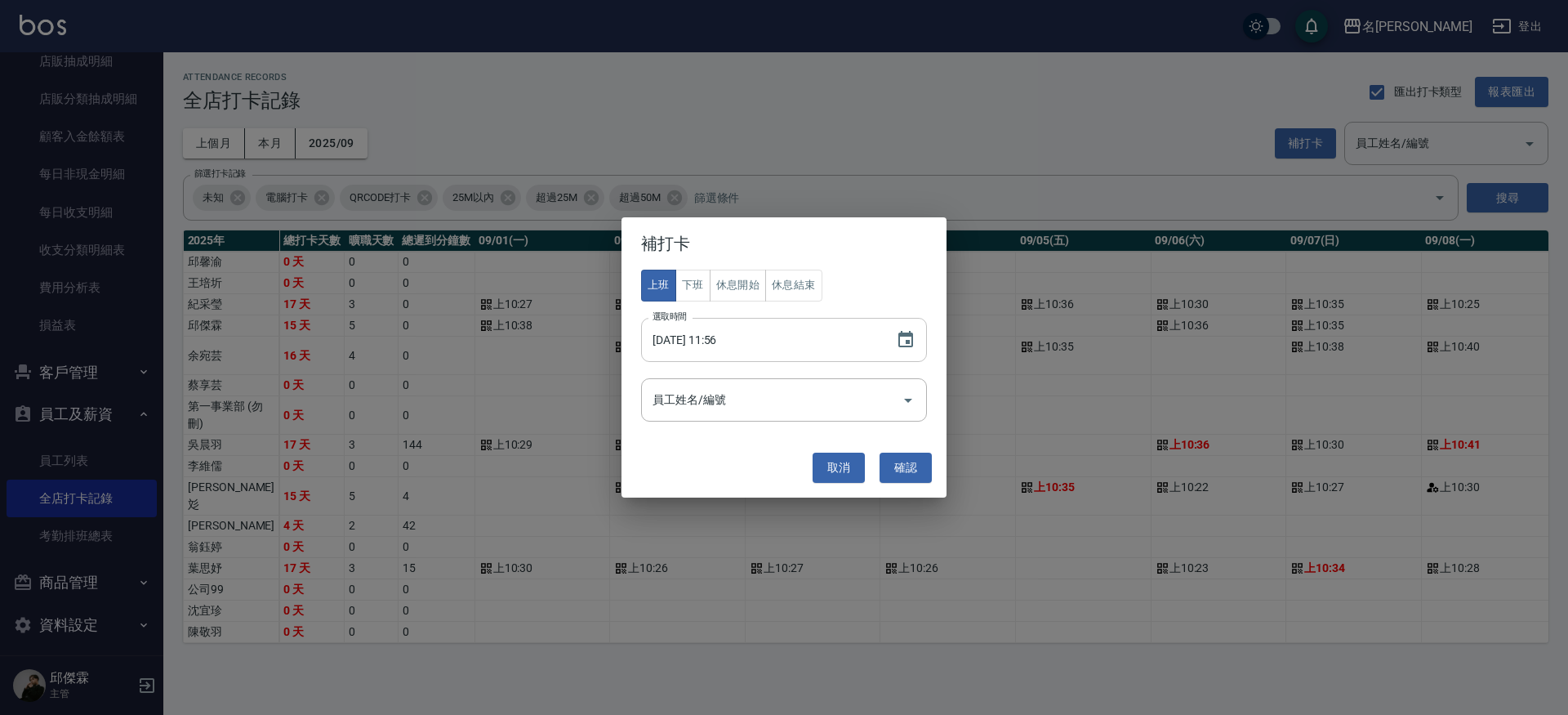
click at [708, 339] on input "[DATE] 11:56" at bounding box center [760, 339] width 238 height 44
type input "[DATE] 10:30"
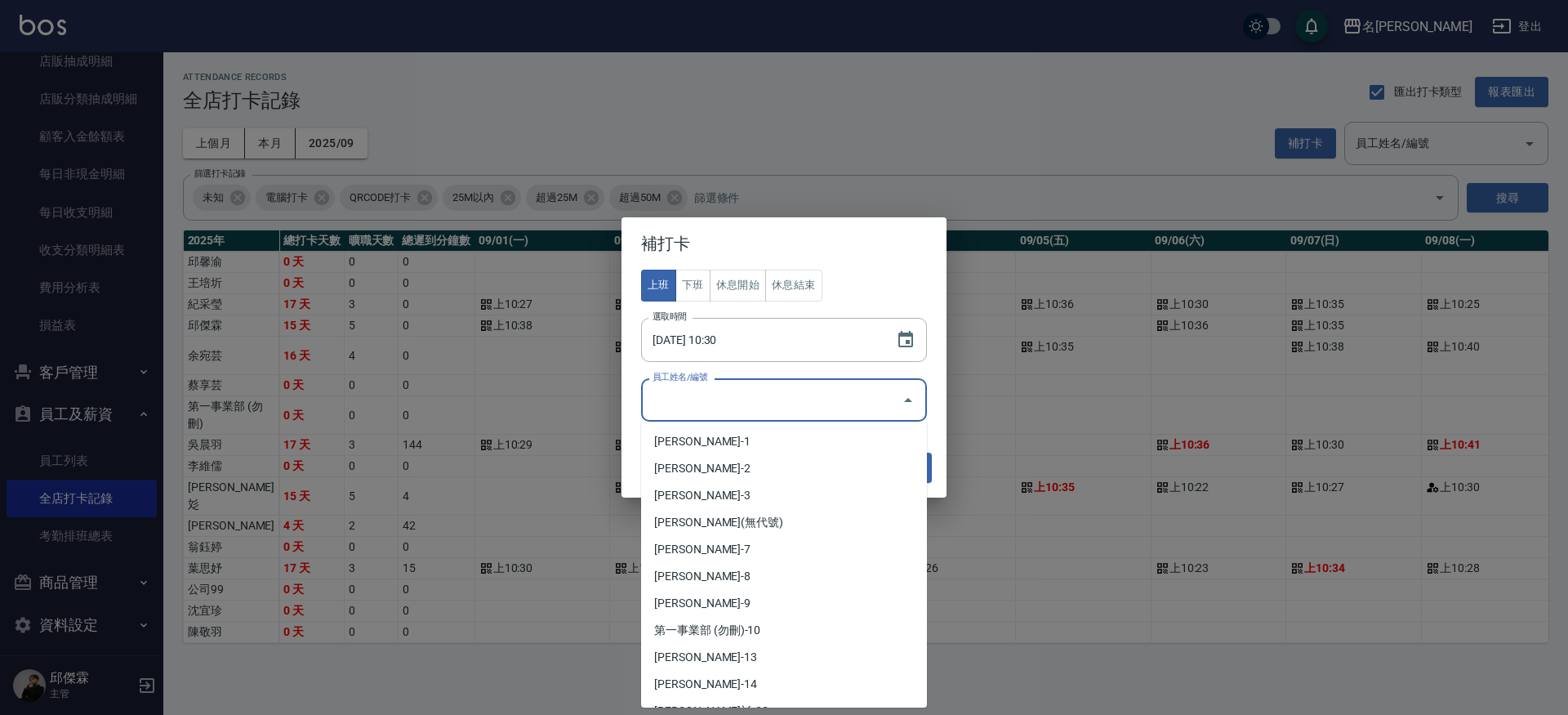
click at [712, 389] on div "員工姓名/編號 員工姓名/編號" at bounding box center [784, 400] width 285 height 43
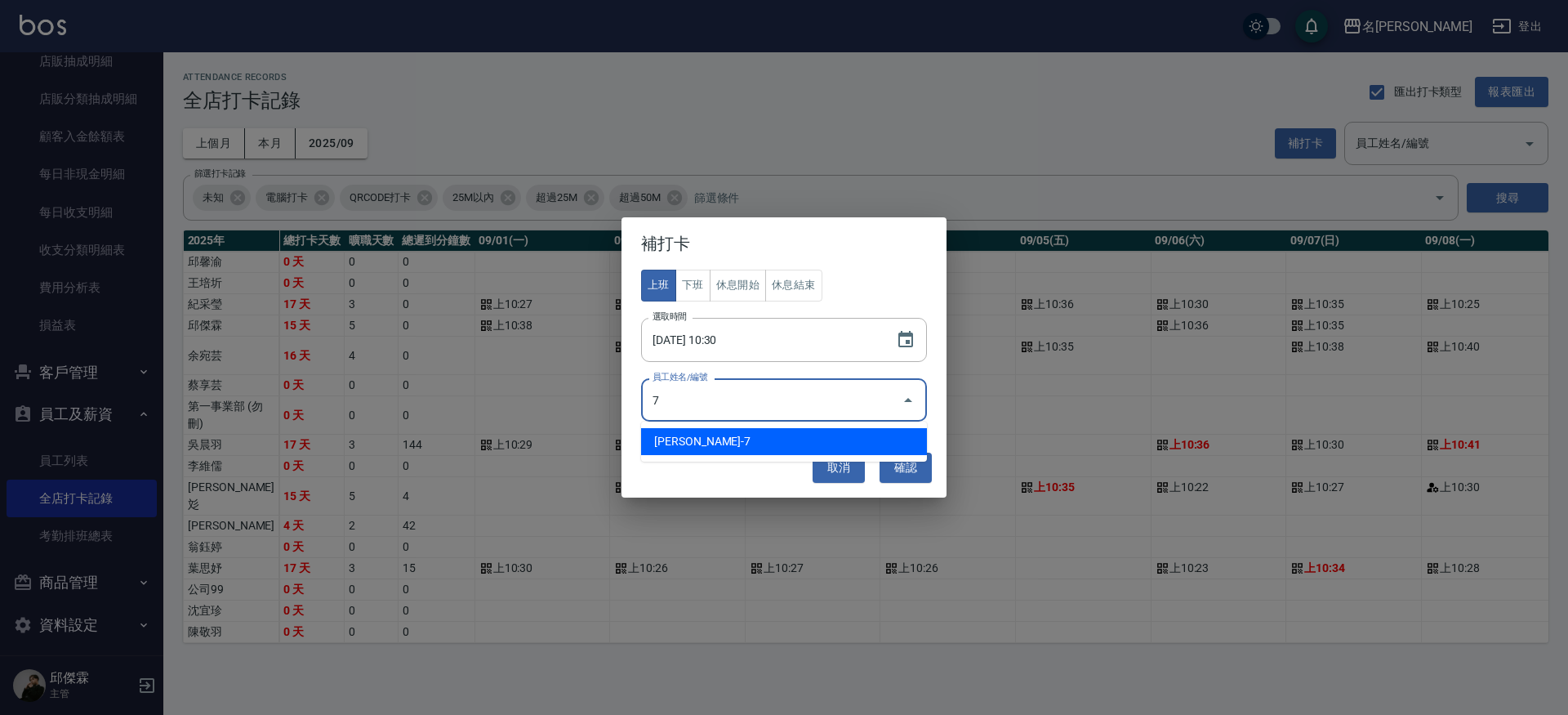
click at [689, 437] on li "[PERSON_NAME]-7" at bounding box center [784, 441] width 285 height 27
type input "邱傑霖"
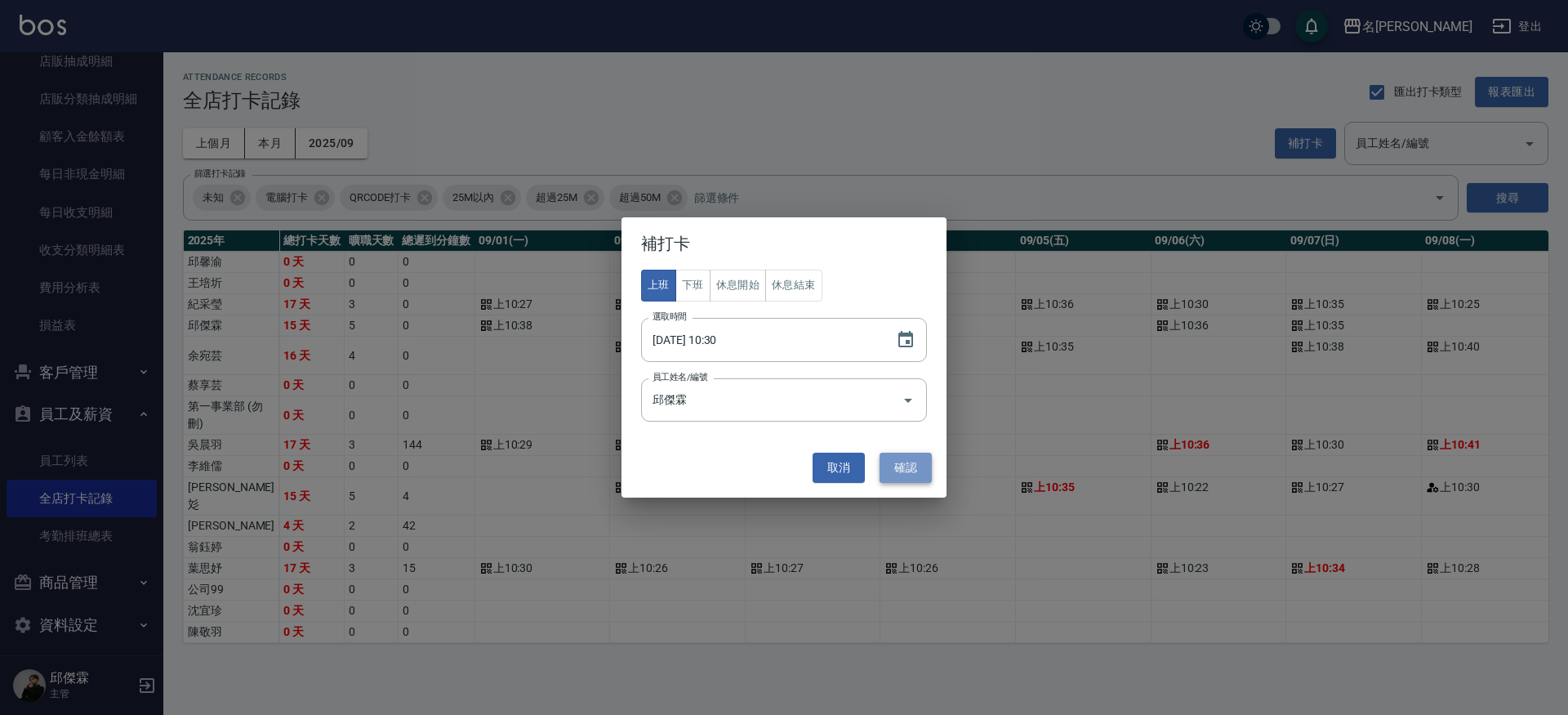
click at [920, 465] on button "確認" at bounding box center [905, 467] width 52 height 30
